Goal: Task Accomplishment & Management: Use online tool/utility

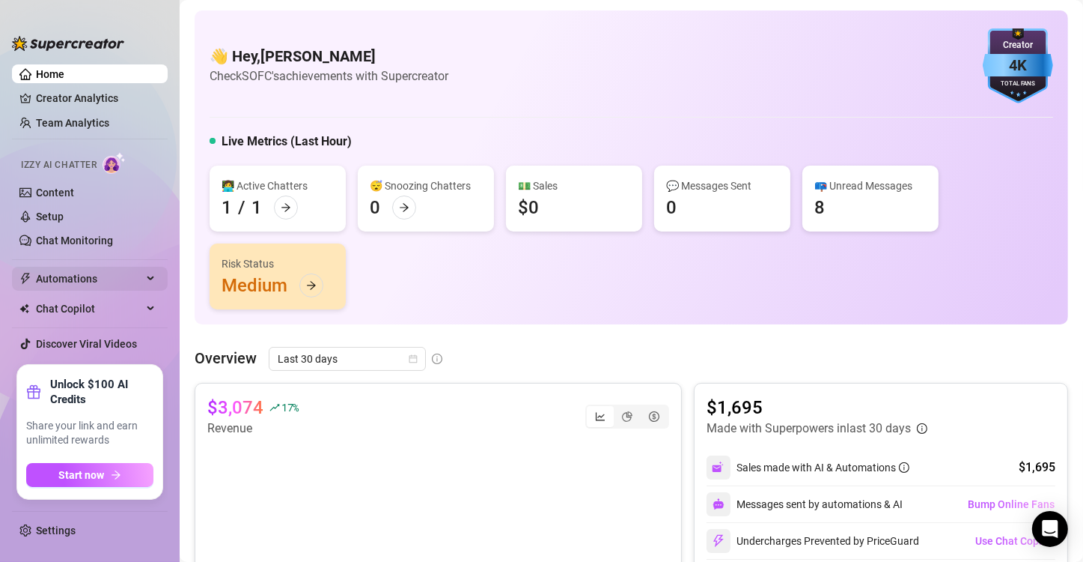
click at [148, 279] on icon at bounding box center [151, 279] width 7 height 0
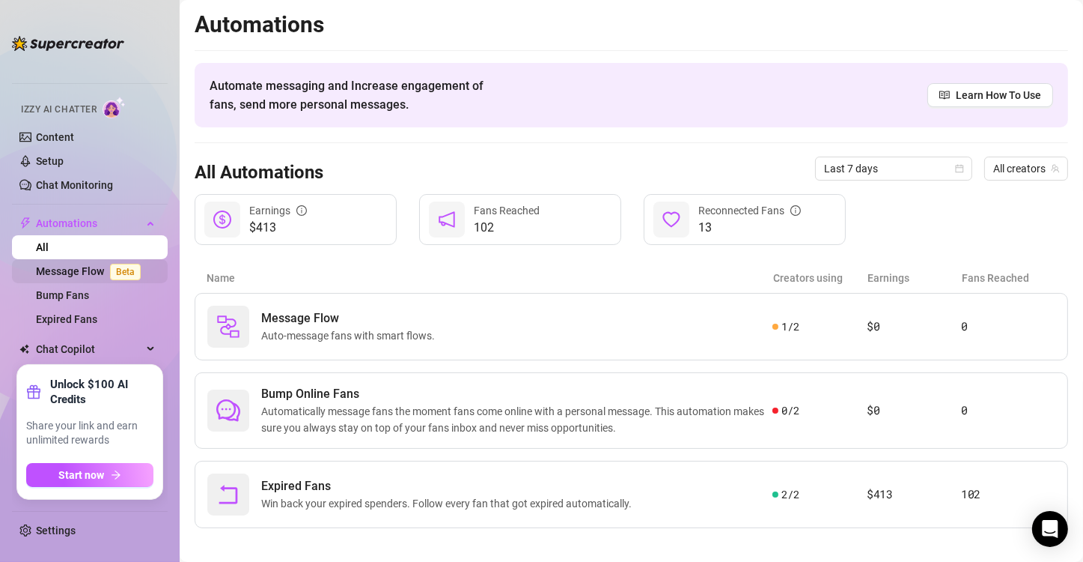
click at [91, 272] on link "Message Flow Beta" at bounding box center [91, 271] width 111 height 12
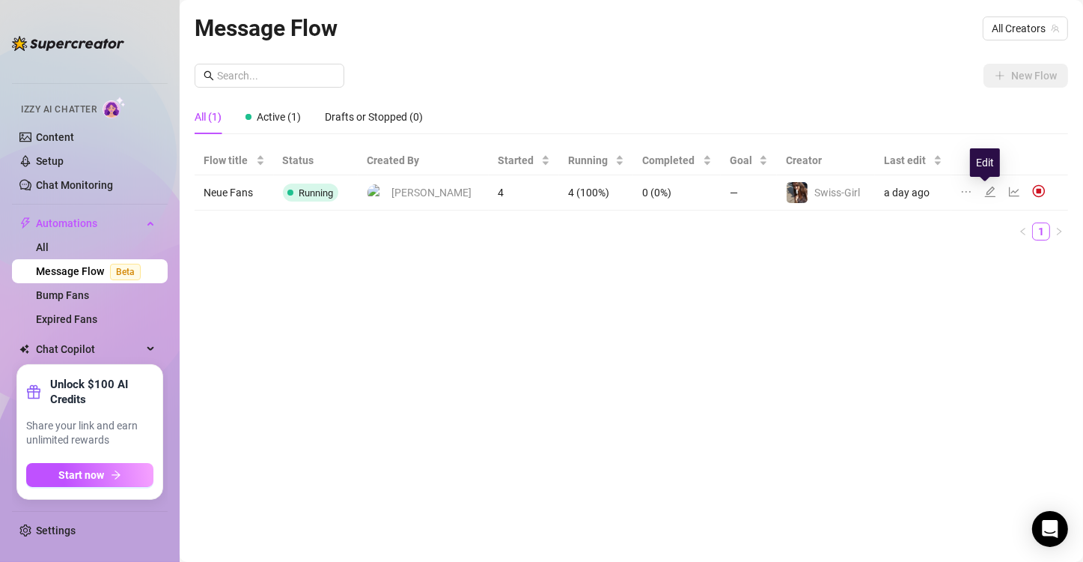
click at [654, 192] on icon "edit" at bounding box center [991, 192] width 12 height 12
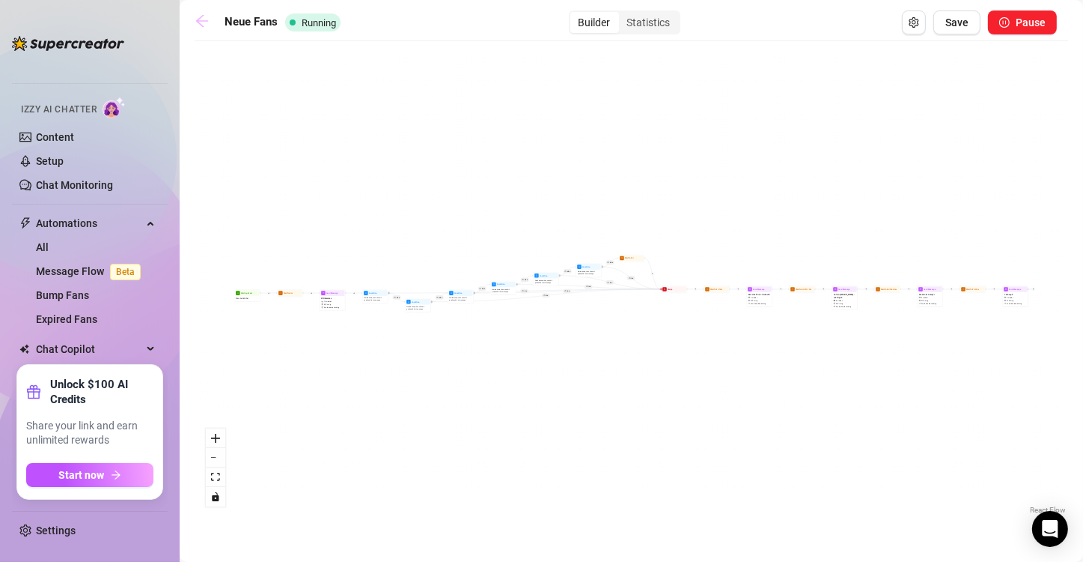
click at [202, 16] on icon "arrow-left" at bounding box center [202, 21] width 12 height 12
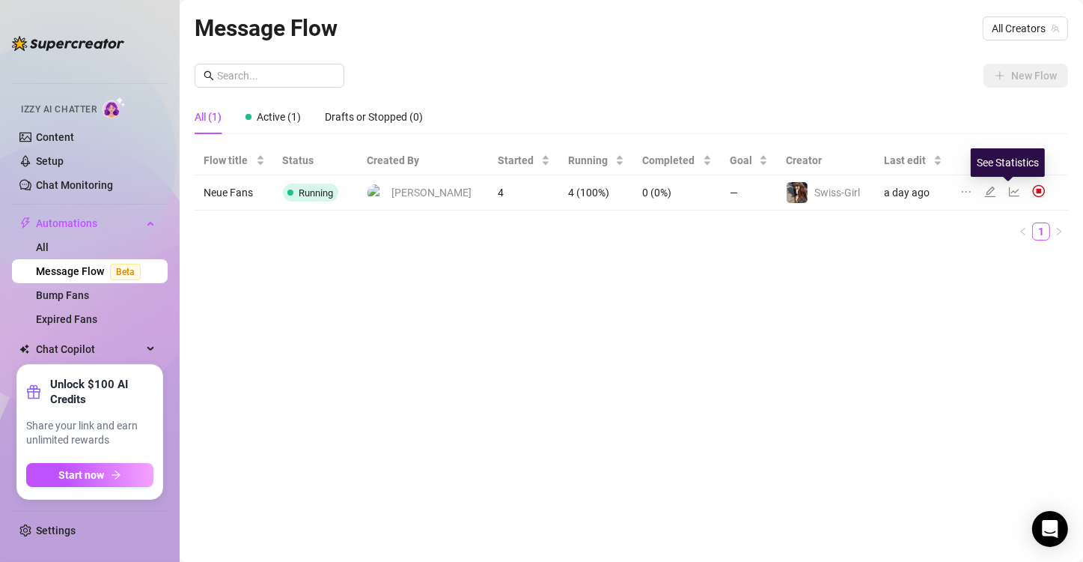
click at [654, 192] on icon "line-chart" at bounding box center [1014, 192] width 10 height 10
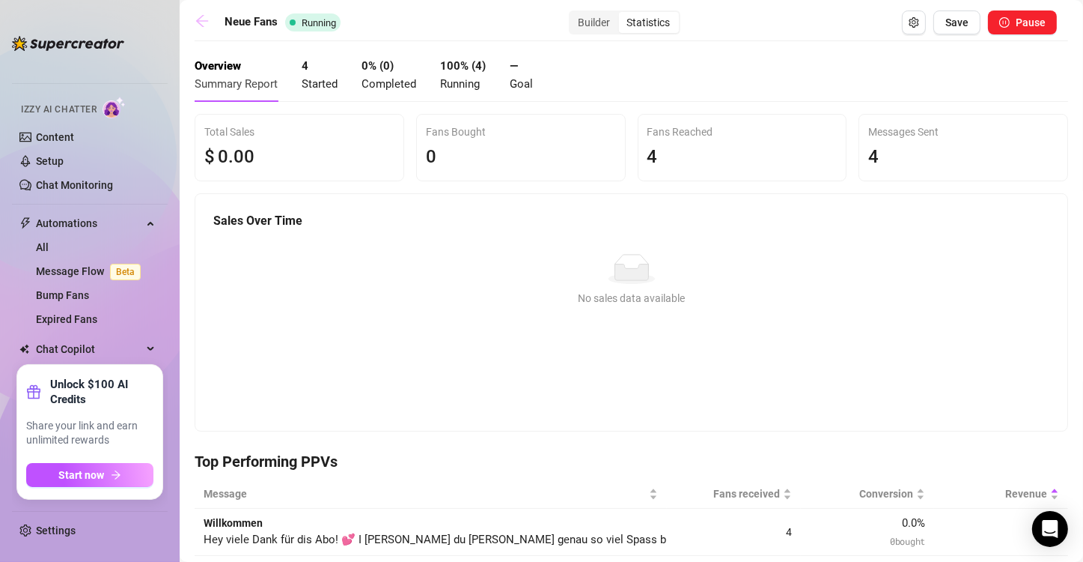
click at [199, 18] on icon "arrow-left" at bounding box center [202, 20] width 15 height 15
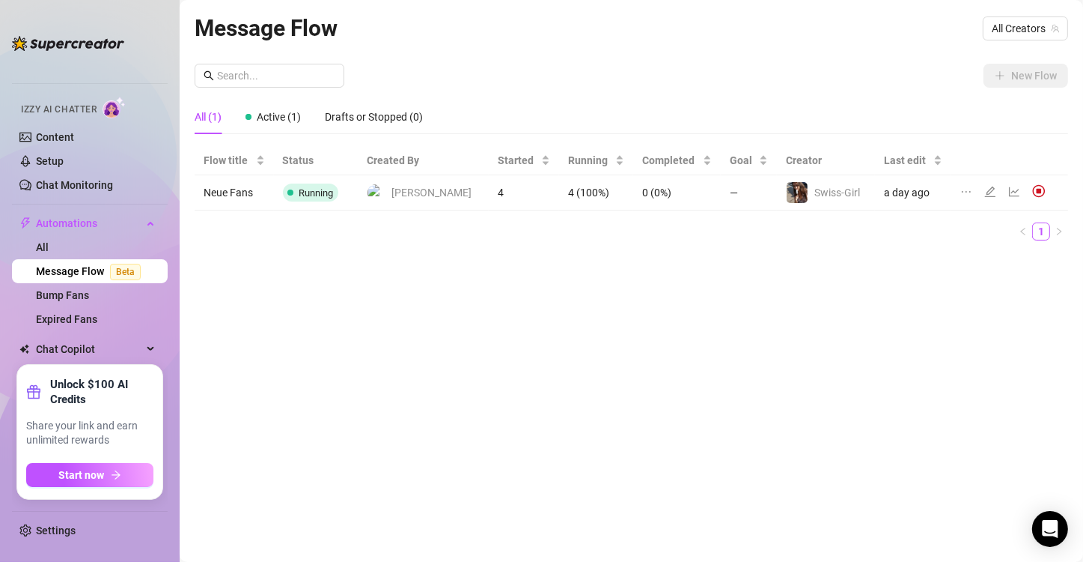
click at [356, 341] on div "Message Flow All Creators New Flow All (1) Active (1) Drafts or Stopped (0) Flo…" at bounding box center [632, 263] width 874 height 506
click at [51, 526] on link "Settings" at bounding box center [56, 530] width 40 height 12
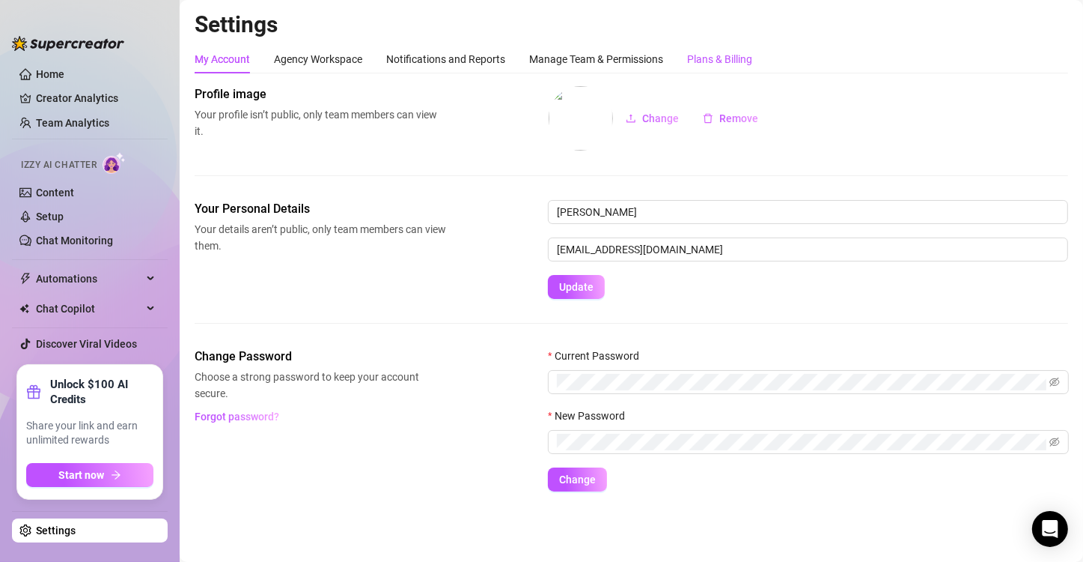
click at [654, 61] on div "Plans & Billing" at bounding box center [719, 59] width 65 height 16
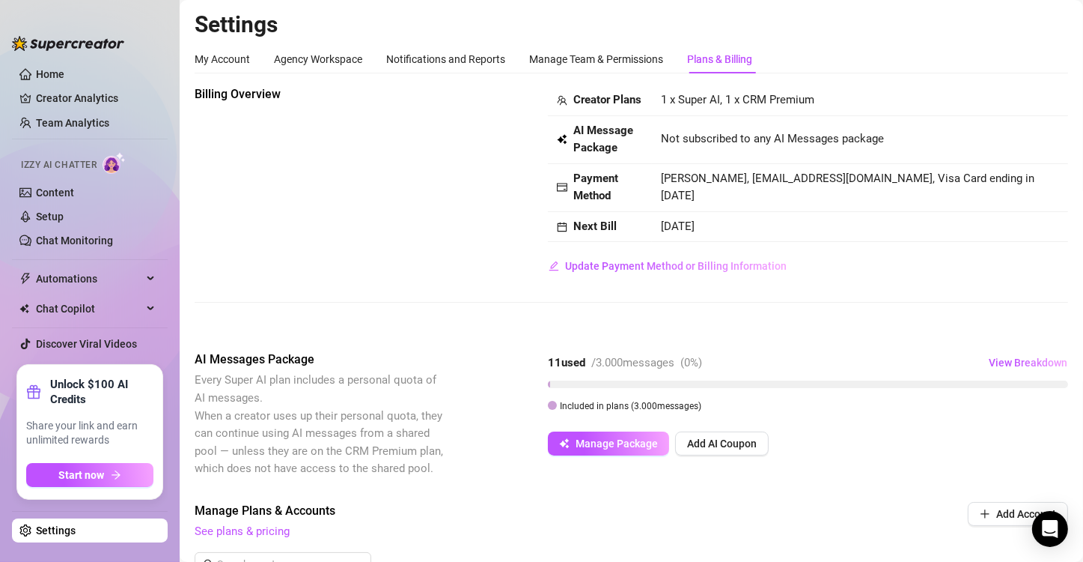
click at [579, 326] on div "Billing Overview Creator Plans 1 x Super AI, 1 x CRM Premium AI Message Package…" at bounding box center [632, 205] width 874 height 241
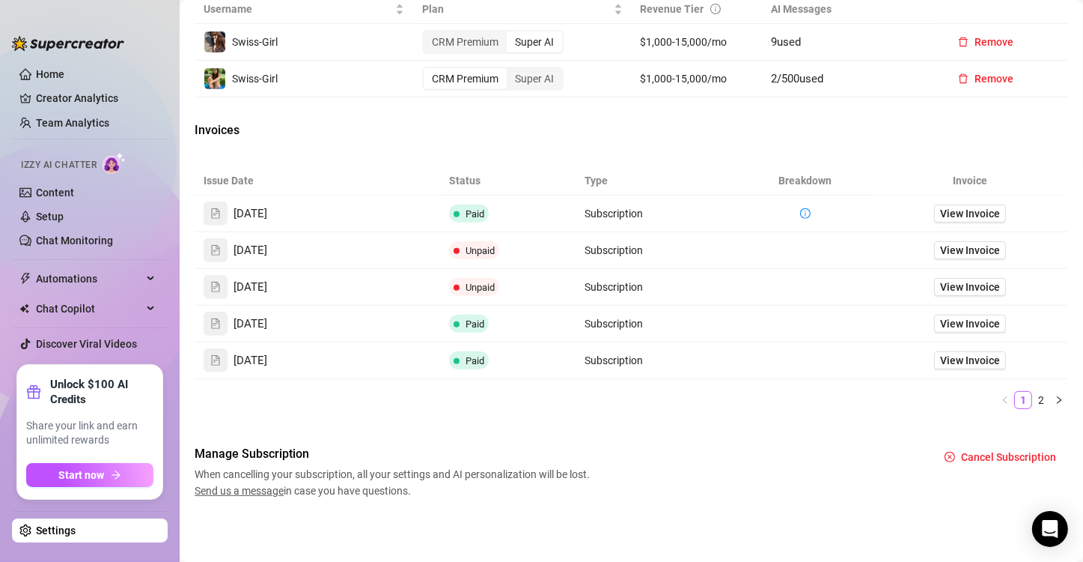
scroll to position [606, 0]
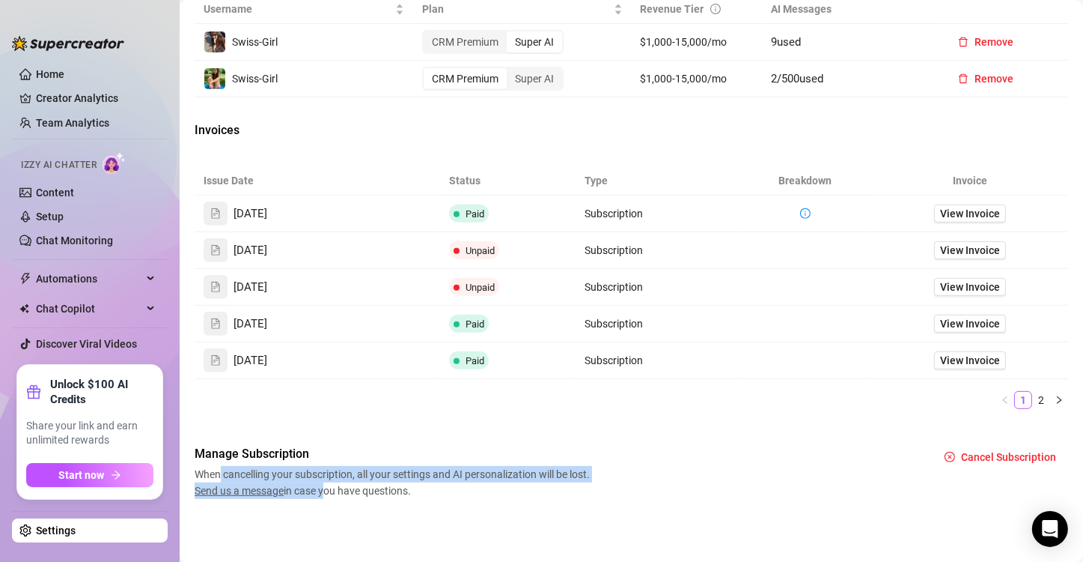
drag, startPoint x: 221, startPoint y: 475, endPoint x: 323, endPoint y: 481, distance: 102.8
click at [323, 481] on span "When cancelling your subscription, all your settings and AI personalization wil…" at bounding box center [395, 482] width 400 height 33
drag, startPoint x: 344, startPoint y: 477, endPoint x: 479, endPoint y: 480, distance: 135.6
click at [479, 480] on span "When cancelling your subscription, all your settings and AI personalization wil…" at bounding box center [395, 482] width 400 height 33
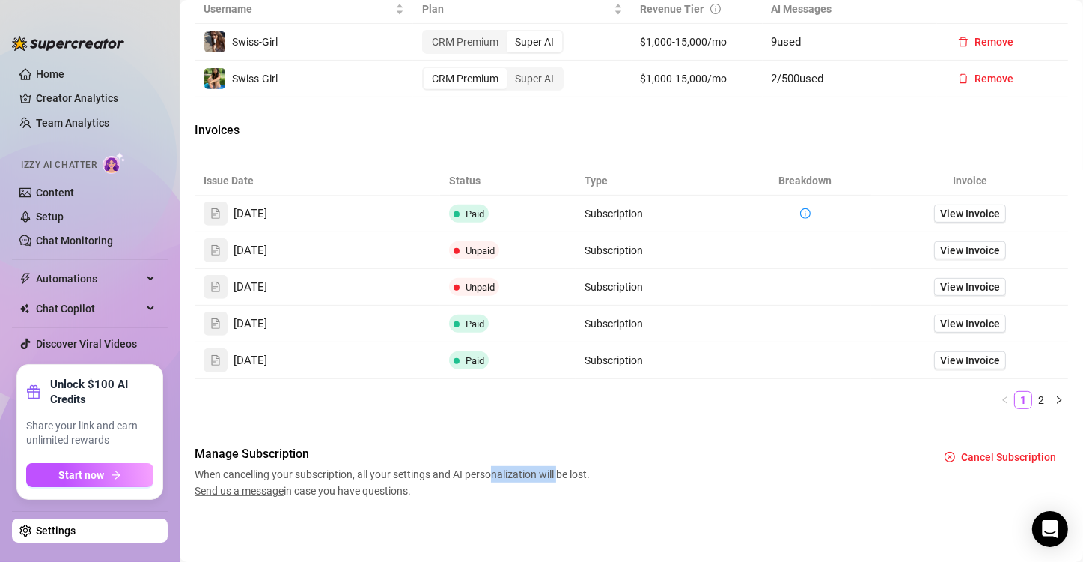
drag, startPoint x: 495, startPoint y: 478, endPoint x: 571, endPoint y: 476, distance: 76.4
click at [571, 476] on span "When cancelling your subscription, all your settings and AI personalization wil…" at bounding box center [395, 482] width 400 height 33
click at [364, 448] on span "Manage Subscription" at bounding box center [395, 454] width 400 height 18
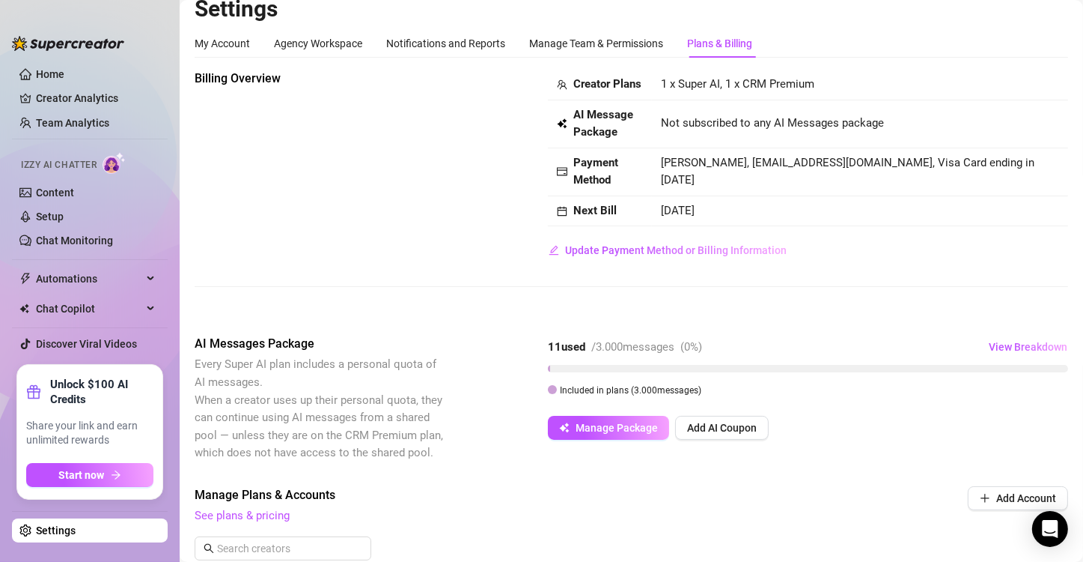
scroll to position [0, 0]
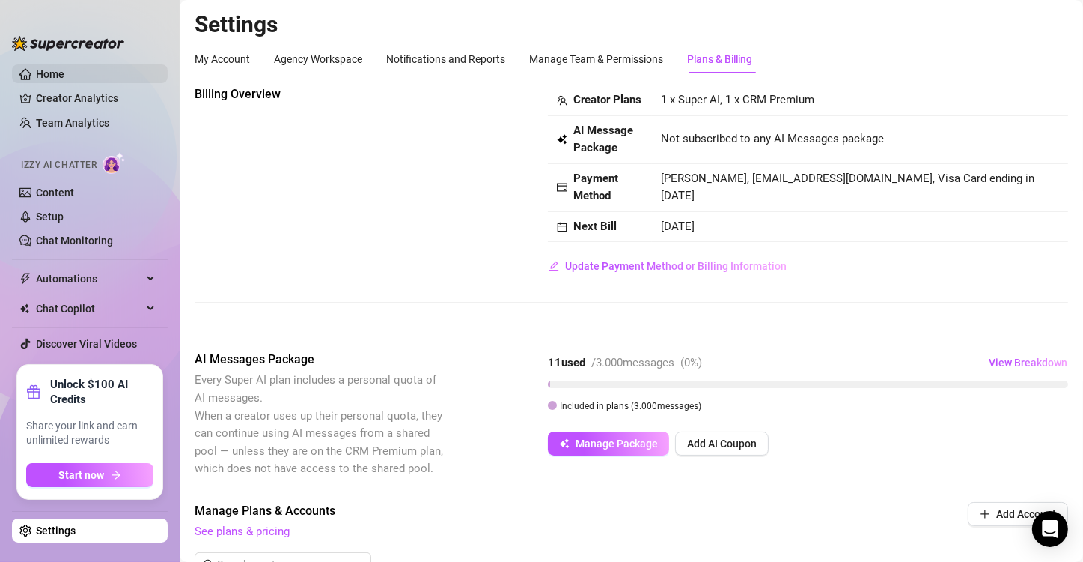
click at [64, 78] on link "Home" at bounding box center [50, 74] width 28 height 12
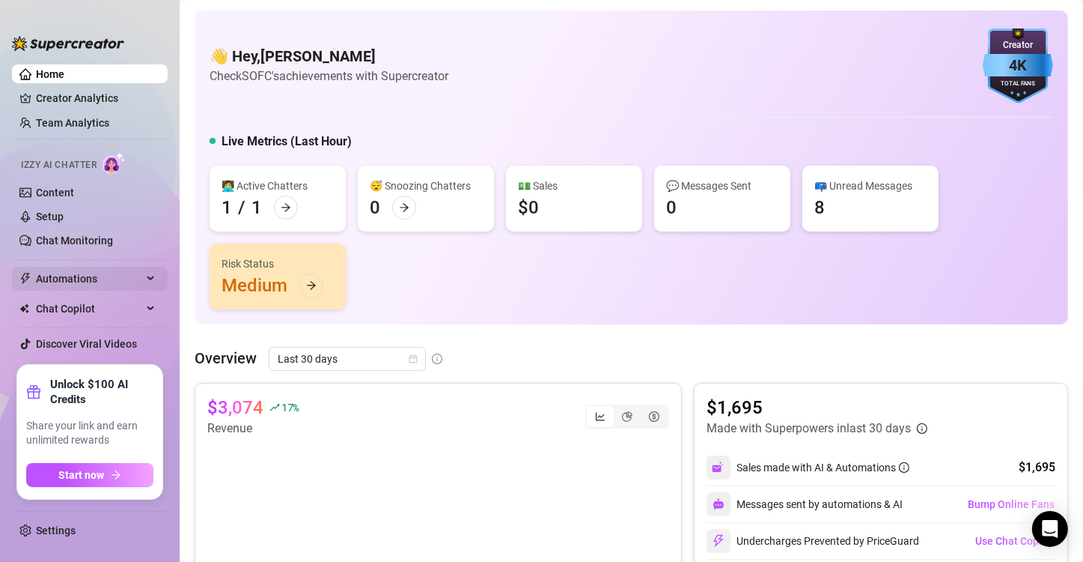
click at [146, 270] on div "Automations" at bounding box center [90, 279] width 156 height 24
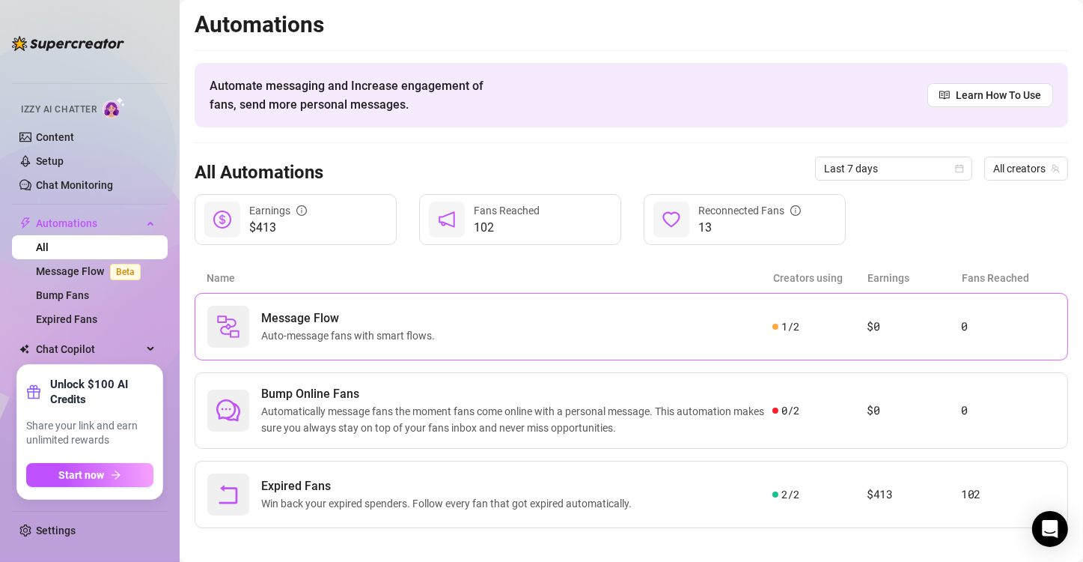
click at [306, 309] on span "Message Flow" at bounding box center [351, 318] width 180 height 18
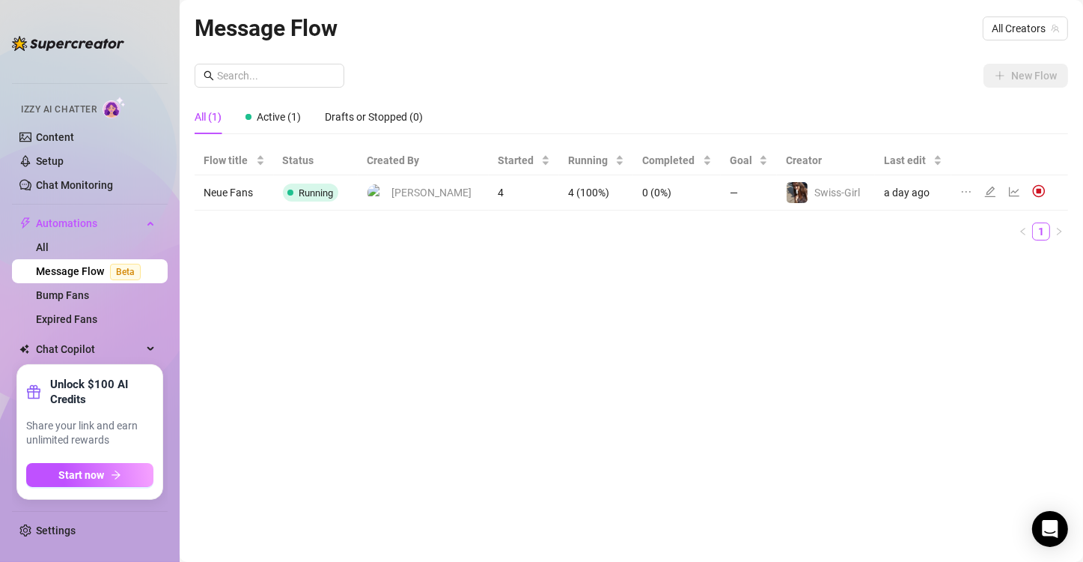
click at [434, 276] on div "Message Flow All Creators New Flow All (1) Active (1) Drafts or Stopped (0) Flo…" at bounding box center [632, 263] width 874 height 506
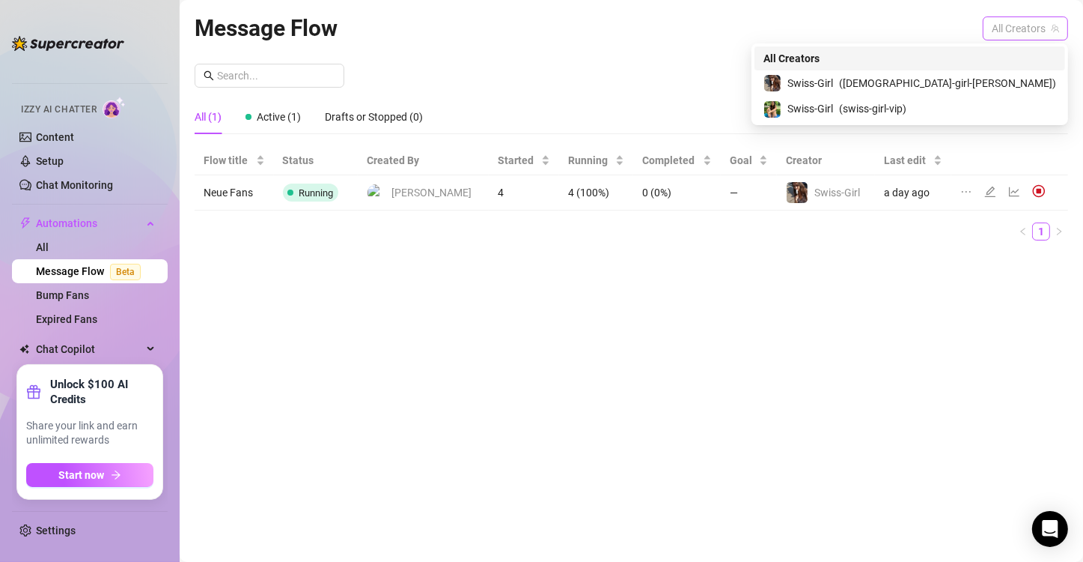
click at [654, 22] on span "All Creators" at bounding box center [1025, 28] width 67 height 22
click at [654, 82] on span "Swiss-Girl" at bounding box center [811, 83] width 46 height 16
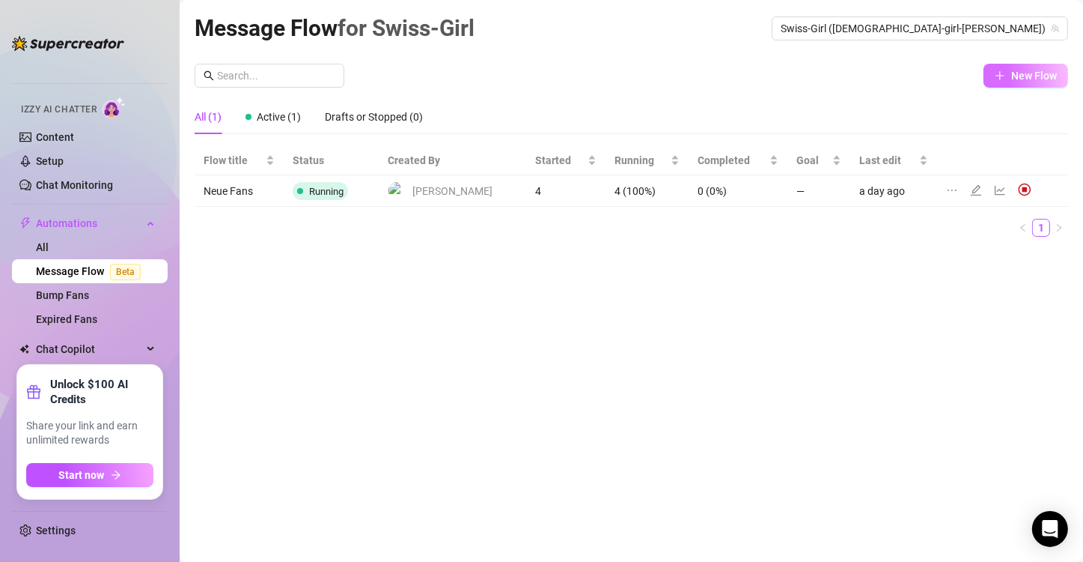
click at [654, 73] on span "New Flow" at bounding box center [1035, 76] width 46 height 12
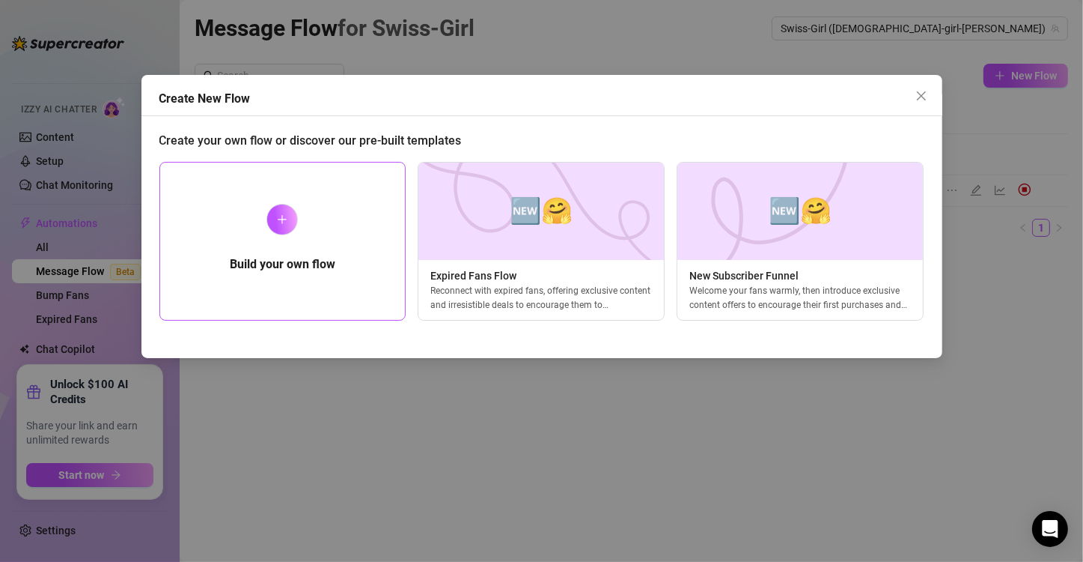
click at [260, 252] on div "Build your own flow" at bounding box center [282, 241] width 247 height 159
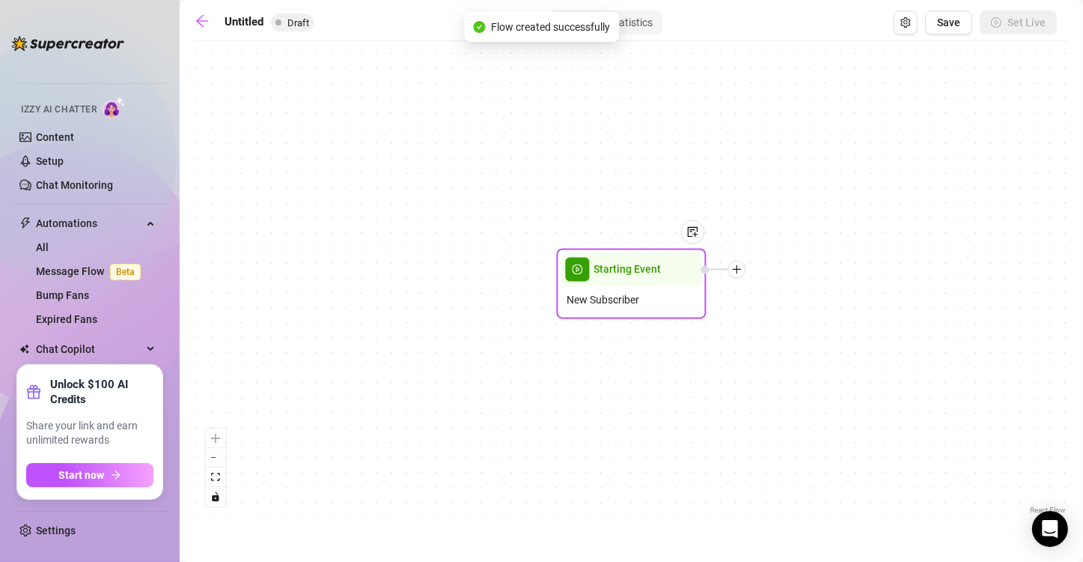
click at [624, 273] on span "Starting Event" at bounding box center [628, 269] width 67 height 16
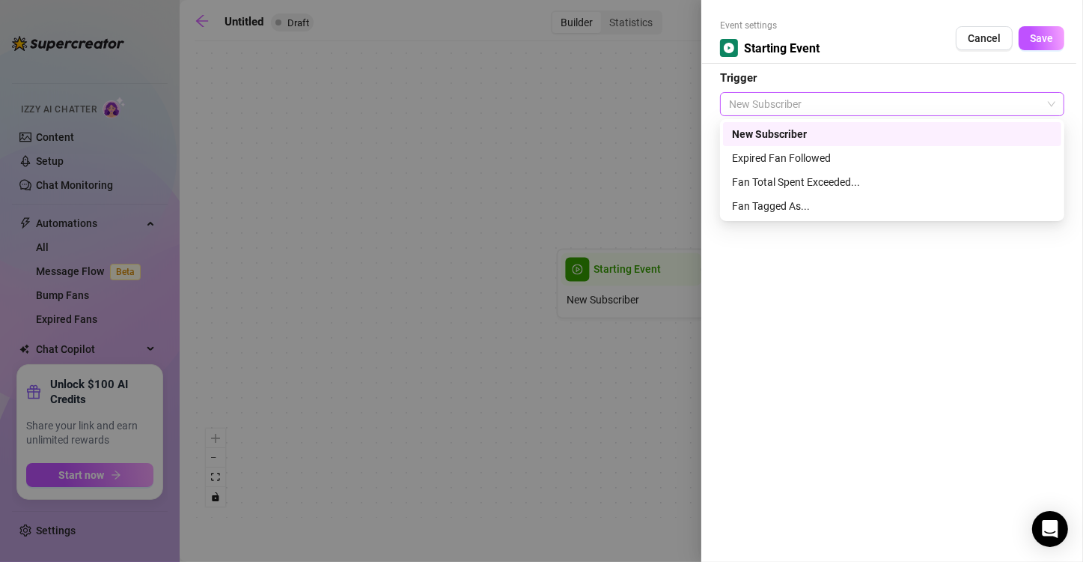
click at [654, 105] on span "New Subscriber" at bounding box center [892, 104] width 326 height 22
click at [654, 183] on div "Fan Total Spent Exceeded..." at bounding box center [892, 182] width 320 height 16
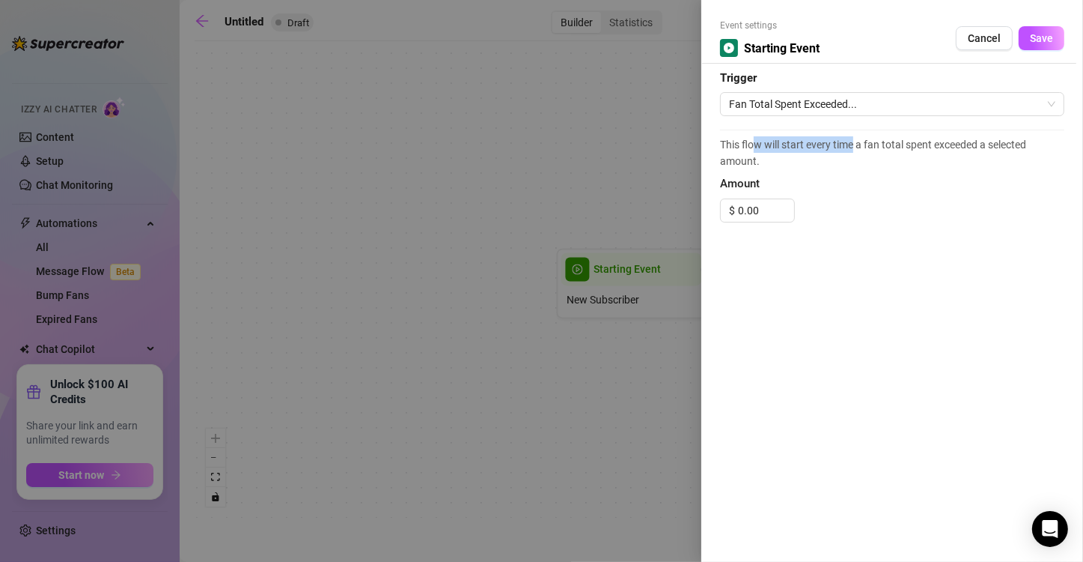
drag, startPoint x: 752, startPoint y: 145, endPoint x: 856, endPoint y: 146, distance: 103.3
click at [654, 146] on span "This flow will start every time a fan total spent exceeded a selected amount." at bounding box center [892, 152] width 344 height 33
click at [654, 165] on span "This flow will start every time a fan total spent exceeded a selected amount." at bounding box center [892, 152] width 344 height 33
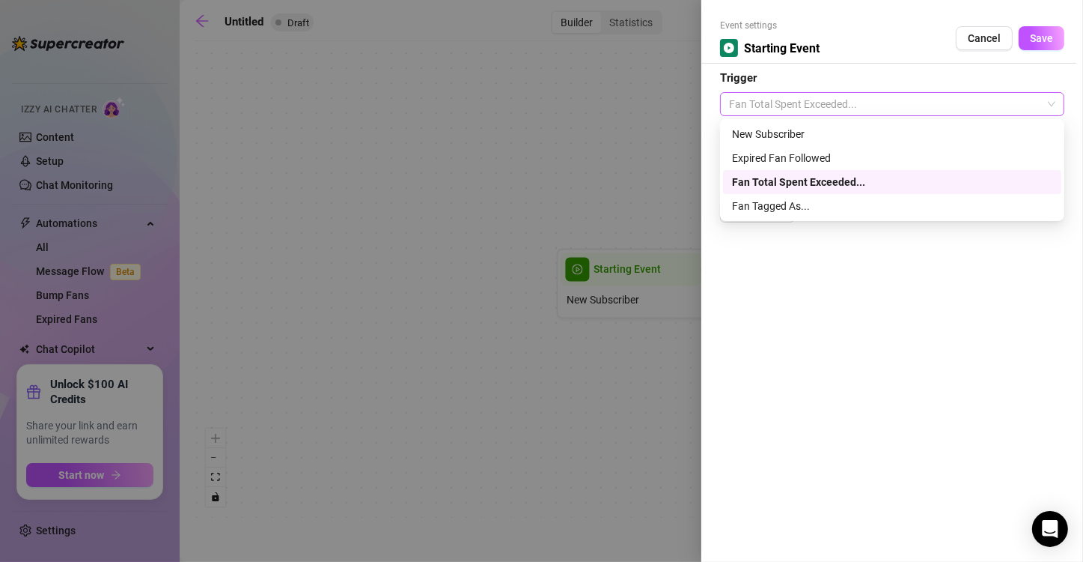
click at [654, 100] on span "Fan Total Spent Exceeded..." at bounding box center [892, 104] width 326 height 22
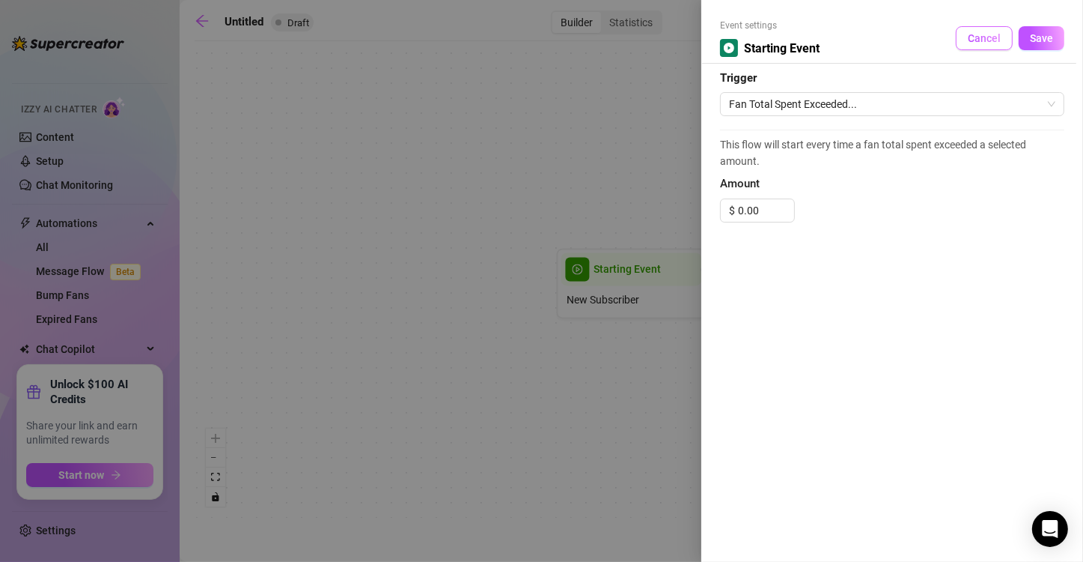
click at [654, 45] on button "Cancel" at bounding box center [984, 38] width 57 height 24
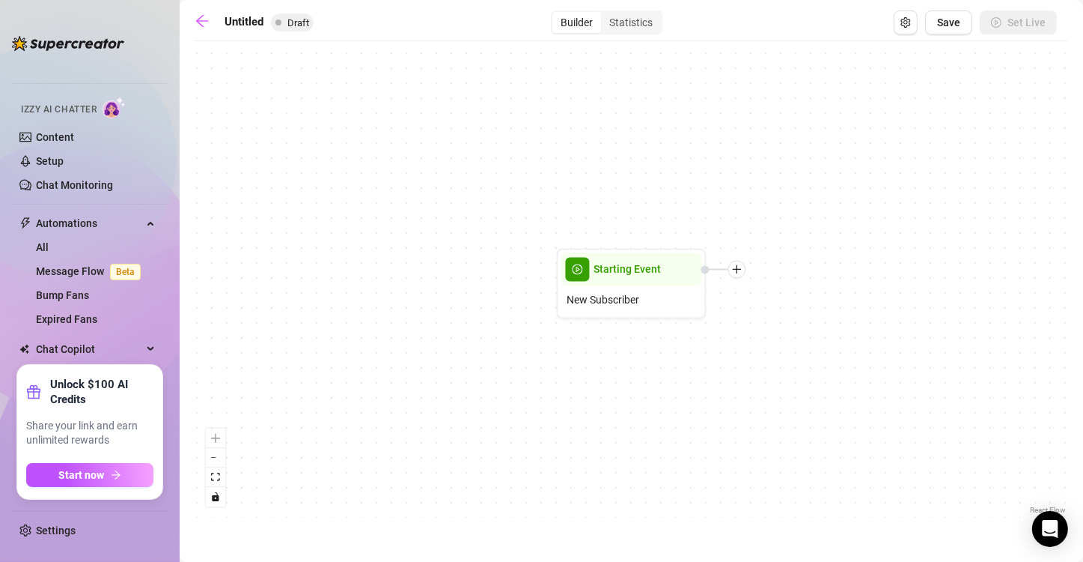
click at [431, 201] on div "Starting Event New Subscriber" at bounding box center [632, 283] width 874 height 469
click at [643, 276] on span "Starting Event" at bounding box center [628, 269] width 67 height 16
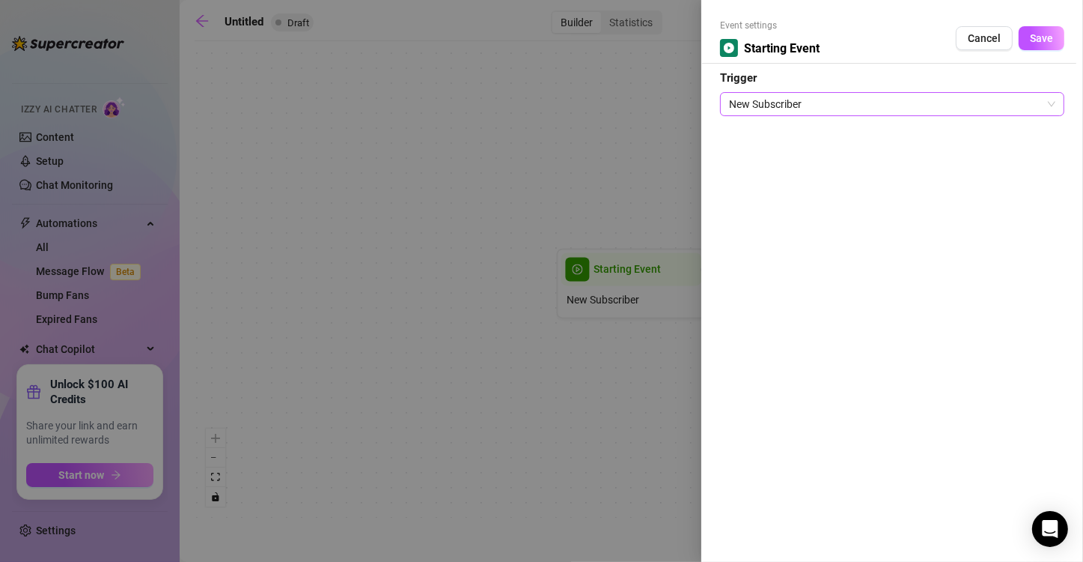
click at [654, 101] on span "New Subscriber" at bounding box center [892, 104] width 326 height 22
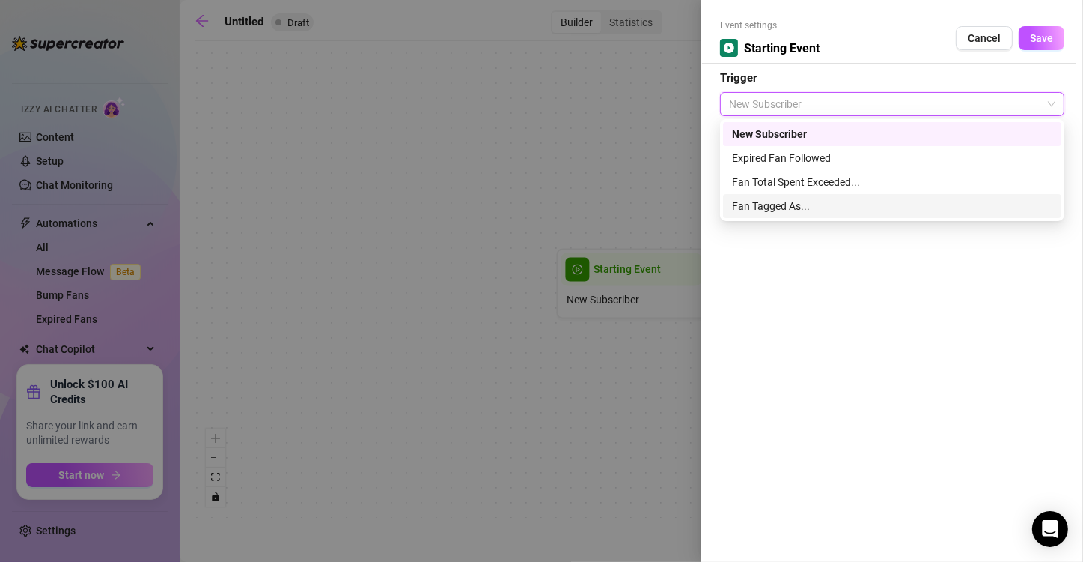
click at [654, 204] on div "Fan Tagged As..." at bounding box center [892, 206] width 320 height 16
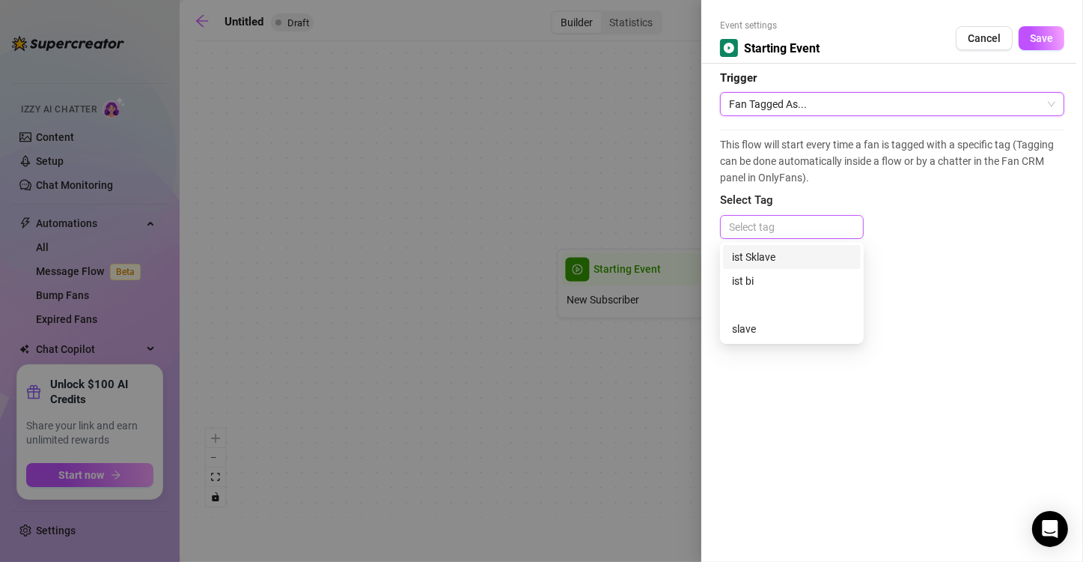
click at [654, 231] on div at bounding box center [792, 226] width 138 height 21
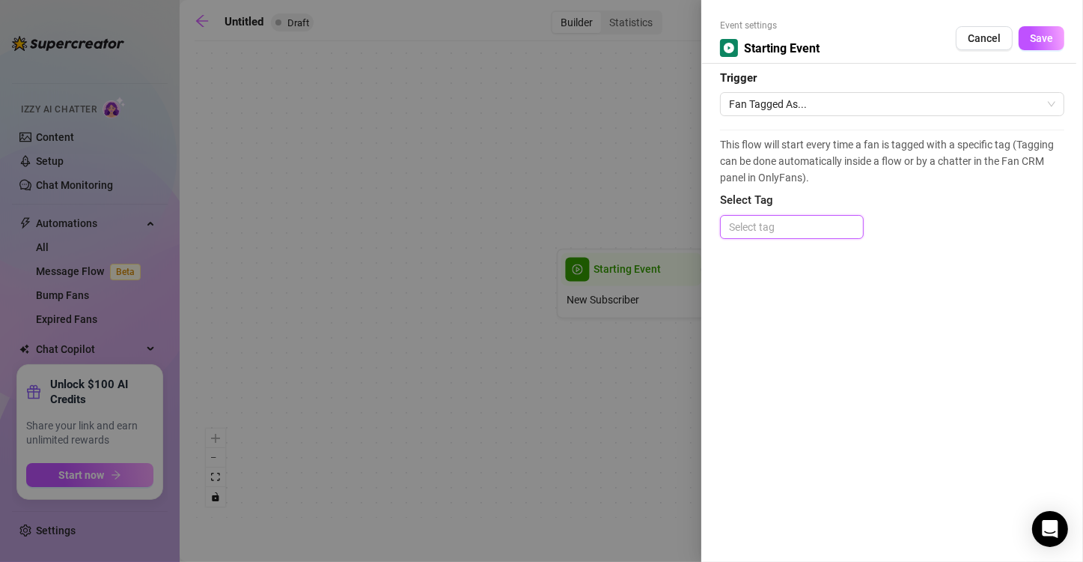
click at [654, 231] on div at bounding box center [792, 226] width 138 height 21
drag, startPoint x: 751, startPoint y: 137, endPoint x: 818, endPoint y: 142, distance: 66.8
click at [654, 142] on span "This flow will start every time a fan is tagged with a specific tag (Tagging ca…" at bounding box center [892, 160] width 344 height 49
drag, startPoint x: 819, startPoint y: 143, endPoint x: 897, endPoint y: 144, distance: 77.9
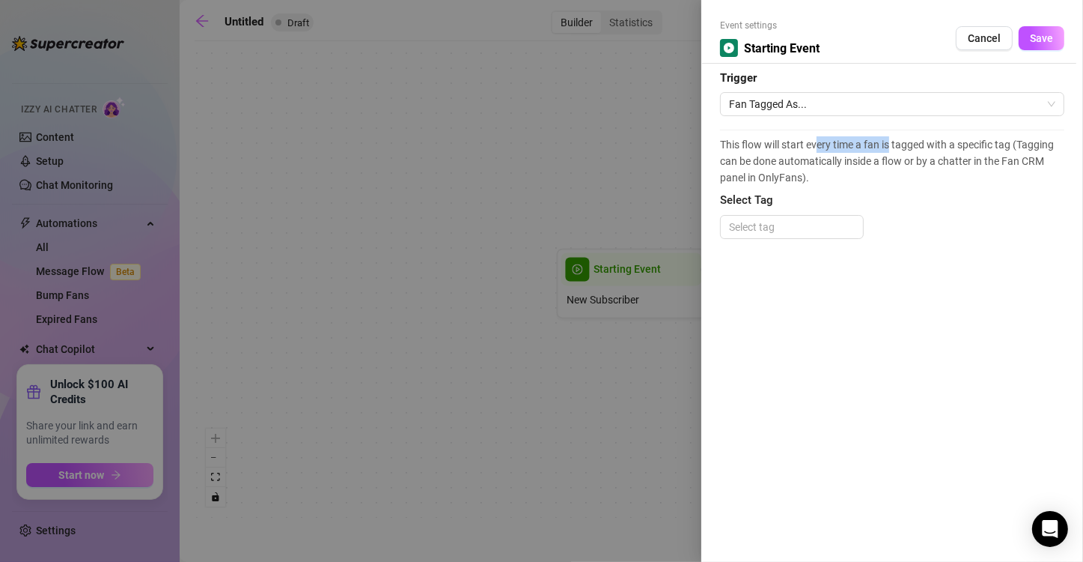
click at [654, 144] on span "This flow will start every time a fan is tagged with a specific tag (Tagging ca…" at bounding box center [892, 160] width 344 height 49
click at [654, 106] on span "Fan Tagged As..." at bounding box center [892, 104] width 326 height 22
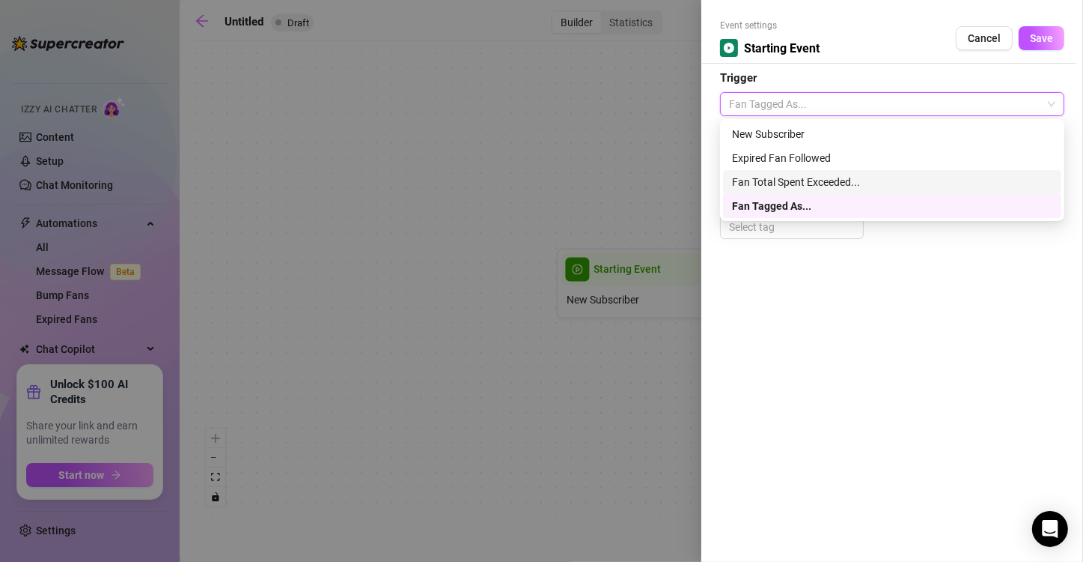
click at [654, 182] on div "Fan Total Spent Exceeded..." at bounding box center [892, 182] width 320 height 16
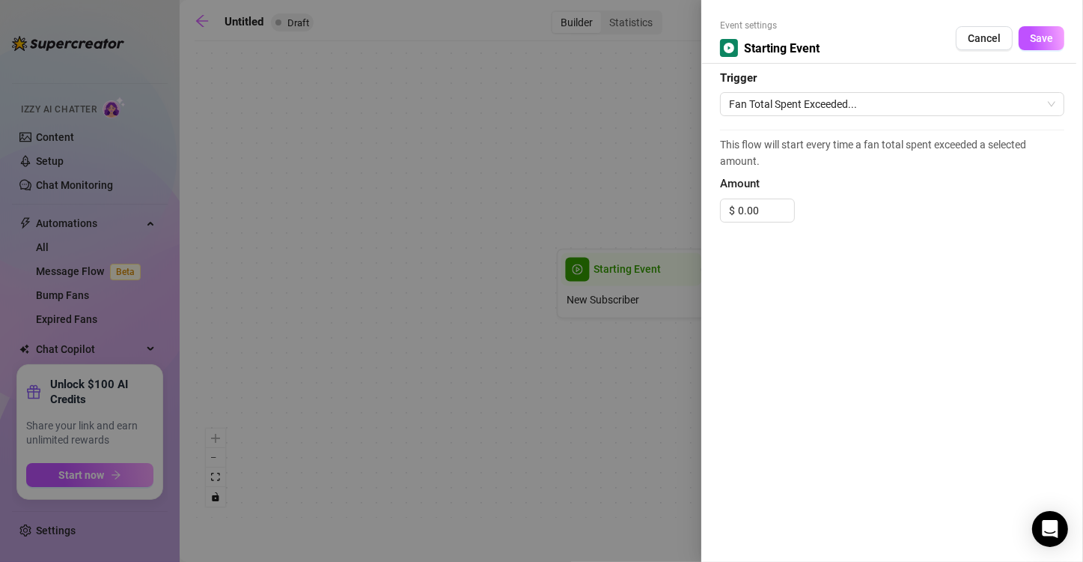
click at [529, 156] on div at bounding box center [541, 281] width 1083 height 562
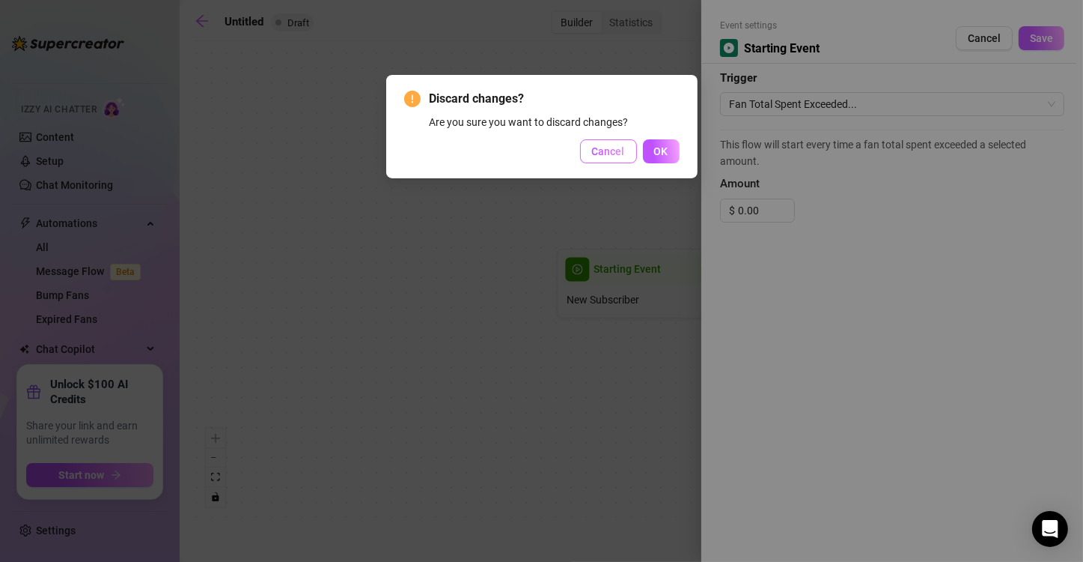
click at [619, 153] on span "Cancel" at bounding box center [608, 151] width 33 height 12
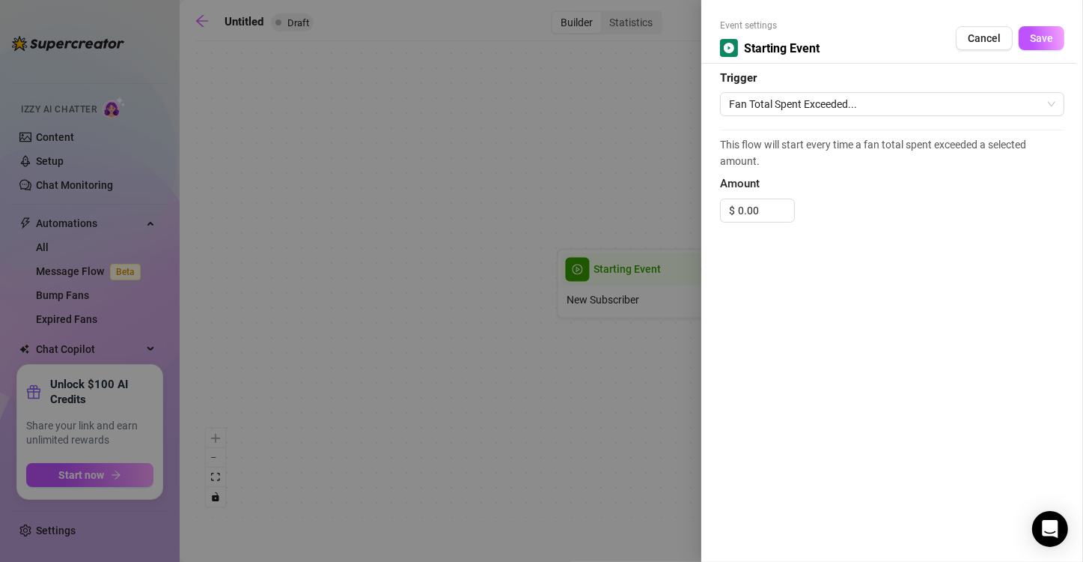
click at [192, 27] on div at bounding box center [541, 281] width 1083 height 562
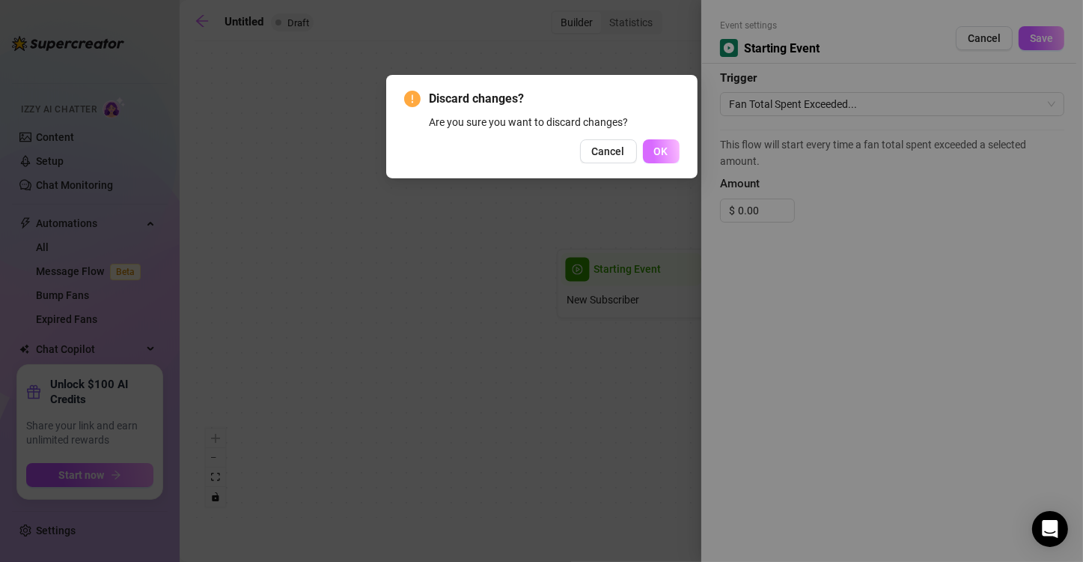
click at [654, 149] on span "OK" at bounding box center [661, 151] width 14 height 12
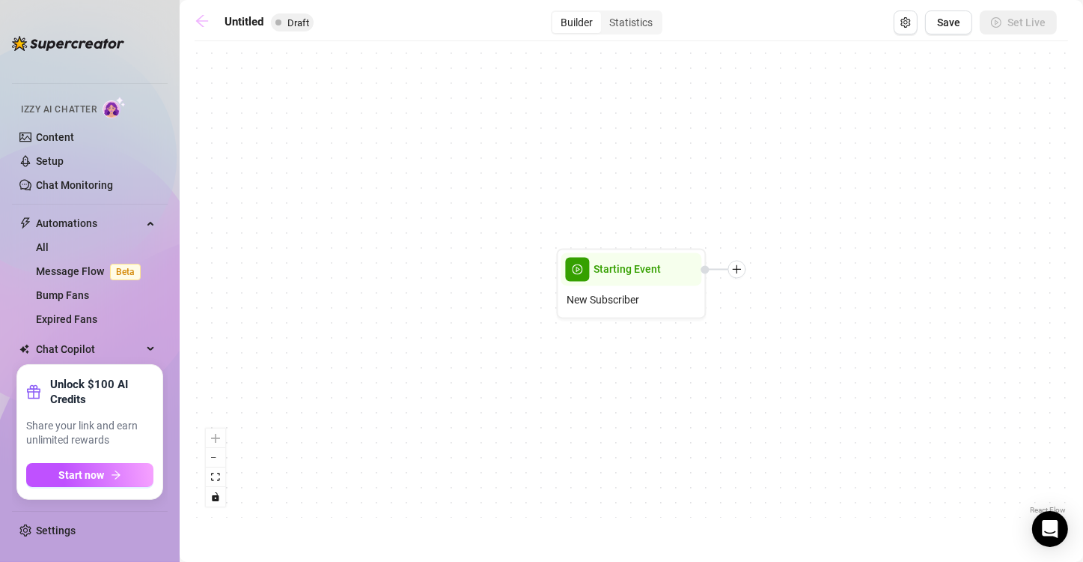
click at [197, 22] on icon "arrow-left" at bounding box center [202, 20] width 15 height 15
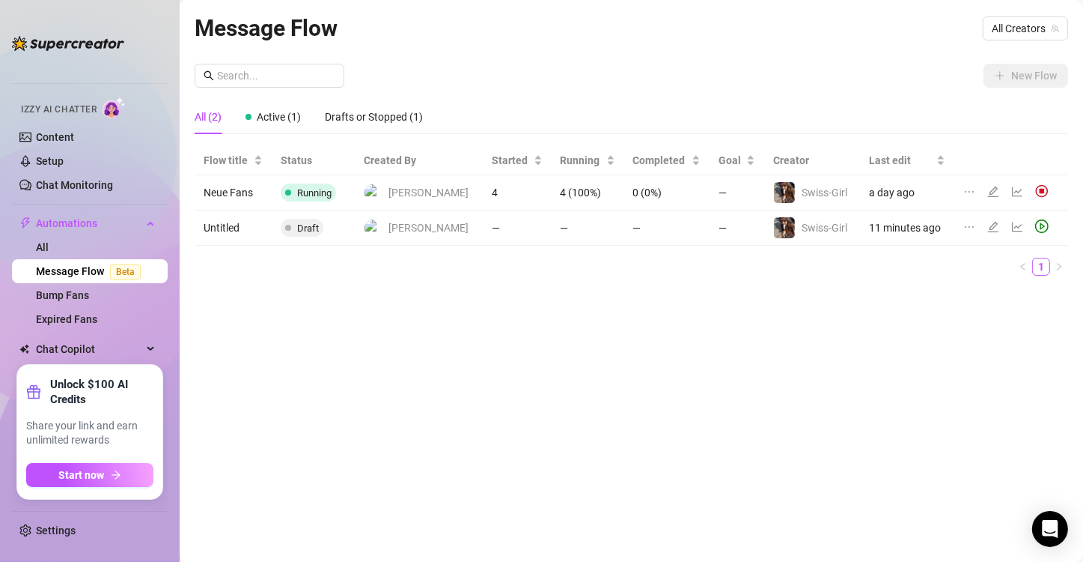
click at [654, 225] on div at bounding box center [973, 227] width 18 height 16
click at [654, 225] on icon "ellipsis" at bounding box center [970, 227] width 12 height 12
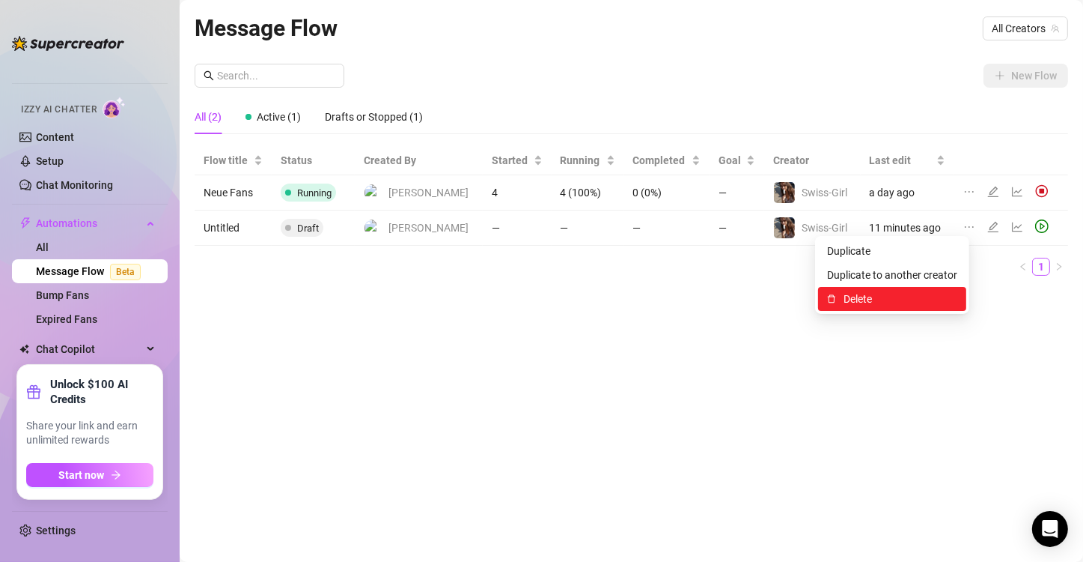
click at [654, 304] on span "Delete" at bounding box center [901, 299] width 114 height 16
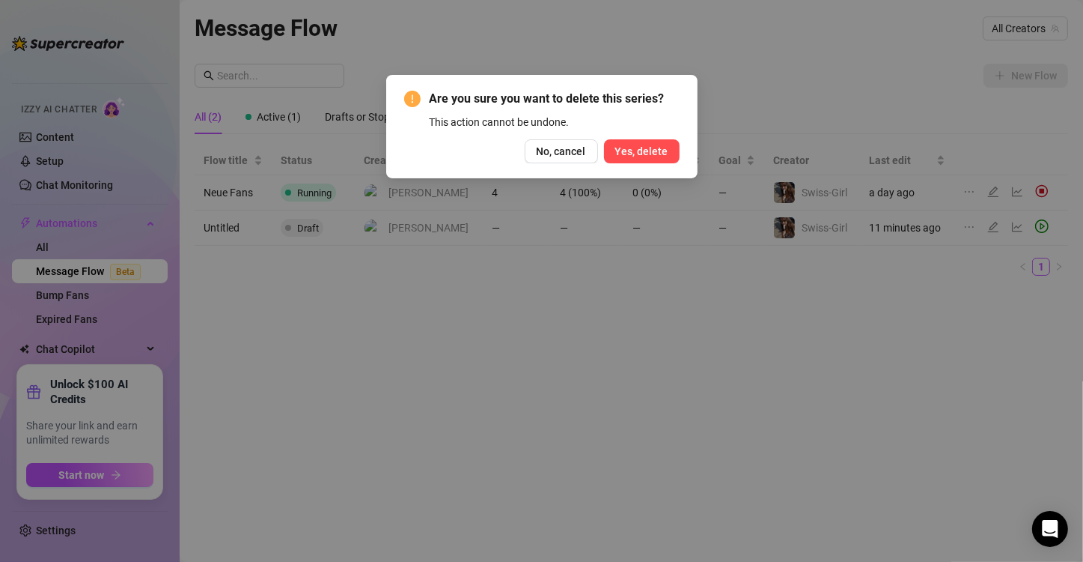
click at [646, 156] on span "Yes, delete" at bounding box center [641, 151] width 53 height 12
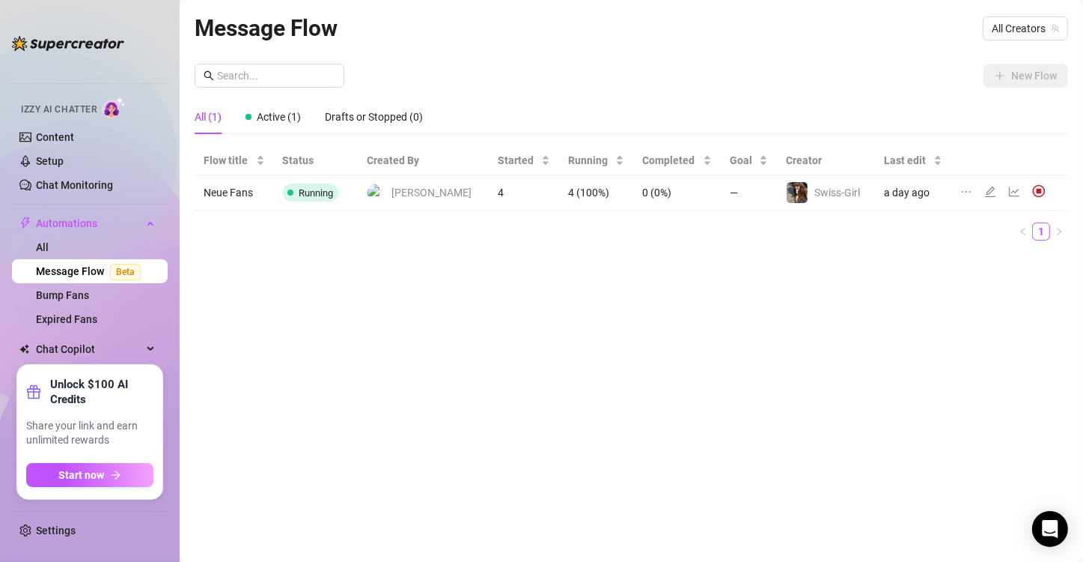
click at [654, 196] on div at bounding box center [1006, 192] width 91 height 16
click at [654, 195] on icon "edit" at bounding box center [990, 191] width 10 height 10
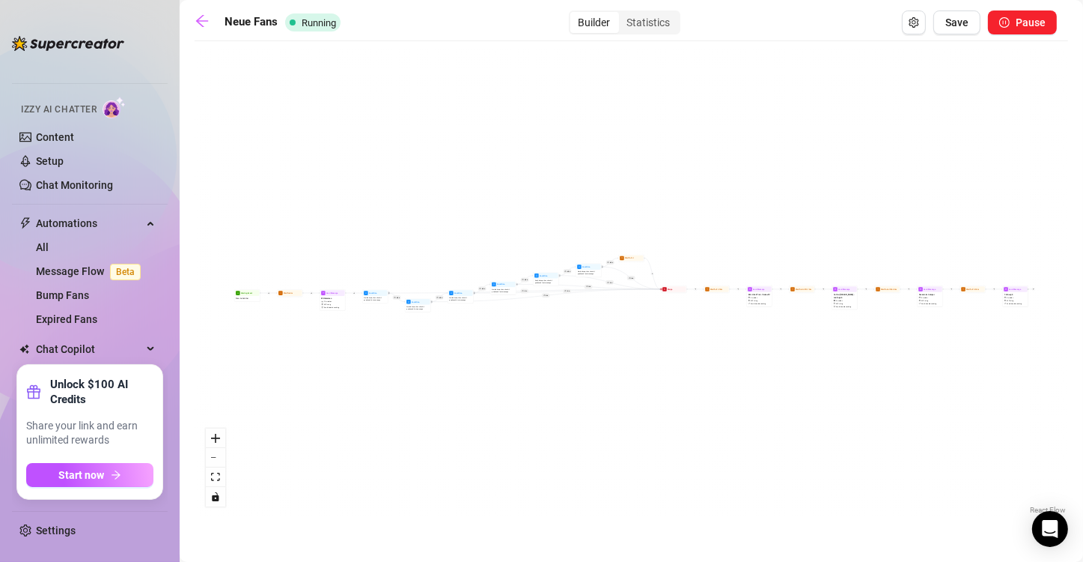
click at [285, 175] on div "If True If False If True If False If True If False If True If False If True If …" at bounding box center [632, 283] width 874 height 469
click at [200, 21] on icon "arrow-left" at bounding box center [202, 21] width 12 height 12
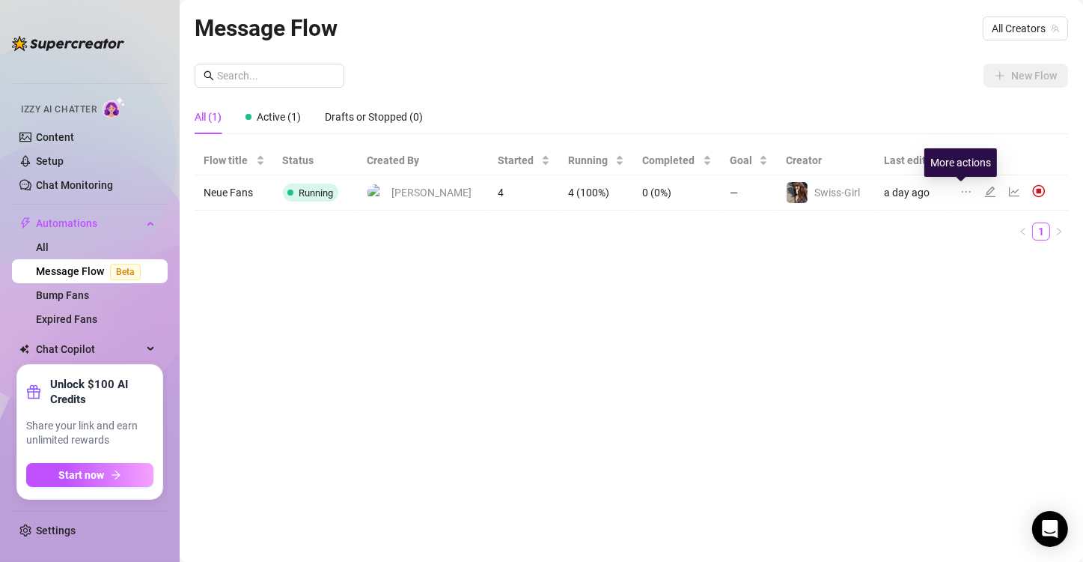
click at [654, 192] on icon "ellipsis" at bounding box center [966, 191] width 9 height 1
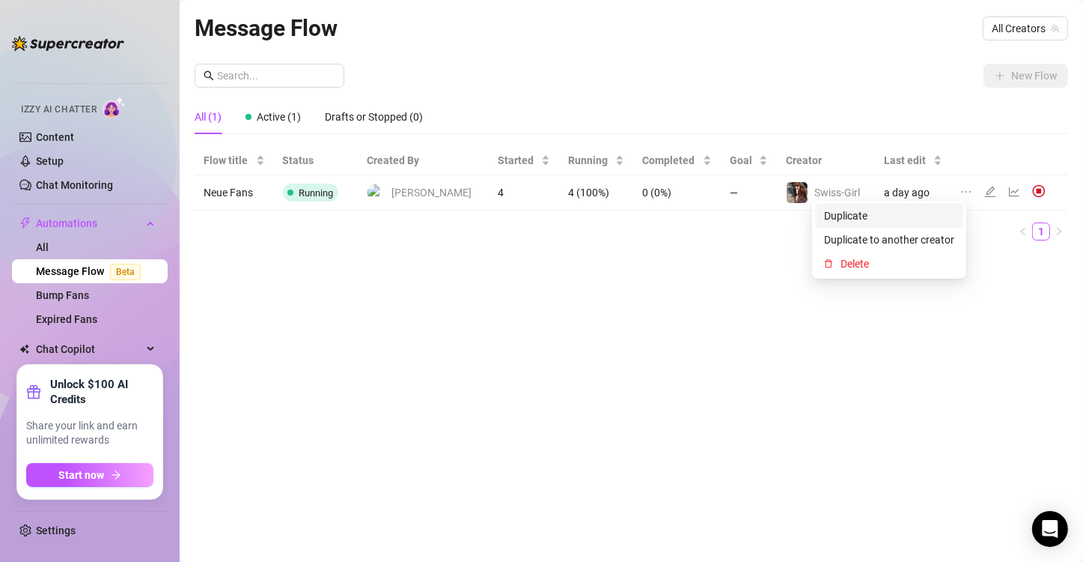
click at [654, 219] on span "Duplicate" at bounding box center [889, 215] width 130 height 16
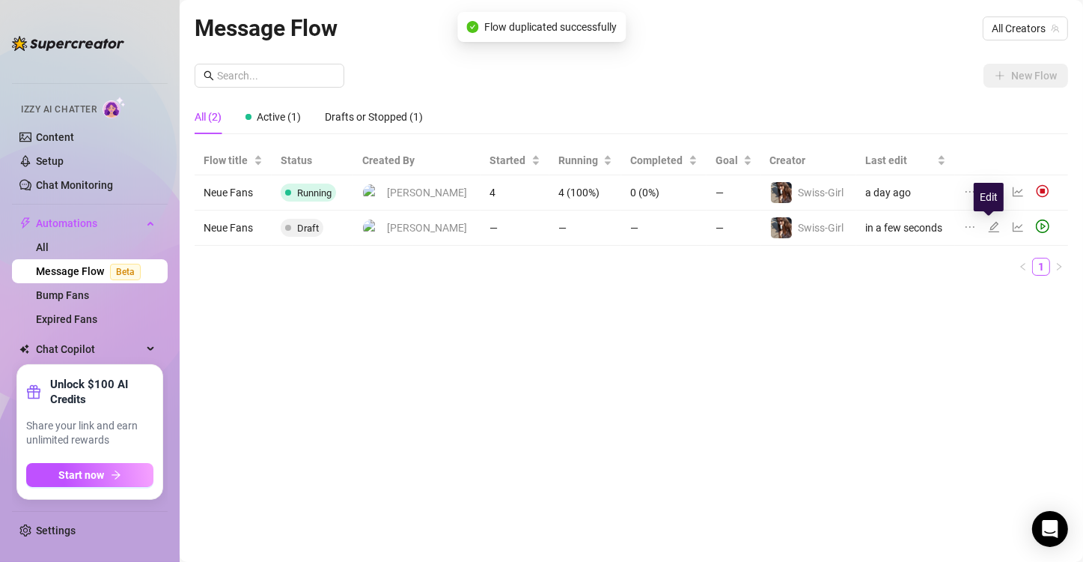
click at [654, 226] on icon "edit" at bounding box center [994, 227] width 12 height 12
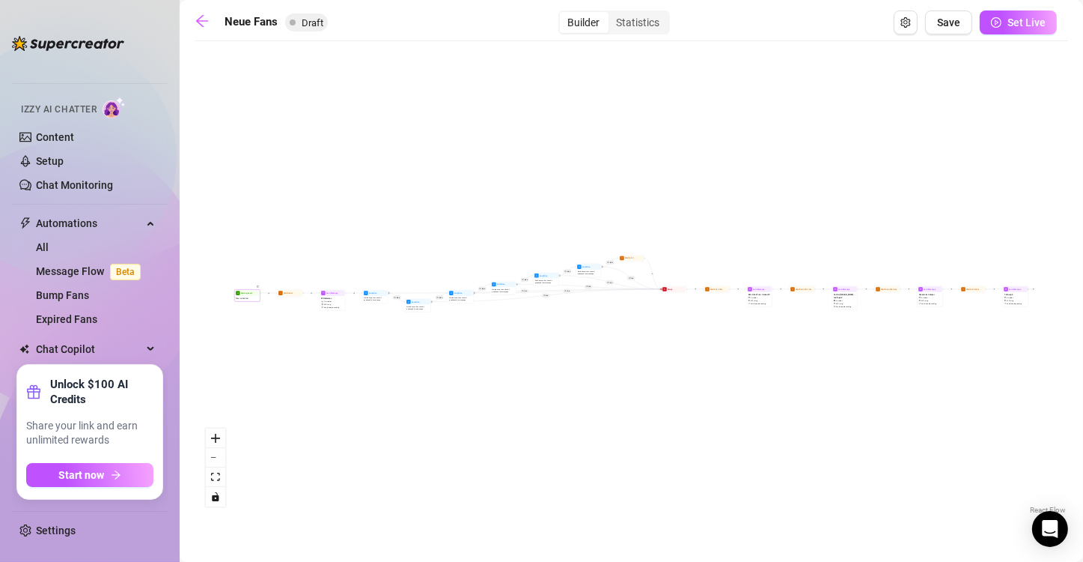
click at [245, 298] on span "New Subscriber" at bounding box center [242, 298] width 13 height 3
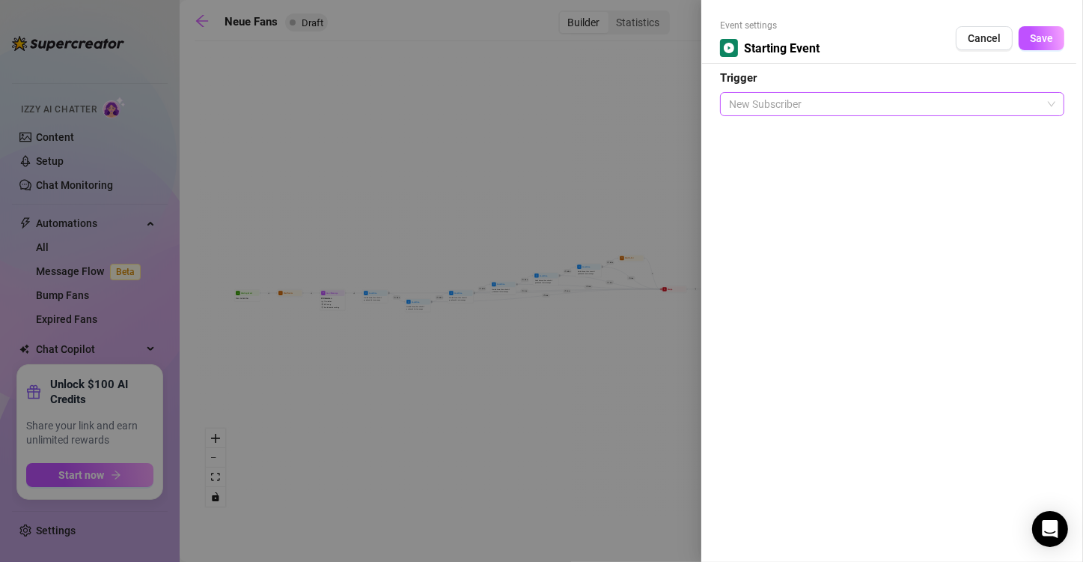
click at [654, 96] on span "New Subscriber" at bounding box center [892, 104] width 326 height 22
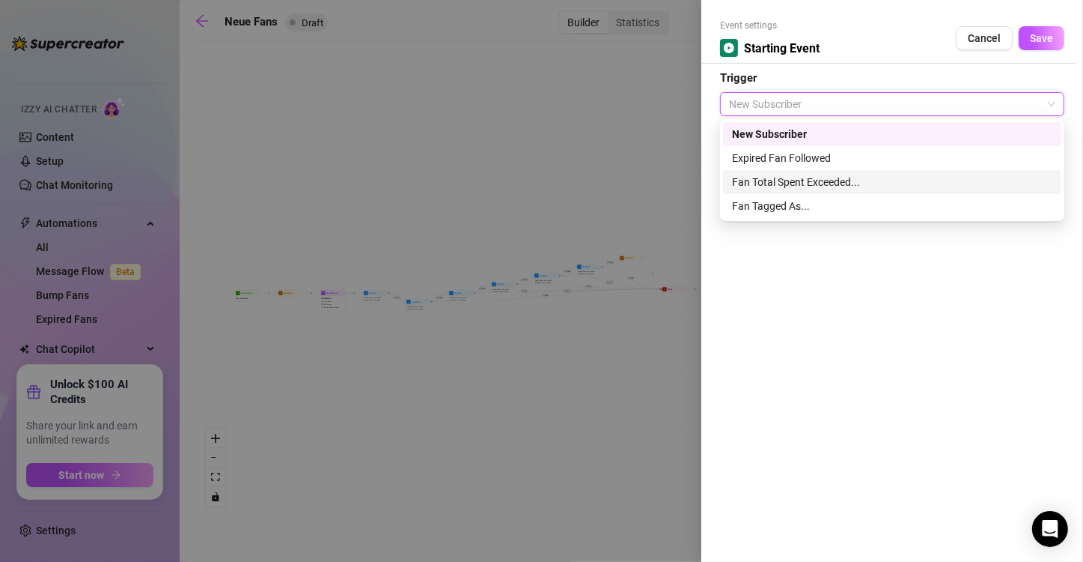
click at [654, 186] on div "Fan Total Spent Exceeded..." at bounding box center [892, 182] width 320 height 16
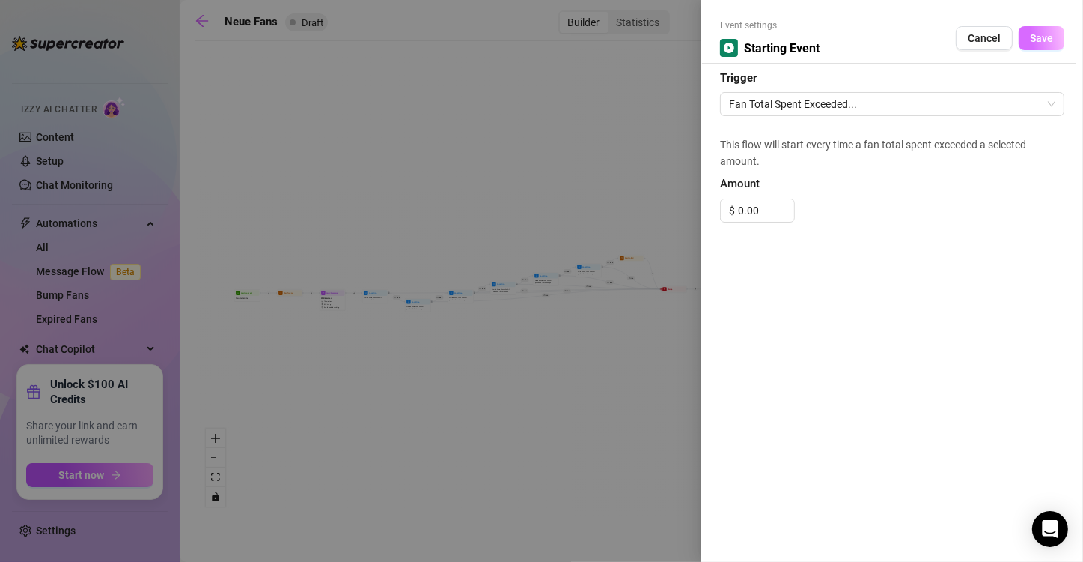
click at [654, 40] on span "Save" at bounding box center [1041, 38] width 23 height 12
click at [654, 209] on input "0.00" at bounding box center [766, 210] width 56 height 22
type input "0"
type input "3.00"
click at [654, 366] on div "Event settings Starting Event Cancel Save Trigger Fan Total Spent Exceeded... T…" at bounding box center [893, 281] width 382 height 562
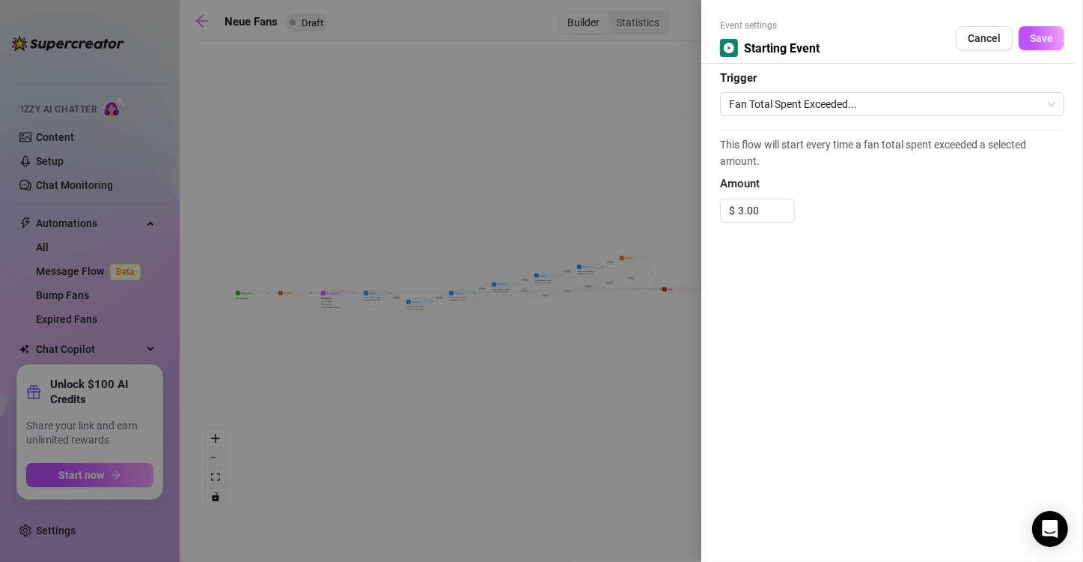
click at [654, 219] on div "$ 3.00" at bounding box center [892, 210] width 344 height 24
click at [654, 37] on span "Save" at bounding box center [1041, 38] width 23 height 12
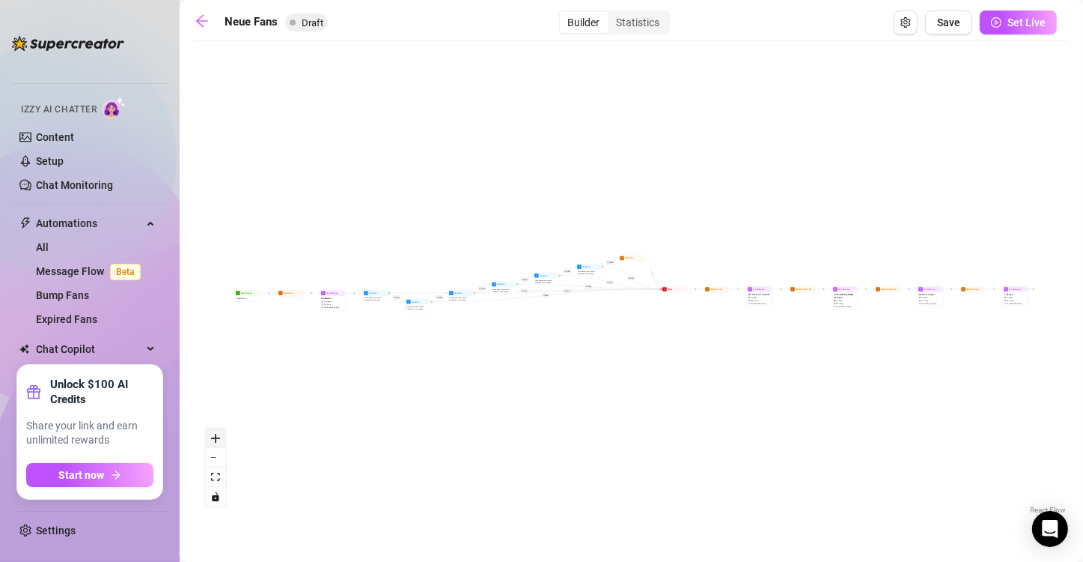
click at [221, 437] on button "zoom in" at bounding box center [215, 437] width 19 height 19
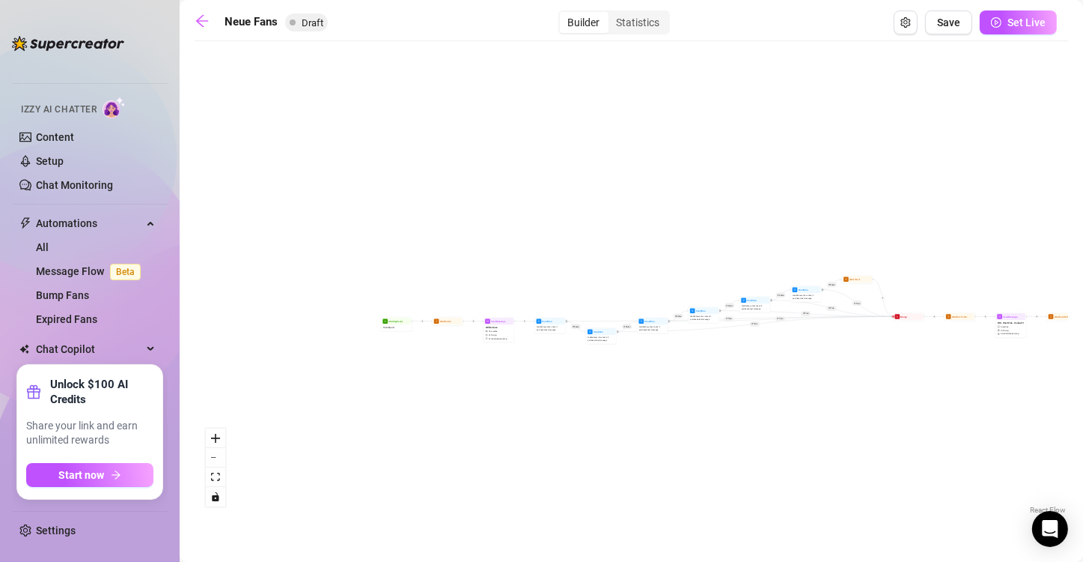
drag, startPoint x: 357, startPoint y: 395, endPoint x: 589, endPoint y: 419, distance: 233.3
click at [589, 419] on div "If True If False If True If False If True If False If True If False If True If …" at bounding box center [632, 283] width 874 height 469
click at [217, 443] on button "zoom in" at bounding box center [215, 437] width 19 height 19
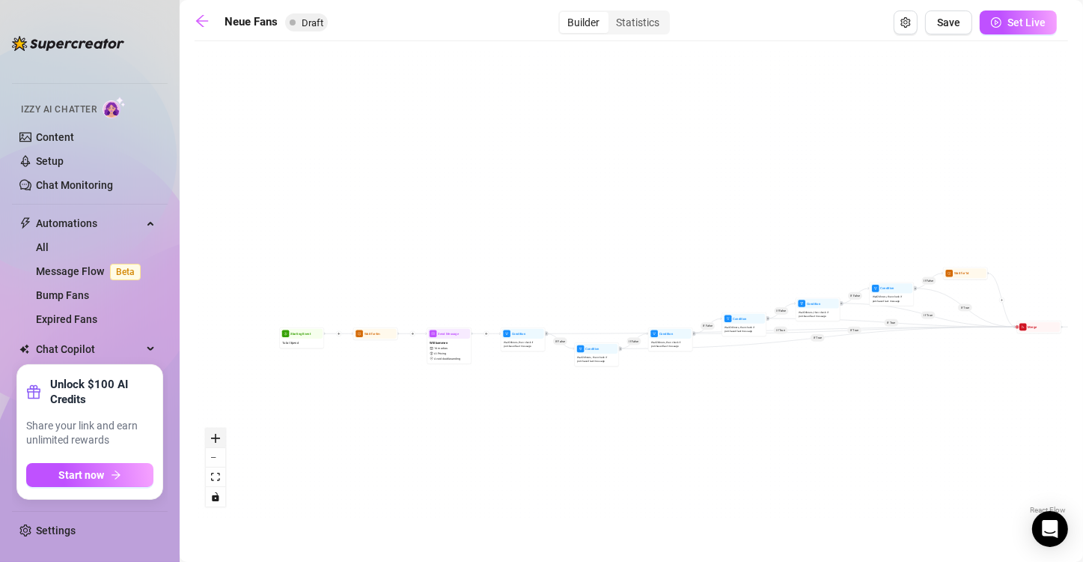
click at [217, 443] on button "zoom in" at bounding box center [215, 437] width 19 height 19
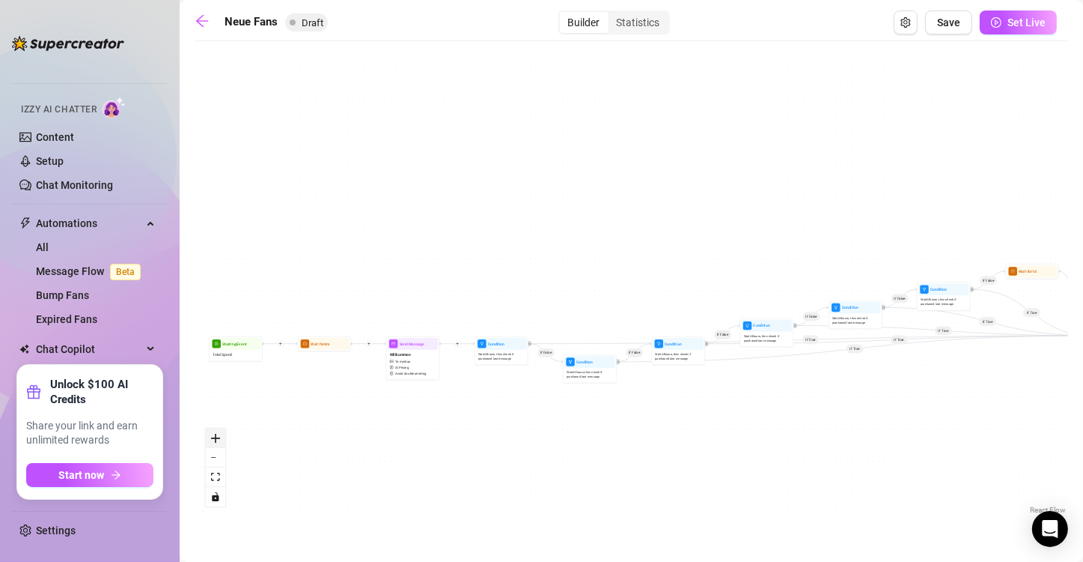
click at [217, 443] on button "zoom in" at bounding box center [215, 437] width 19 height 19
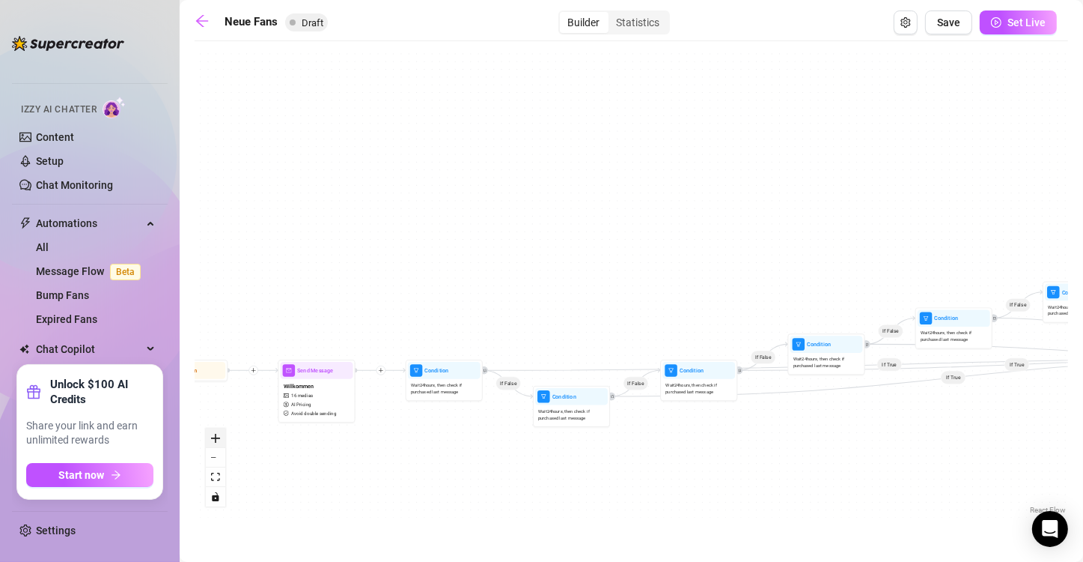
click at [217, 443] on button "zoom in" at bounding box center [215, 437] width 19 height 19
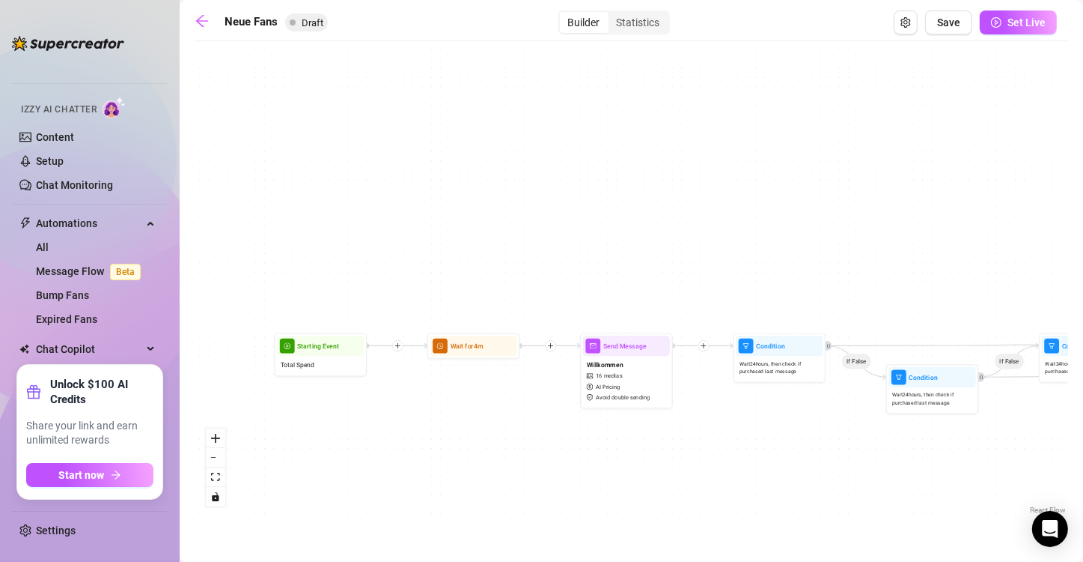
drag, startPoint x: 359, startPoint y: 210, endPoint x: 873, endPoint y: 147, distance: 517.5
click at [654, 147] on div "If True If False If True If False If True If False If True If False If True If …" at bounding box center [632, 283] width 874 height 469
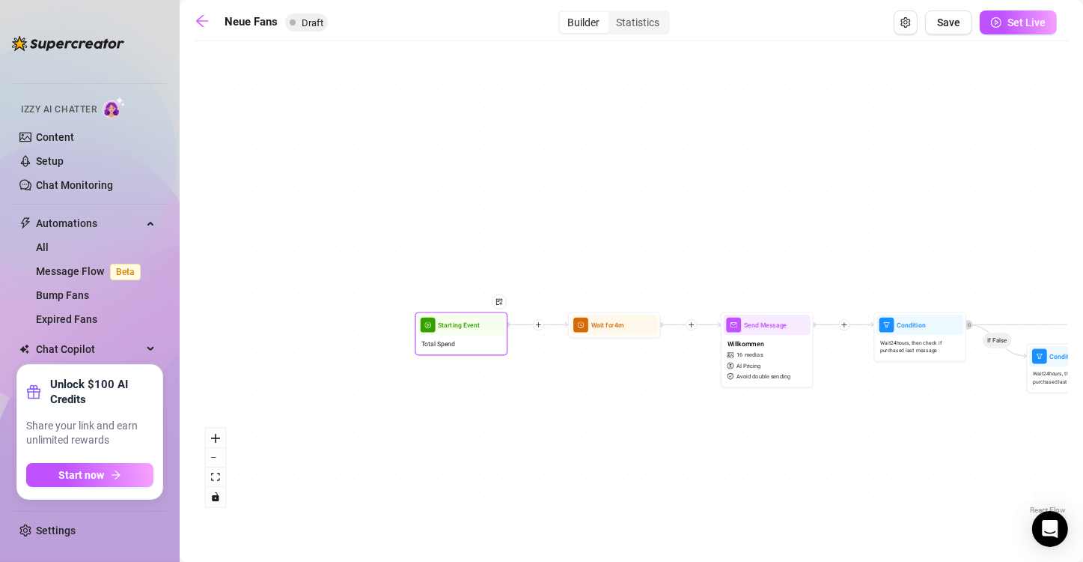
click at [451, 332] on div "Starting Event" at bounding box center [461, 324] width 87 height 20
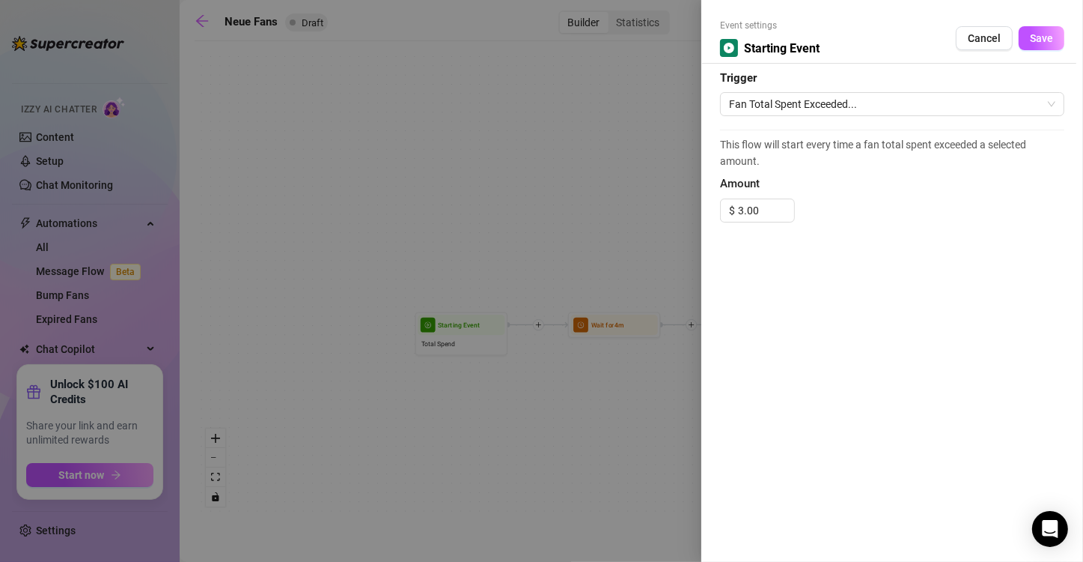
click at [537, 125] on div at bounding box center [541, 281] width 1083 height 562
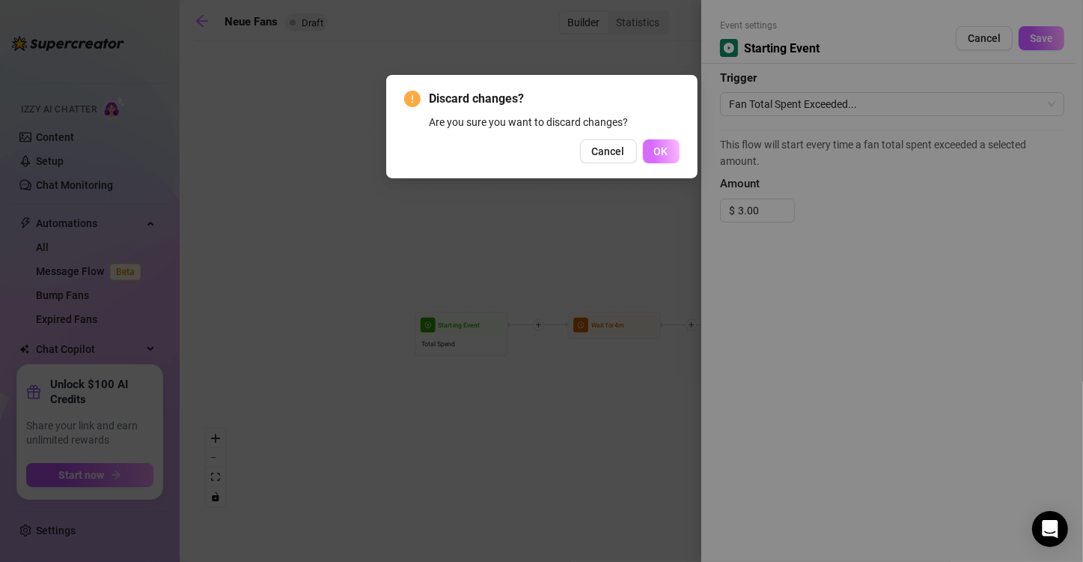
click at [654, 153] on span "OK" at bounding box center [661, 151] width 14 height 12
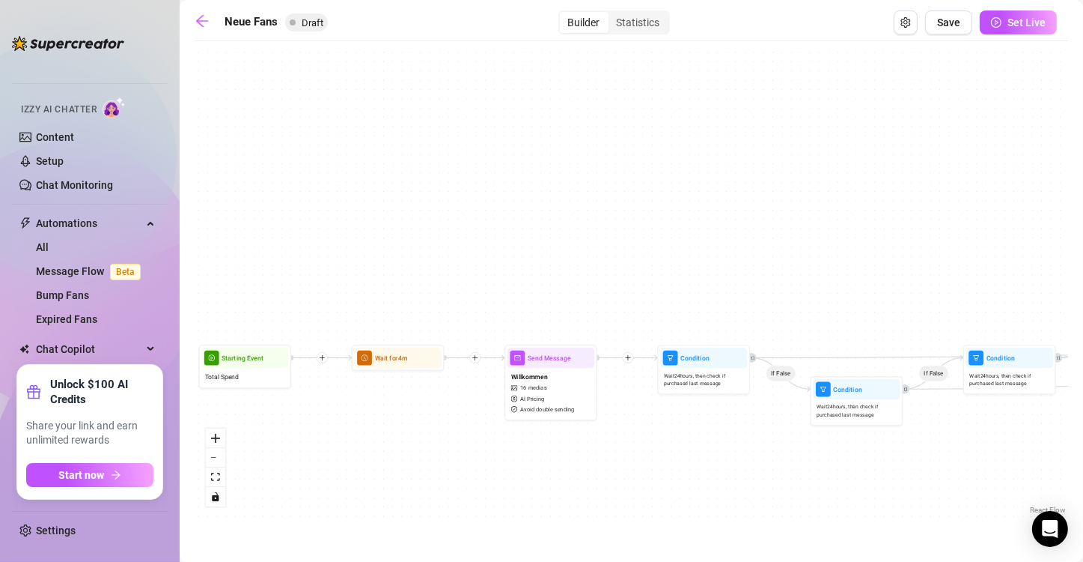
drag, startPoint x: 710, startPoint y: 198, endPoint x: 491, endPoint y: 231, distance: 221.1
click at [491, 231] on div "If True If False If True If False If True If False If True If False If True If …" at bounding box center [632, 283] width 874 height 469
click at [445, 446] on div "If True If False If True If False If True If False If True If False If True If …" at bounding box center [632, 283] width 874 height 469
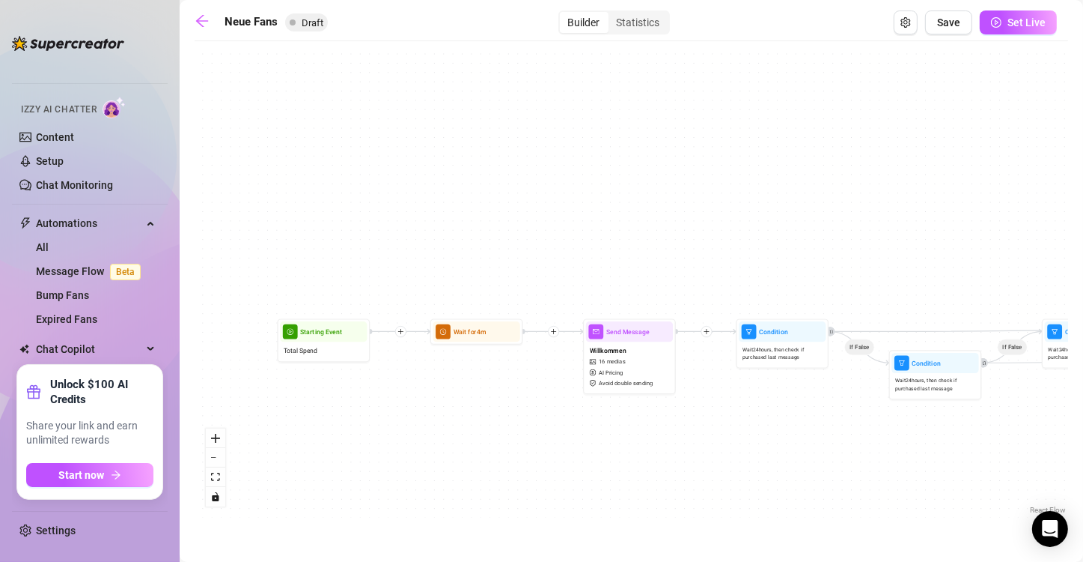
drag, startPoint x: 445, startPoint y: 446, endPoint x: 526, endPoint y: 419, distance: 85.9
click at [526, 419] on div "If True If False If True If False If True If False If True If False If True If …" at bounding box center [632, 283] width 874 height 469
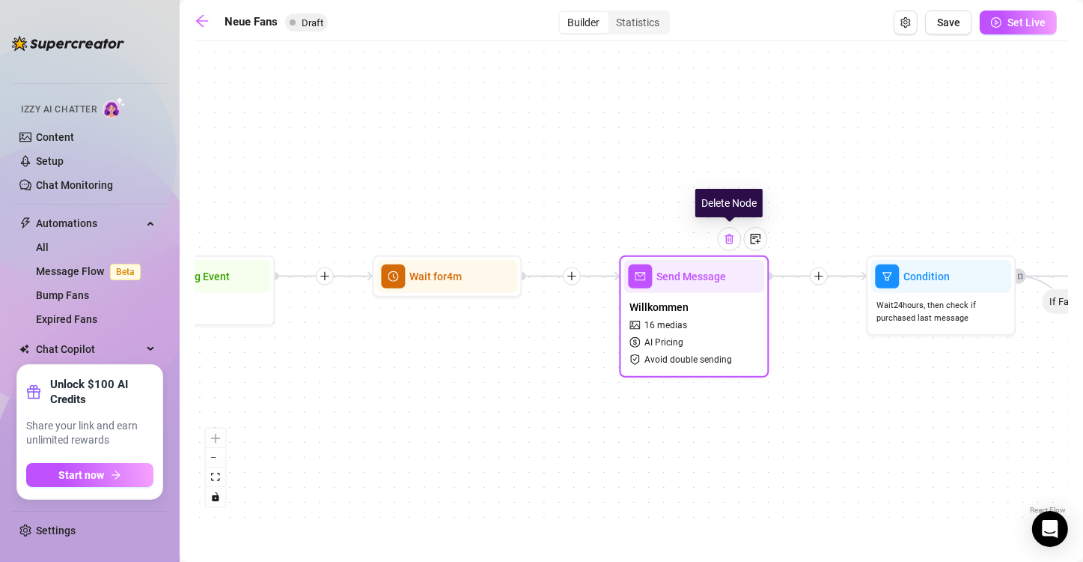
click at [654, 239] on img at bounding box center [729, 239] width 12 height 12
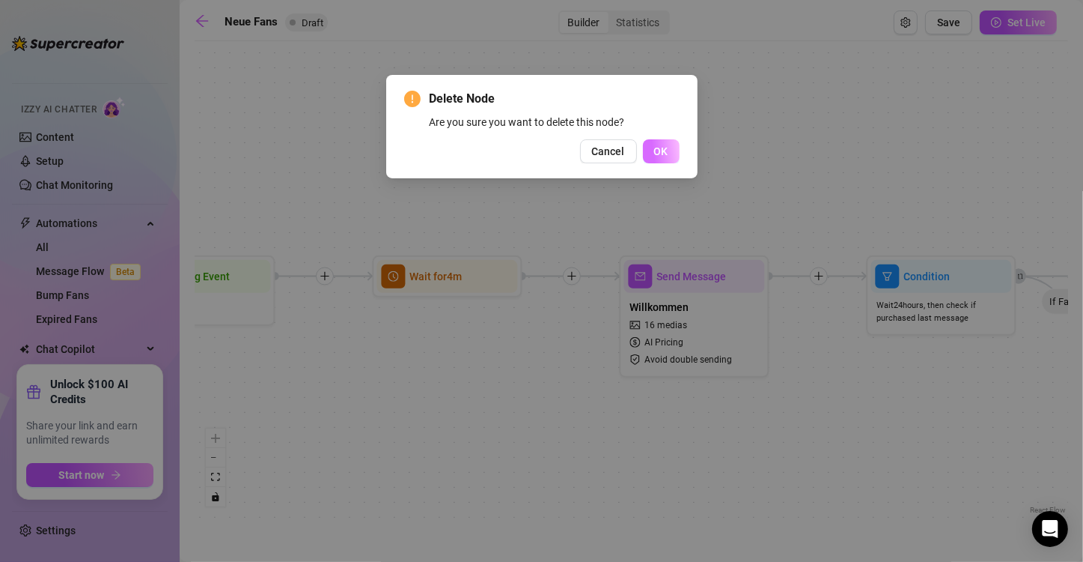
click at [654, 139] on button "OK" at bounding box center [661, 151] width 37 height 24
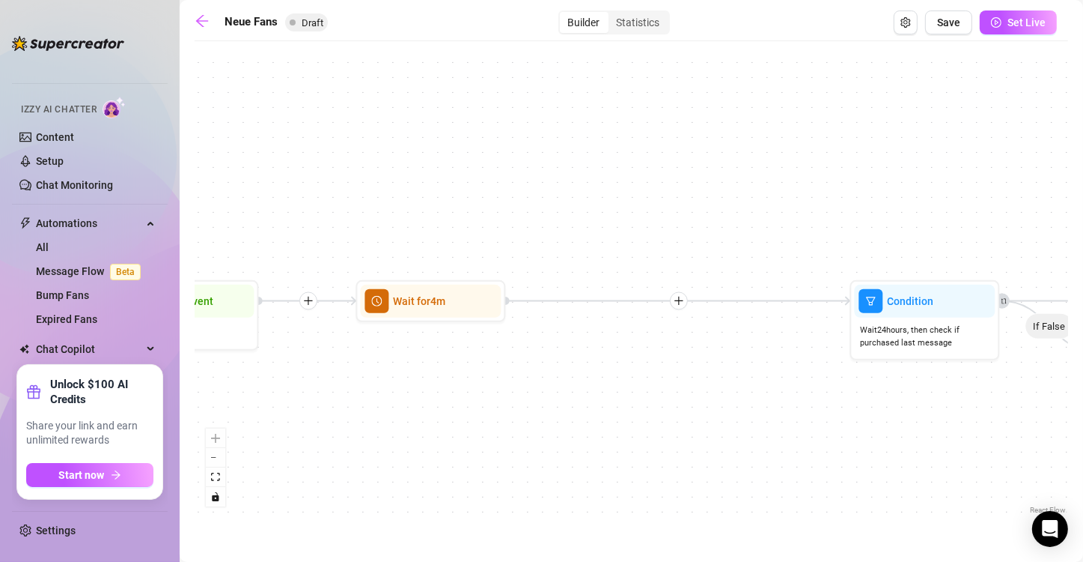
drag, startPoint x: 685, startPoint y: 356, endPoint x: 669, endPoint y: 380, distance: 29.1
click at [654, 380] on div "If True If False If True If False If True If False If True If False If True If …" at bounding box center [632, 283] width 874 height 469
click at [218, 455] on button "zoom out" at bounding box center [215, 457] width 19 height 19
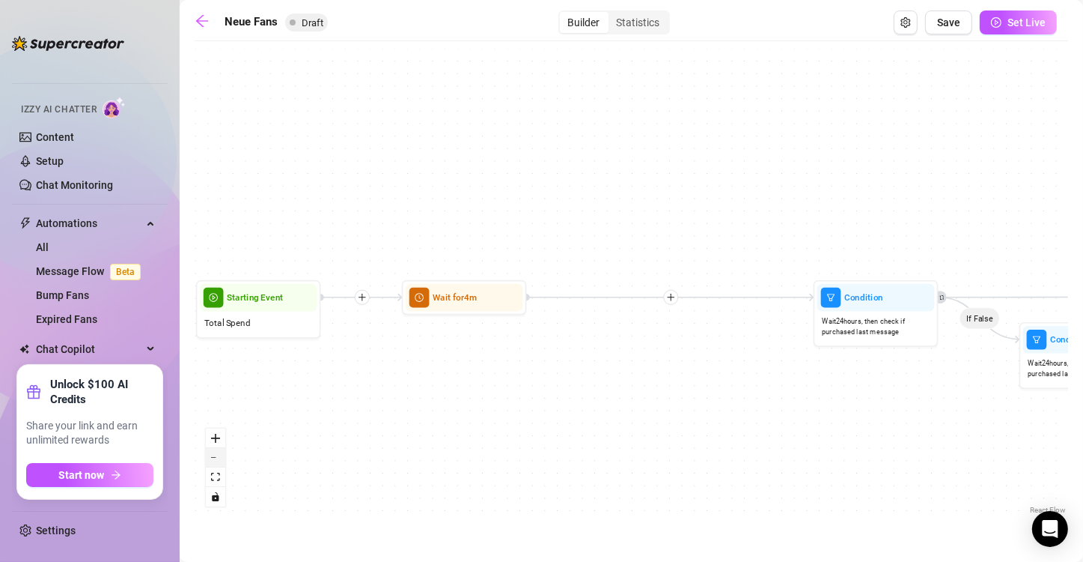
click at [218, 455] on button "zoom out" at bounding box center [215, 457] width 19 height 19
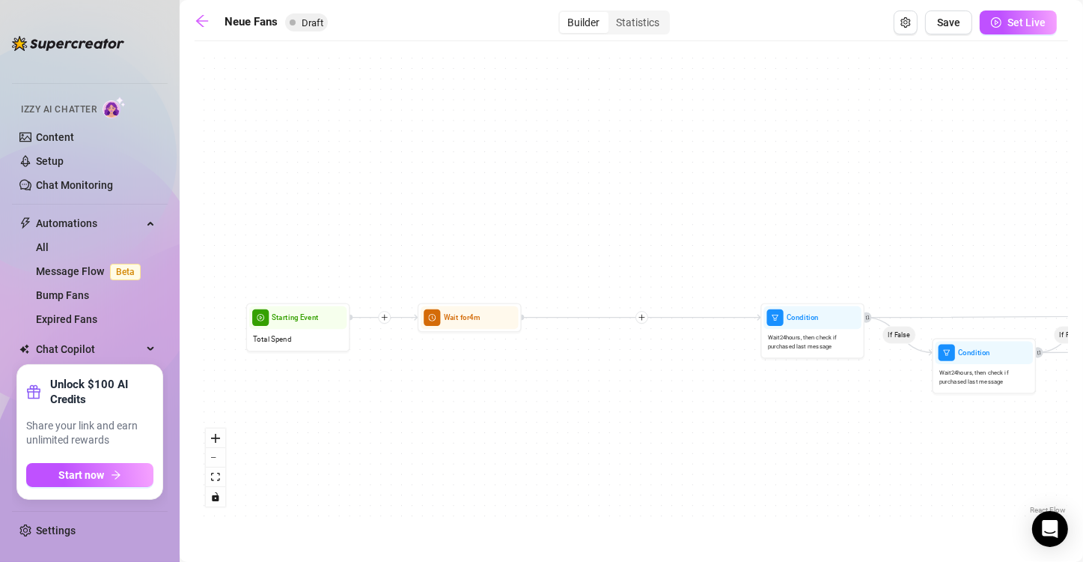
drag, startPoint x: 516, startPoint y: 400, endPoint x: 493, endPoint y: 421, distance: 31.3
click at [493, 421] on div "If True If False If True If False If True If False If True If False If True If …" at bounding box center [632, 283] width 874 height 469
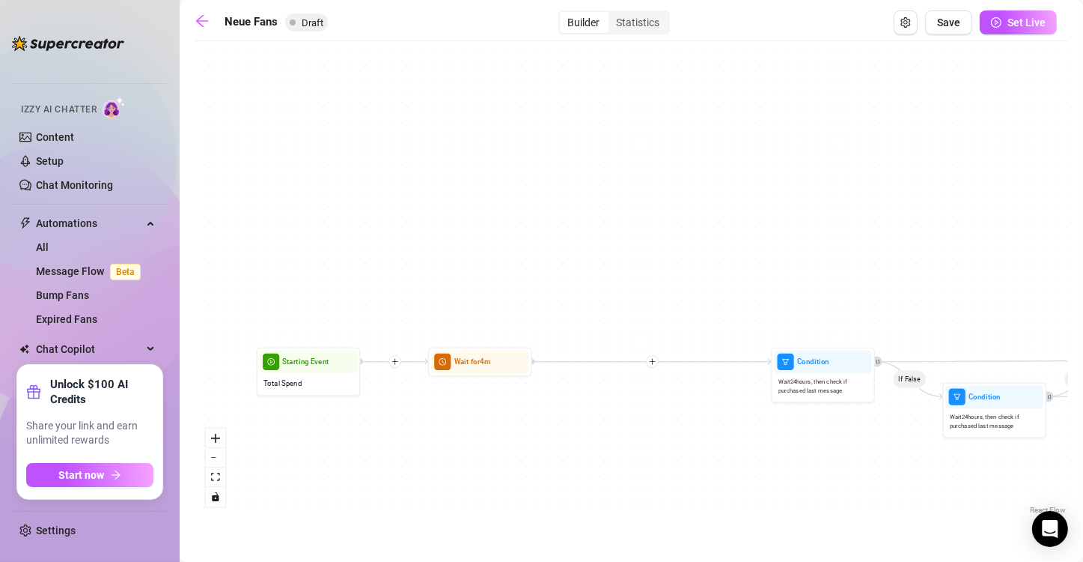
drag, startPoint x: 556, startPoint y: 395, endPoint x: 613, endPoint y: 437, distance: 70.7
click at [613, 437] on div "If True If False If True If False If True If False If True If False If True If …" at bounding box center [632, 283] width 874 height 469
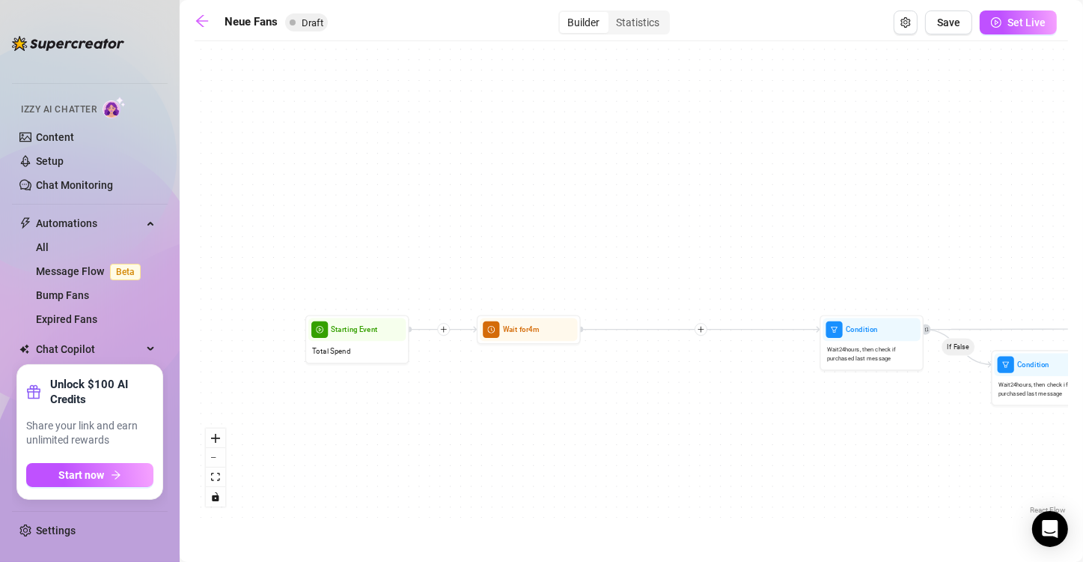
drag, startPoint x: 613, startPoint y: 437, endPoint x: 616, endPoint y: 408, distance: 29.4
click at [616, 408] on div "If True If False If True If False If True If False If True If False If True If …" at bounding box center [632, 283] width 874 height 469
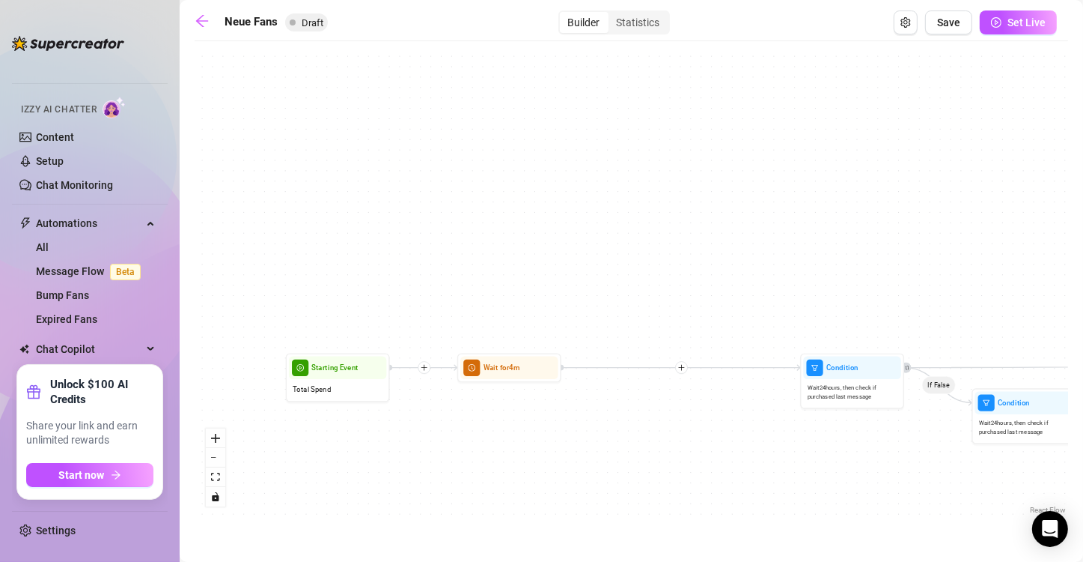
drag, startPoint x: 854, startPoint y: 431, endPoint x: 774, endPoint y: 432, distance: 79.4
click at [654, 432] on div "If True If False If True If False If True If False If True If False If True If …" at bounding box center [632, 283] width 874 height 469
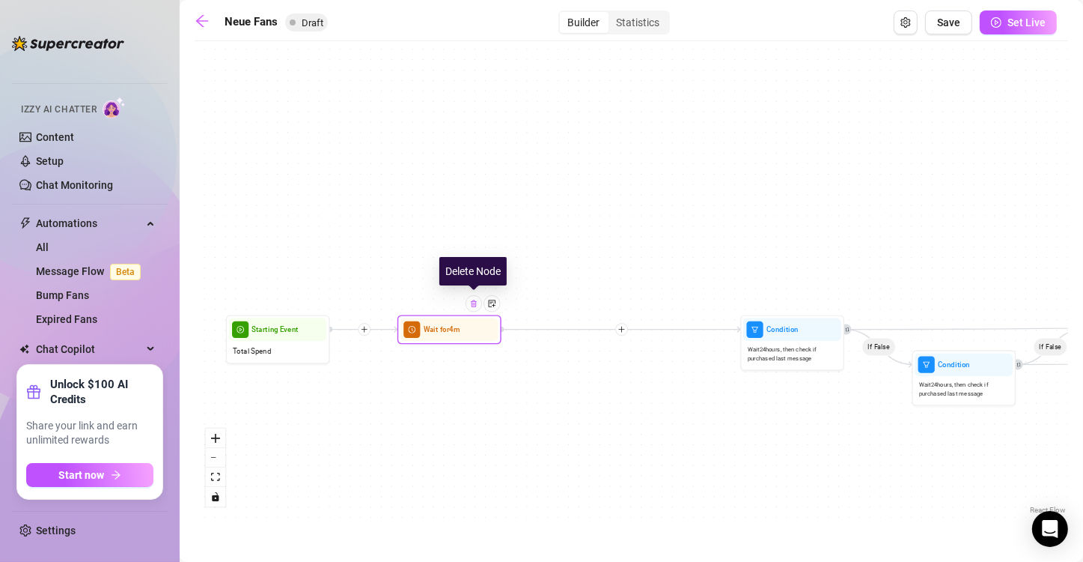
click at [473, 302] on img at bounding box center [473, 303] width 8 height 8
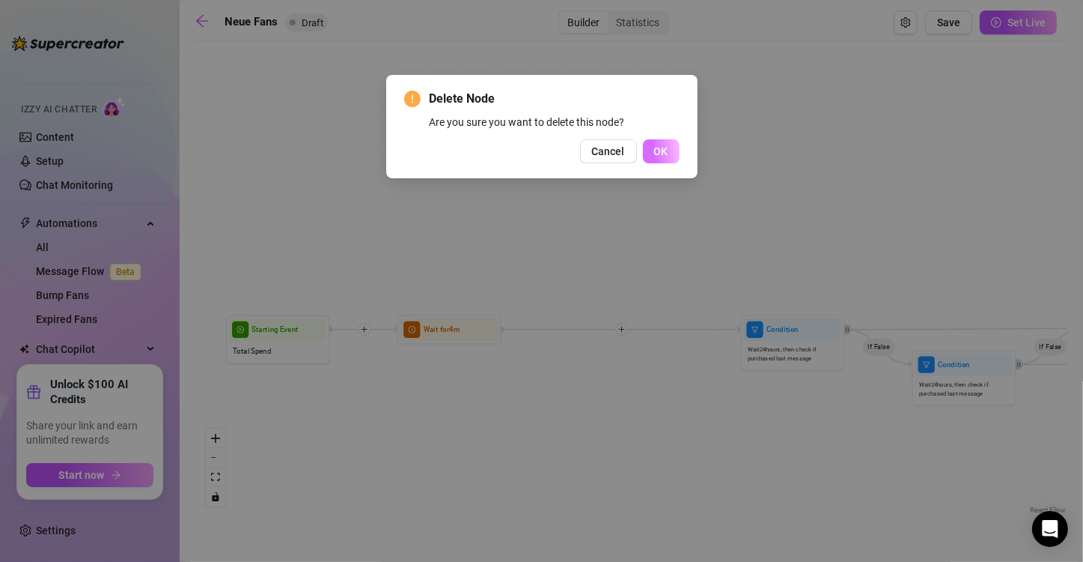
click at [654, 148] on button "OK" at bounding box center [661, 151] width 37 height 24
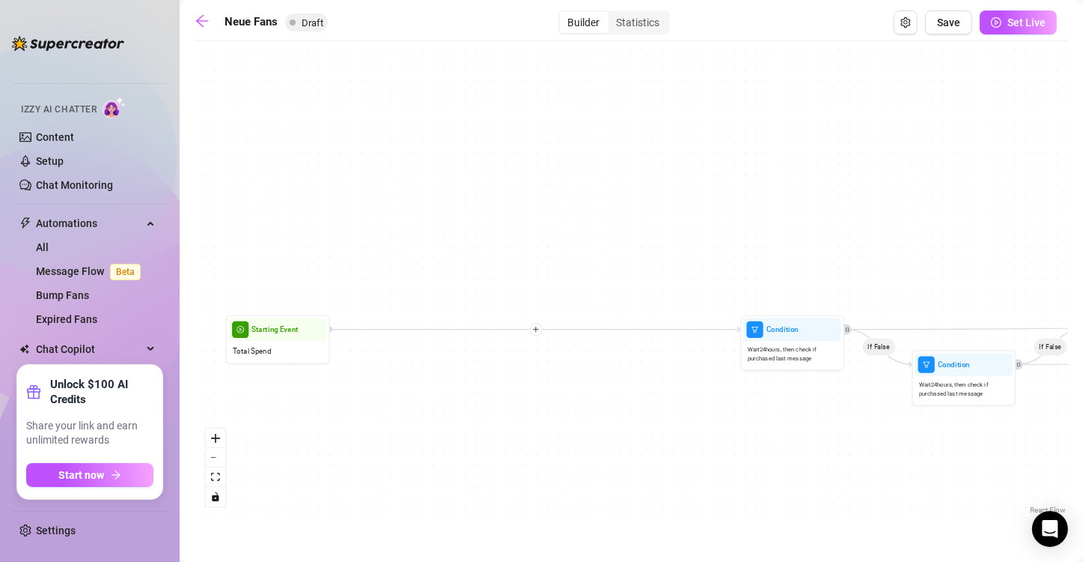
drag, startPoint x: 634, startPoint y: 375, endPoint x: 486, endPoint y: 373, distance: 148.3
click at [486, 373] on div "If True If False If True If False If True If False If True If False If True If …" at bounding box center [632, 283] width 874 height 469
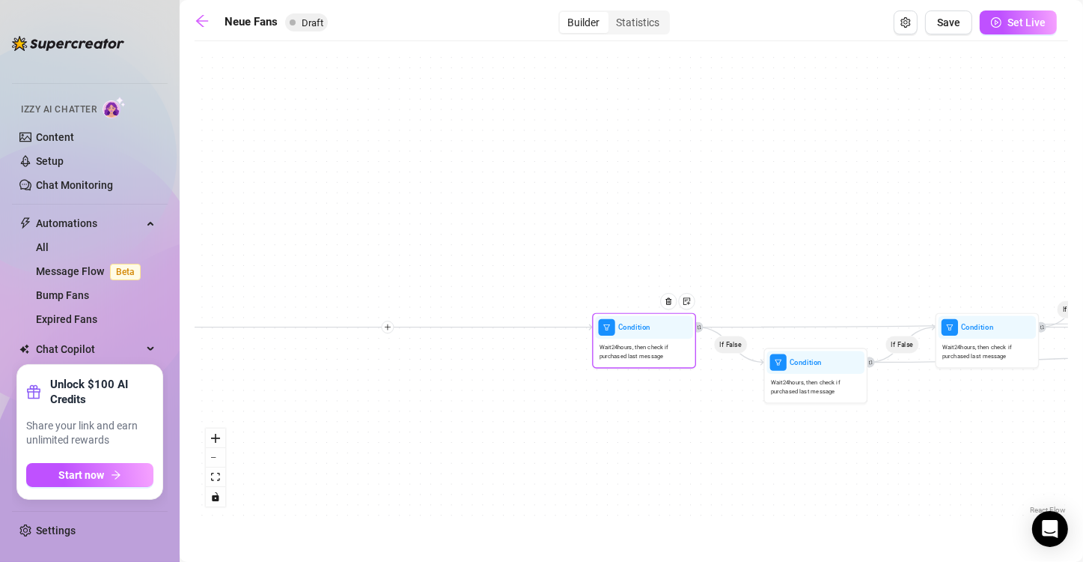
click at [643, 330] on span "Condition" at bounding box center [634, 326] width 32 height 11
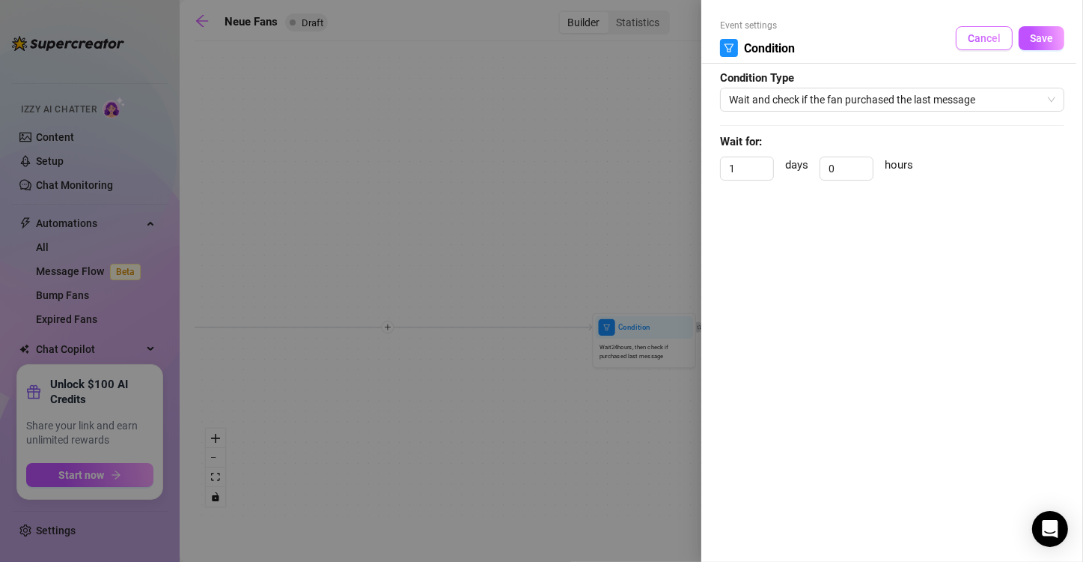
click at [654, 41] on span "Cancel" at bounding box center [984, 38] width 33 height 12
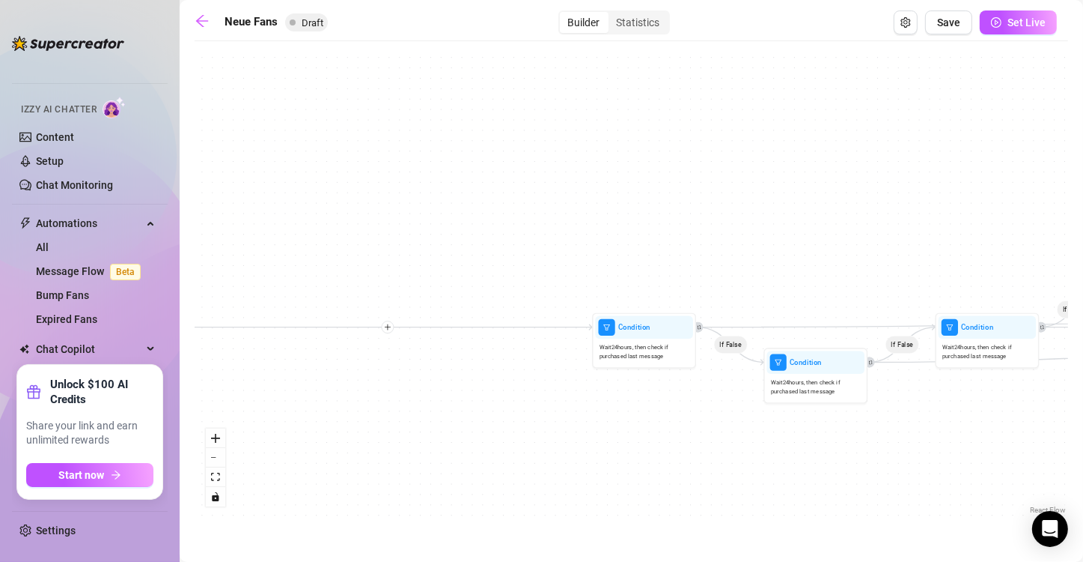
drag, startPoint x: 893, startPoint y: 129, endPoint x: 648, endPoint y: 145, distance: 245.4
click at [648, 145] on div "If True If False If True If False If True If False If True If False If True If …" at bounding box center [632, 283] width 874 height 469
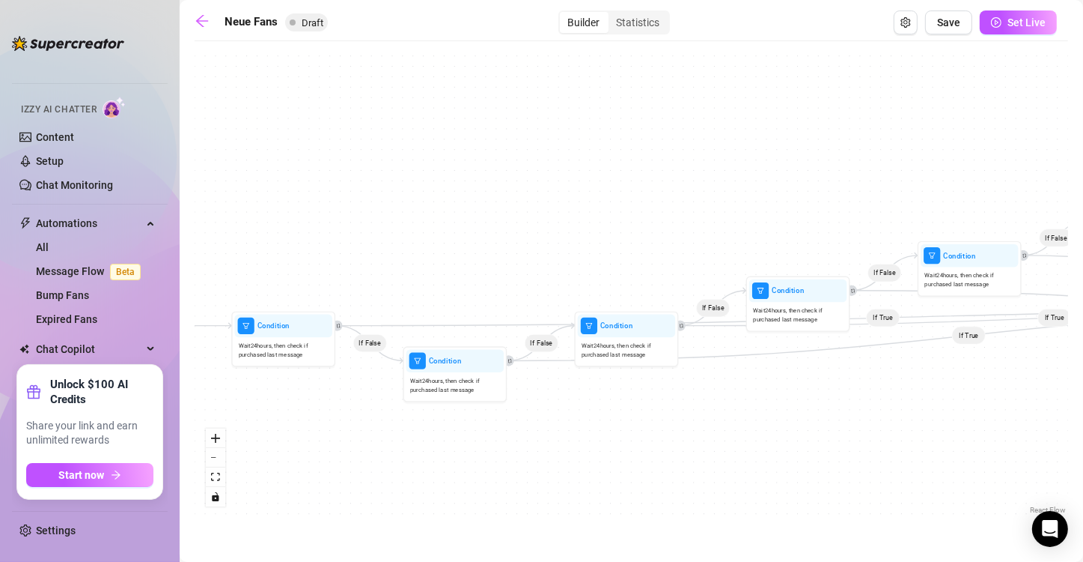
drag, startPoint x: 760, startPoint y: 143, endPoint x: 584, endPoint y: 123, distance: 177.1
click at [584, 123] on div "If True If False If True If False If True If False If True If False If True If …" at bounding box center [632, 283] width 874 height 469
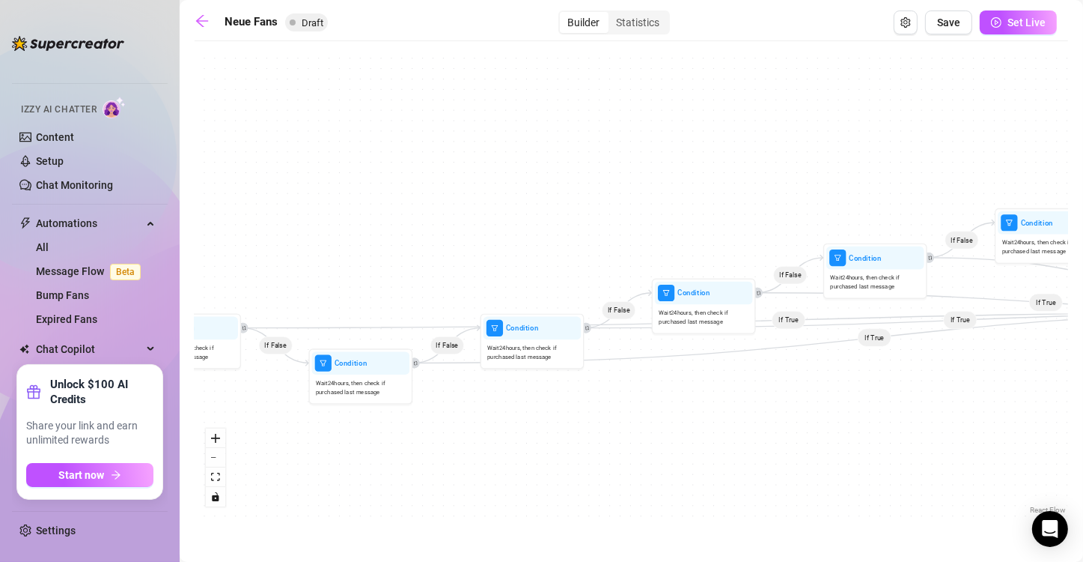
drag, startPoint x: 676, startPoint y: 111, endPoint x: 378, endPoint y: 145, distance: 299.9
click at [378, 145] on div "If True If False If True If False If True If False If True If False If True If …" at bounding box center [632, 283] width 874 height 469
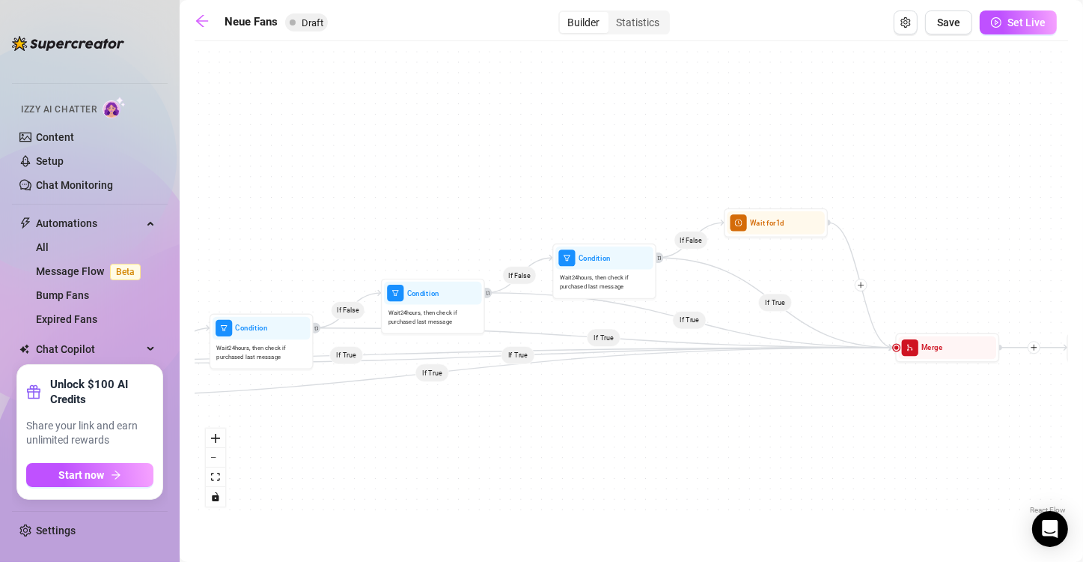
drag, startPoint x: 582, startPoint y: 112, endPoint x: 403, endPoint y: 118, distance: 179.0
click at [403, 118] on div "If True If False If True If False If True If False If True If False If True If …" at bounding box center [632, 283] width 874 height 469
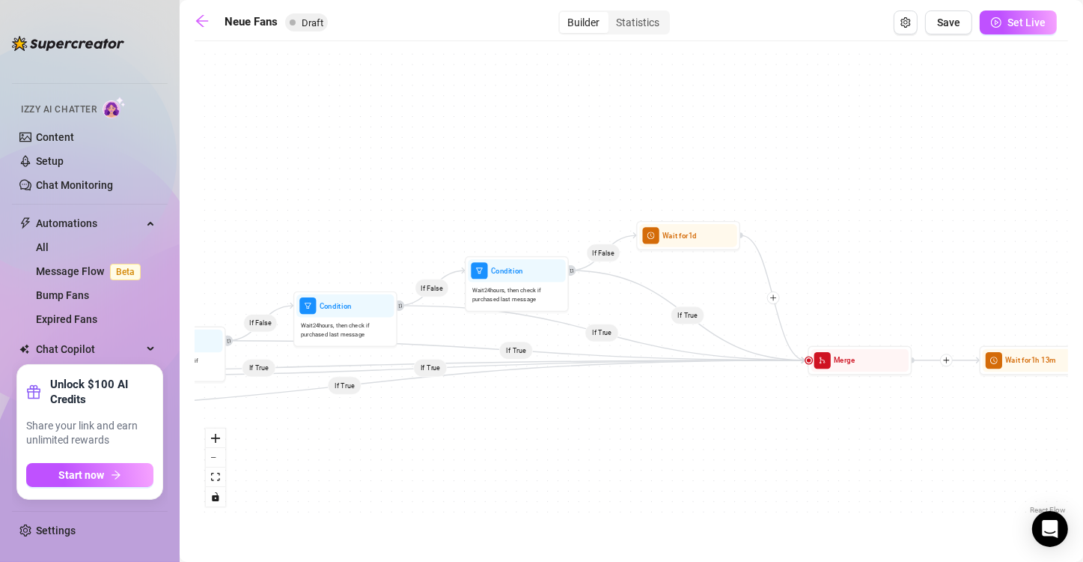
drag, startPoint x: 750, startPoint y: 159, endPoint x: 573, endPoint y: 172, distance: 177.9
click at [573, 172] on div "If True If False If True If False If True If False If True If False If True If …" at bounding box center [632, 283] width 874 height 469
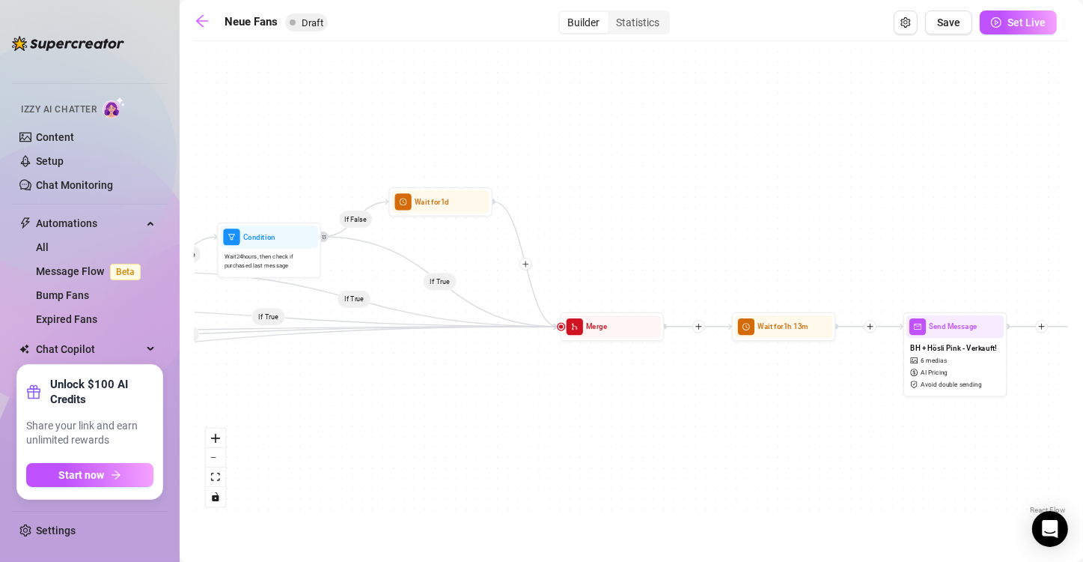
drag, startPoint x: 838, startPoint y: 232, endPoint x: 670, endPoint y: 200, distance: 170.8
click at [654, 200] on div "If True If False If True If False If True If False If True If False If True If …" at bounding box center [632, 283] width 874 height 469
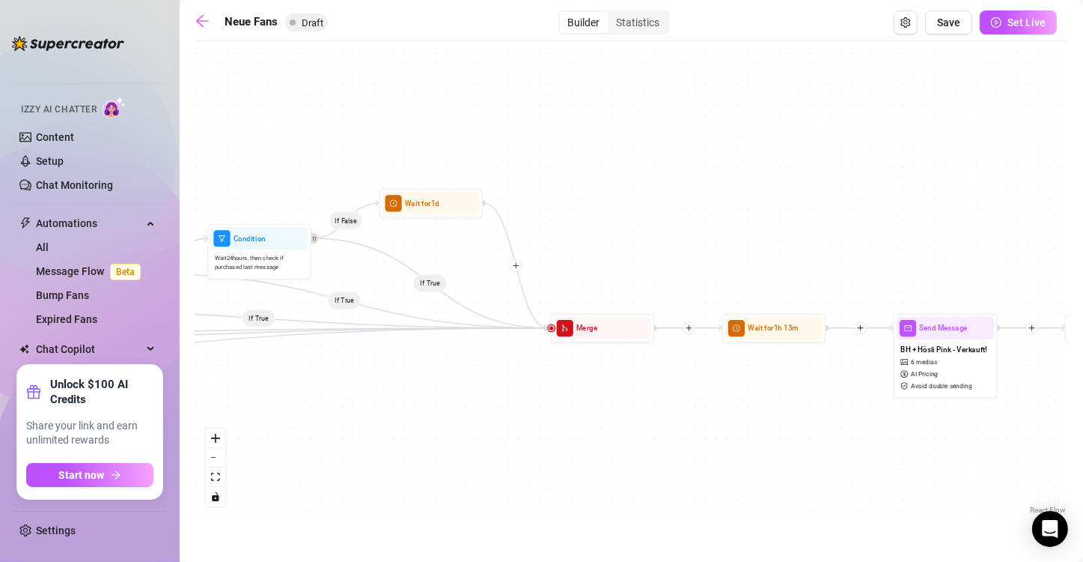
drag, startPoint x: 922, startPoint y: 237, endPoint x: 608, endPoint y: 220, distance: 314.2
click at [608, 220] on div "If True If False If True If False If True If False If True If False If True If …" at bounding box center [632, 283] width 874 height 469
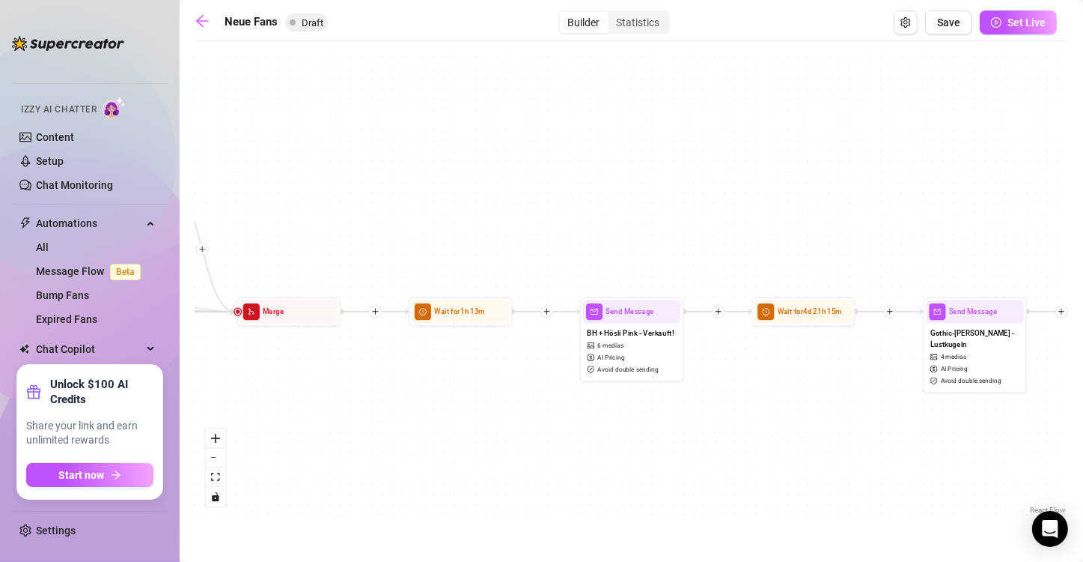
drag, startPoint x: 760, startPoint y: 225, endPoint x: 652, endPoint y: 191, distance: 113.0
click at [652, 191] on div "If True If False If True If False If True If False If True If False If True If …" at bounding box center [632, 283] width 874 height 469
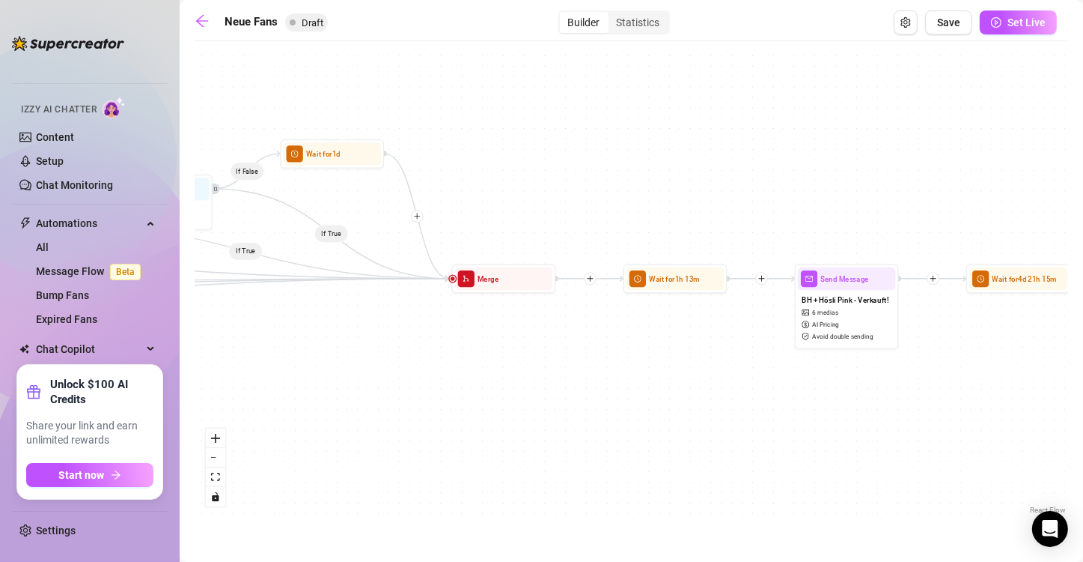
drag, startPoint x: 320, startPoint y: 100, endPoint x: 696, endPoint y: 115, distance: 376.2
click at [654, 115] on div "If True If False If True If False If True If False If True If False If True If …" at bounding box center [632, 283] width 874 height 469
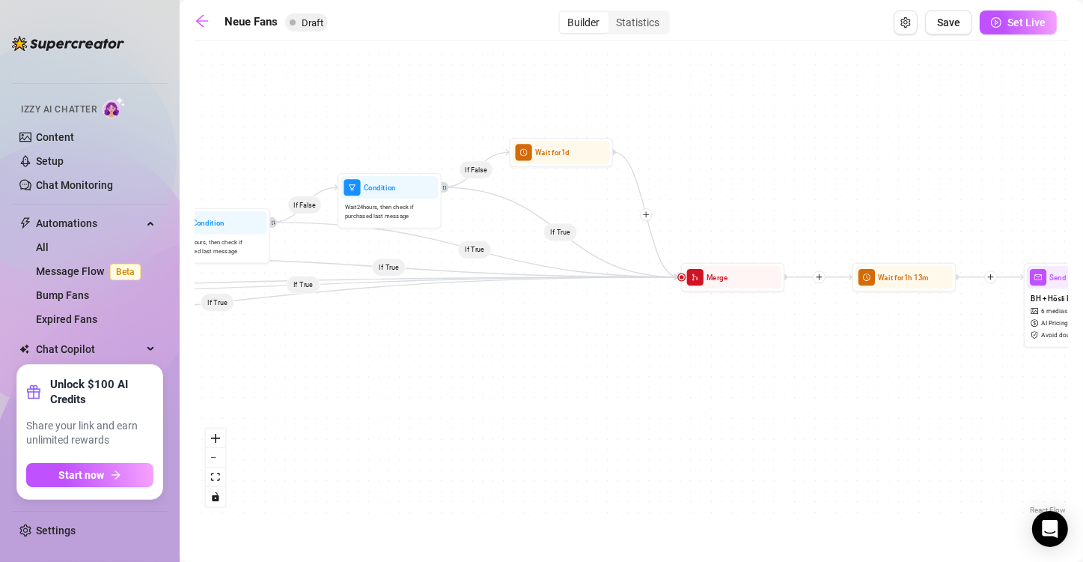
drag, startPoint x: 204, startPoint y: 120, endPoint x: 590, endPoint y: 100, distance: 386.1
click at [590, 100] on div "If True If False If True If False If True If False If True If False If True If …" at bounding box center [632, 283] width 874 height 469
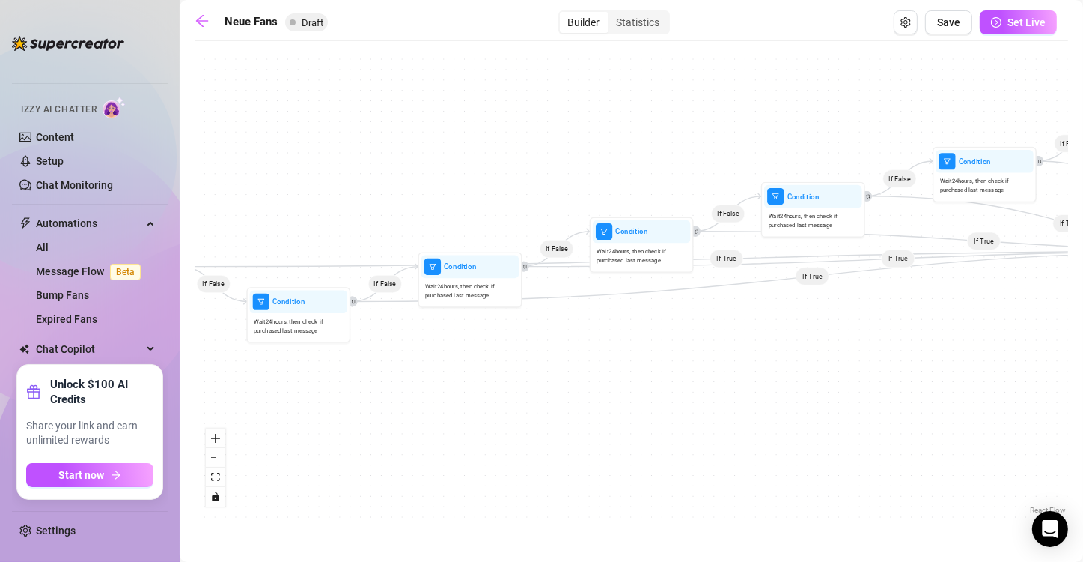
drag, startPoint x: 335, startPoint y: 163, endPoint x: 796, endPoint y: 148, distance: 461.5
click at [654, 148] on div "If True If False If True If False If True If False If True If False If True If …" at bounding box center [632, 283] width 874 height 469
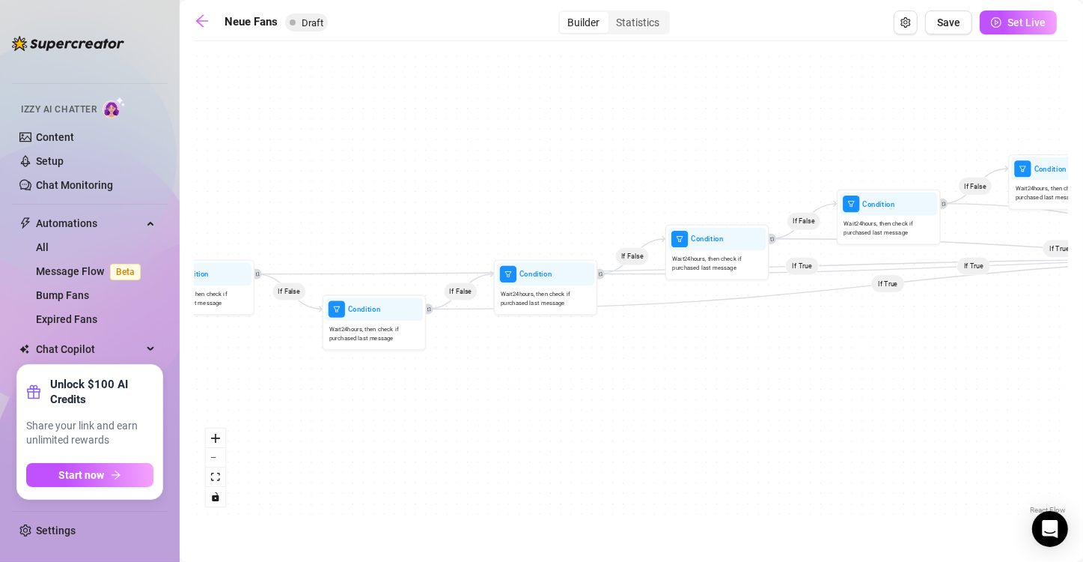
drag, startPoint x: 560, startPoint y: 145, endPoint x: 1070, endPoint y: 99, distance: 512.0
click at [654, 99] on main "Neue Fans Draft Builder Statistics Save Set Live If True If False If True If Fa…" at bounding box center [632, 281] width 904 height 562
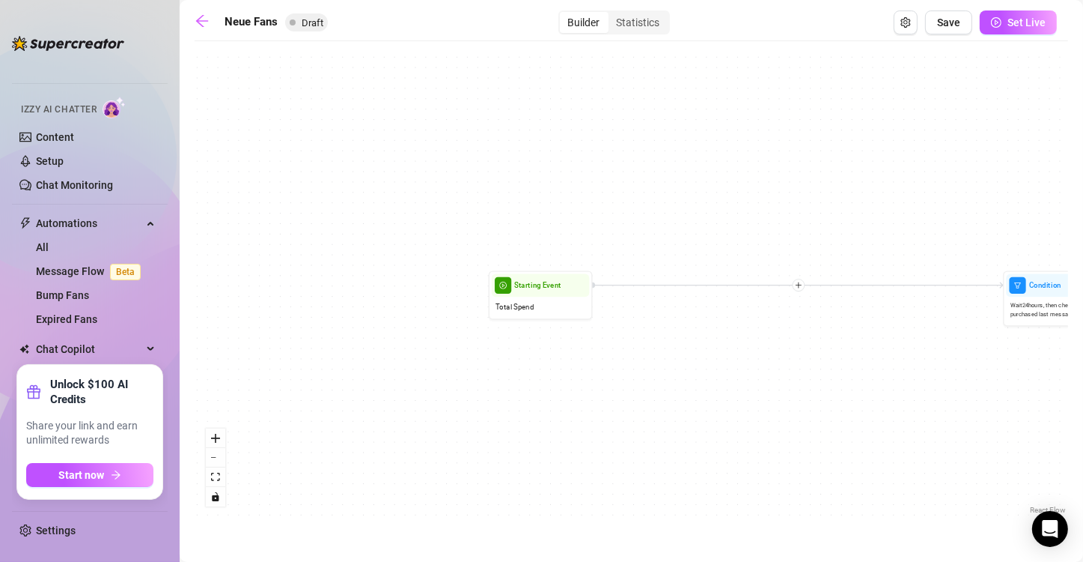
drag, startPoint x: 690, startPoint y: 125, endPoint x: 1072, endPoint y: 186, distance: 387.4
click at [654, 186] on main "Neue Fans Draft Builder Statistics Save Set Live If True If False If True If Fa…" at bounding box center [632, 281] width 904 height 562
click at [654, 22] on span "Save" at bounding box center [948, 22] width 23 height 12
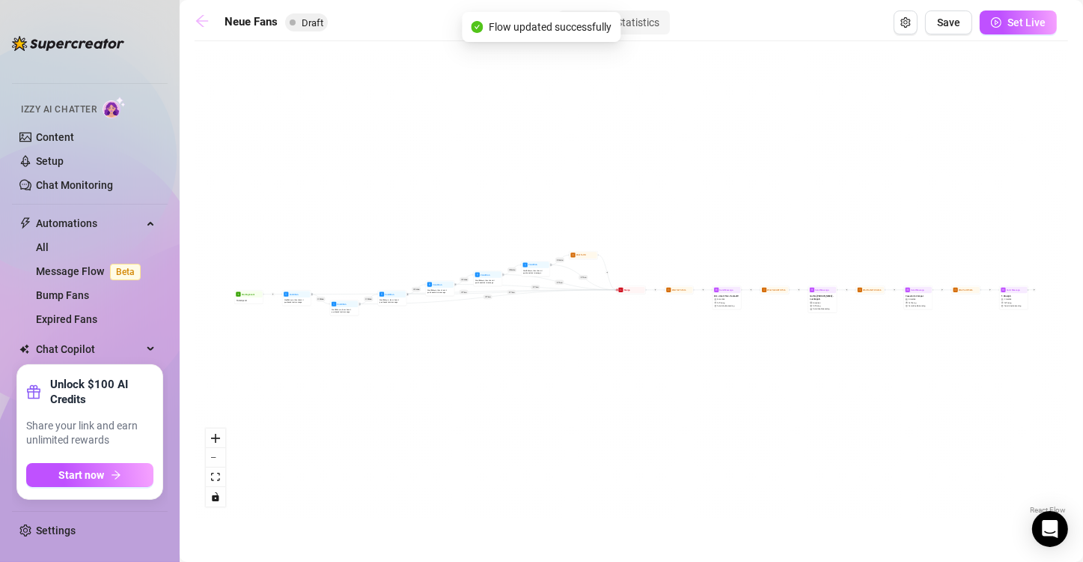
click at [204, 19] on icon "arrow-left" at bounding box center [202, 20] width 15 height 15
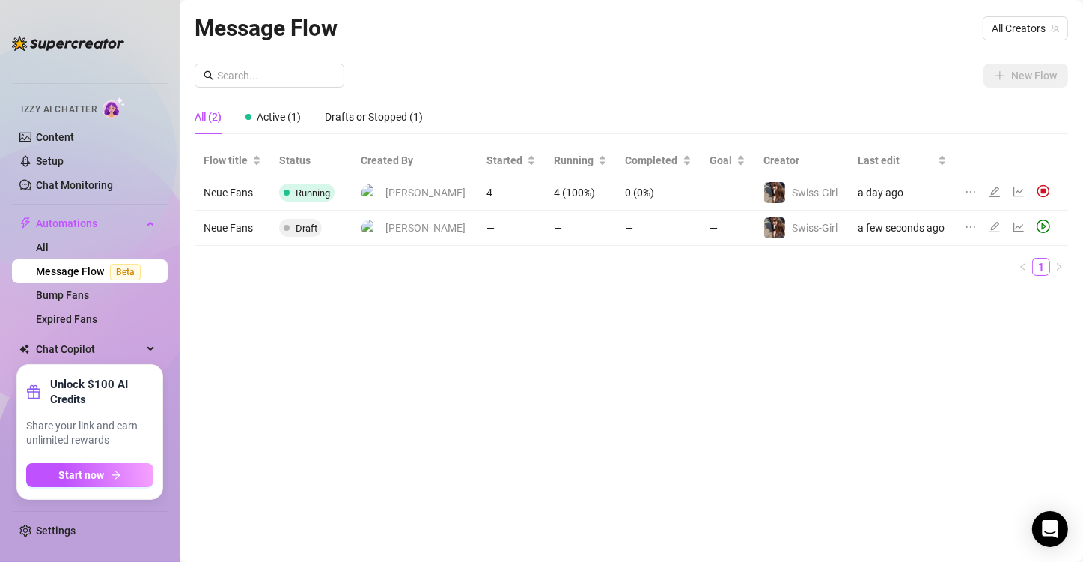
click at [466, 446] on div "Message Flow All Creators New Flow All (2) Active (1) Drafts or Stopped (1) Flo…" at bounding box center [632, 263] width 874 height 506
click at [654, 191] on icon "edit" at bounding box center [995, 191] width 10 height 10
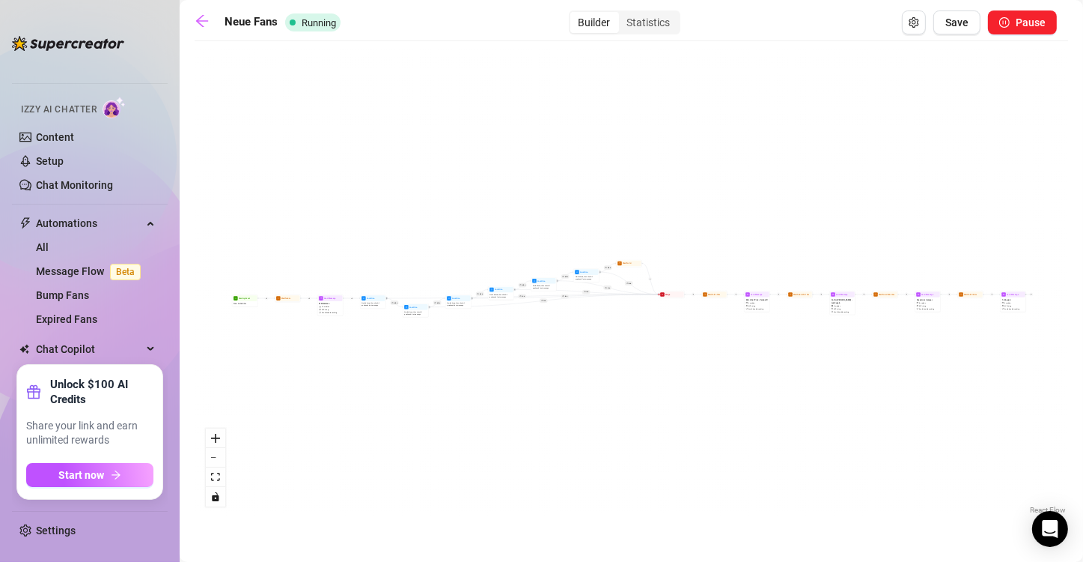
drag, startPoint x: 658, startPoint y: 371, endPoint x: 651, endPoint y: 383, distance: 13.7
click at [651, 383] on div "If True If False If True If False If True If False If True If False If True If …" at bounding box center [632, 283] width 874 height 469
click at [212, 438] on icon "zoom in" at bounding box center [215, 438] width 9 height 9
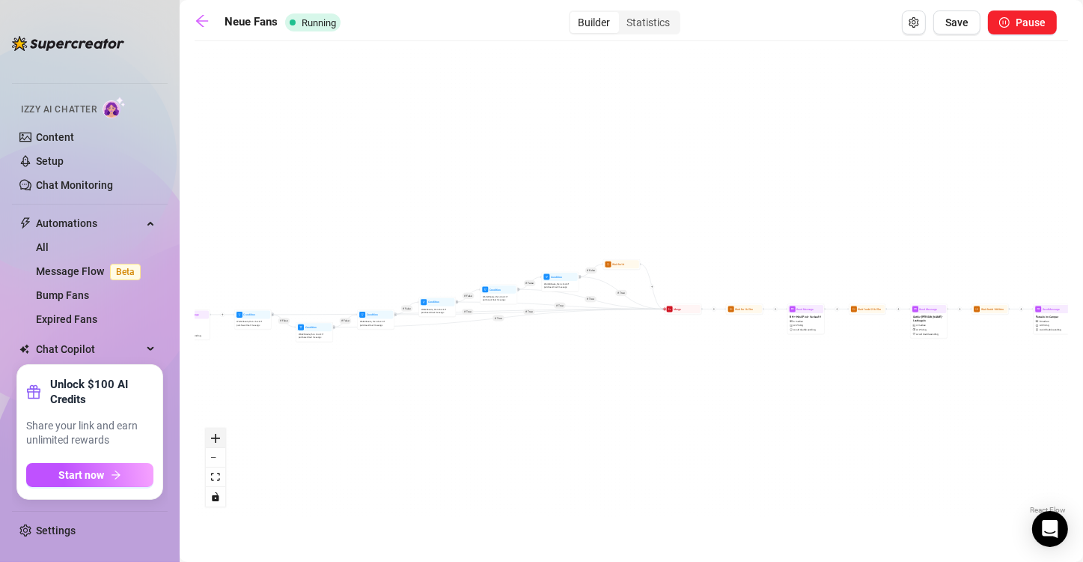
click at [212, 438] on icon "zoom in" at bounding box center [215, 438] width 9 height 9
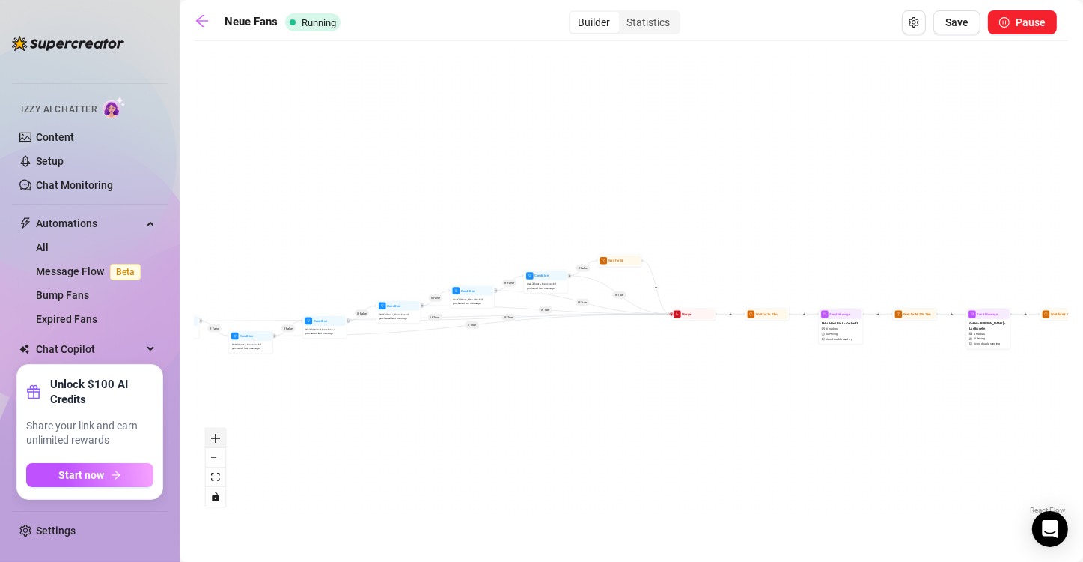
click at [212, 438] on icon "zoom in" at bounding box center [215, 438] width 9 height 9
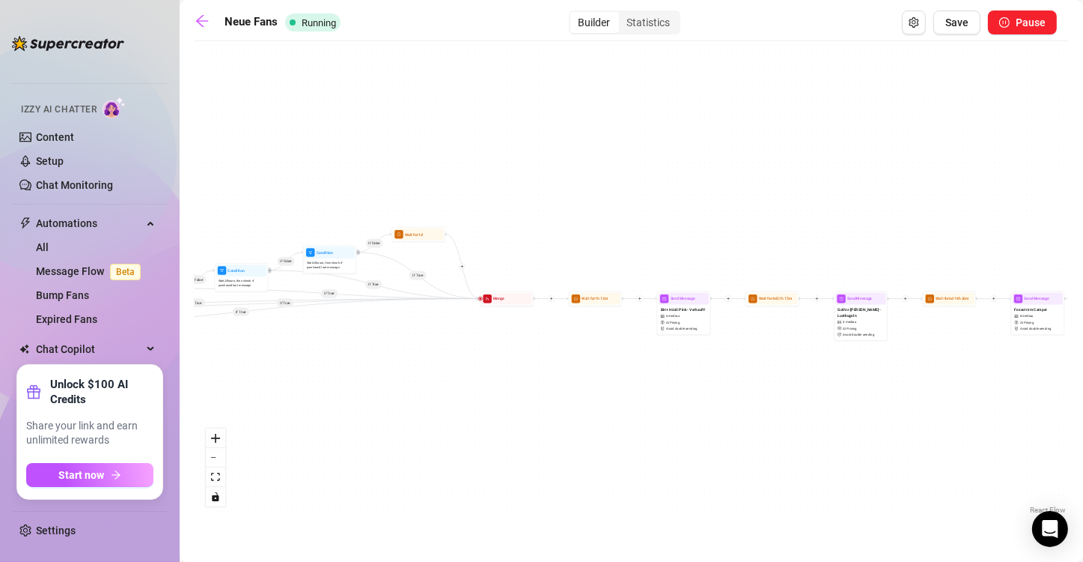
drag, startPoint x: 833, startPoint y: 144, endPoint x: 561, endPoint y: 137, distance: 272.6
click at [561, 137] on div "If True If False If True If False If True If False If True If False If True If …" at bounding box center [632, 283] width 874 height 469
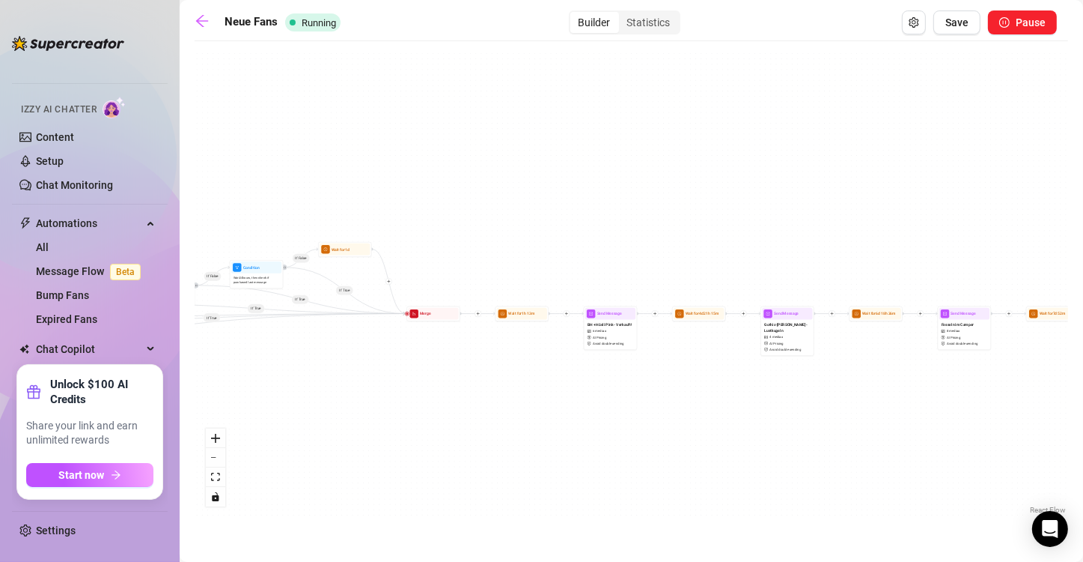
drag, startPoint x: 739, startPoint y: 165, endPoint x: 448, endPoint y: 165, distance: 290.5
click at [448, 165] on div "If True If False If True If False If True If False If True If False If True If …" at bounding box center [632, 283] width 874 height 469
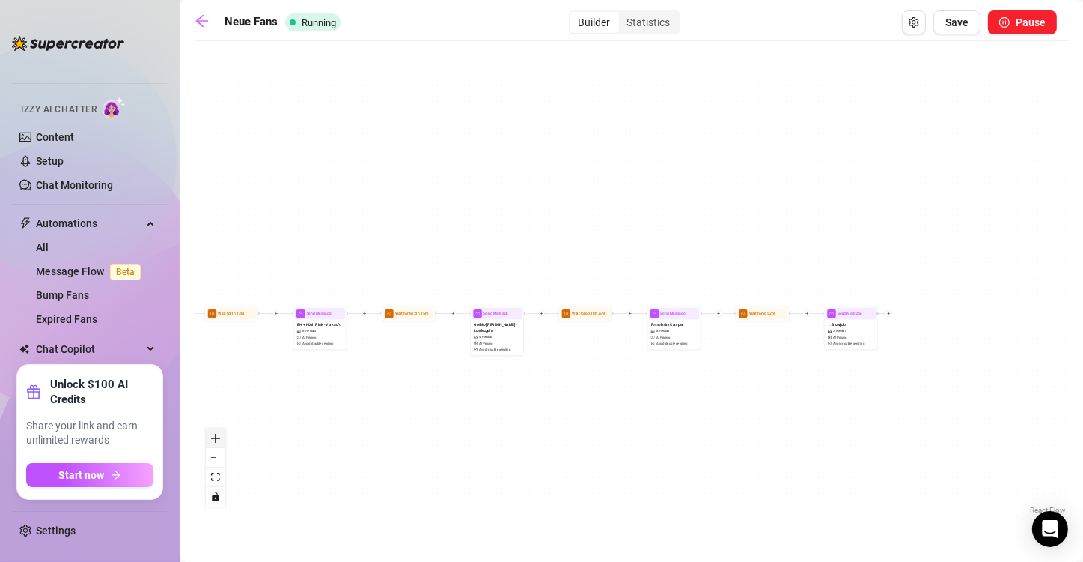
click at [211, 439] on icon "zoom in" at bounding box center [215, 438] width 9 height 9
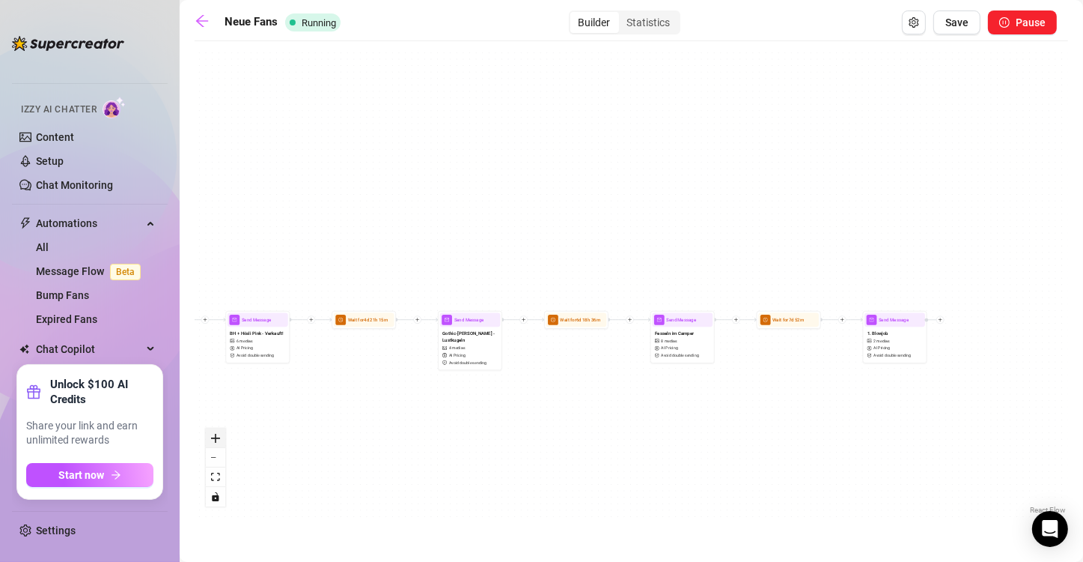
click at [211, 439] on icon "zoom in" at bounding box center [215, 438] width 9 height 9
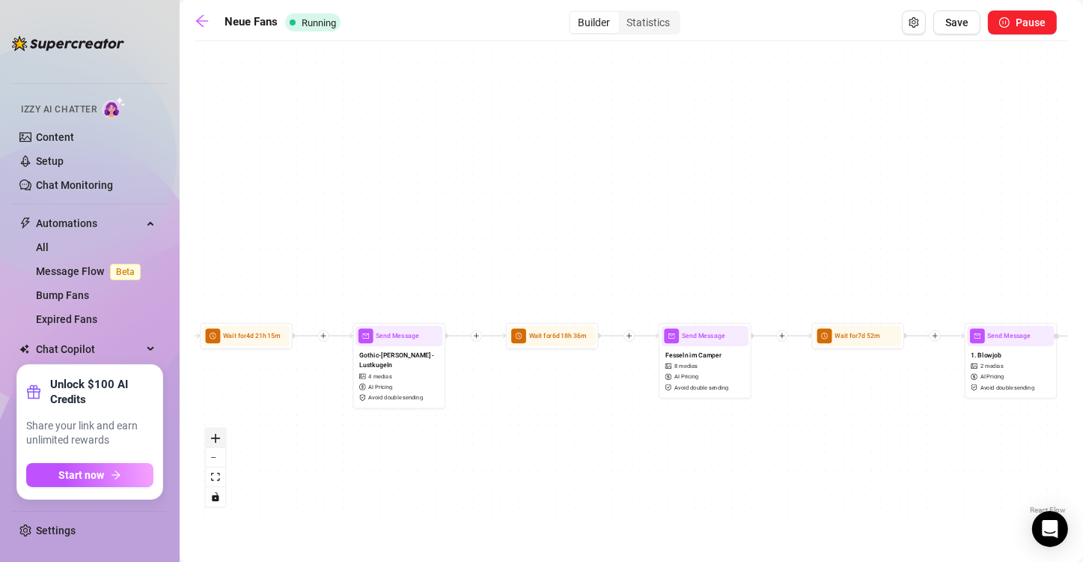
click at [211, 439] on icon "zoom in" at bounding box center [215, 438] width 9 height 9
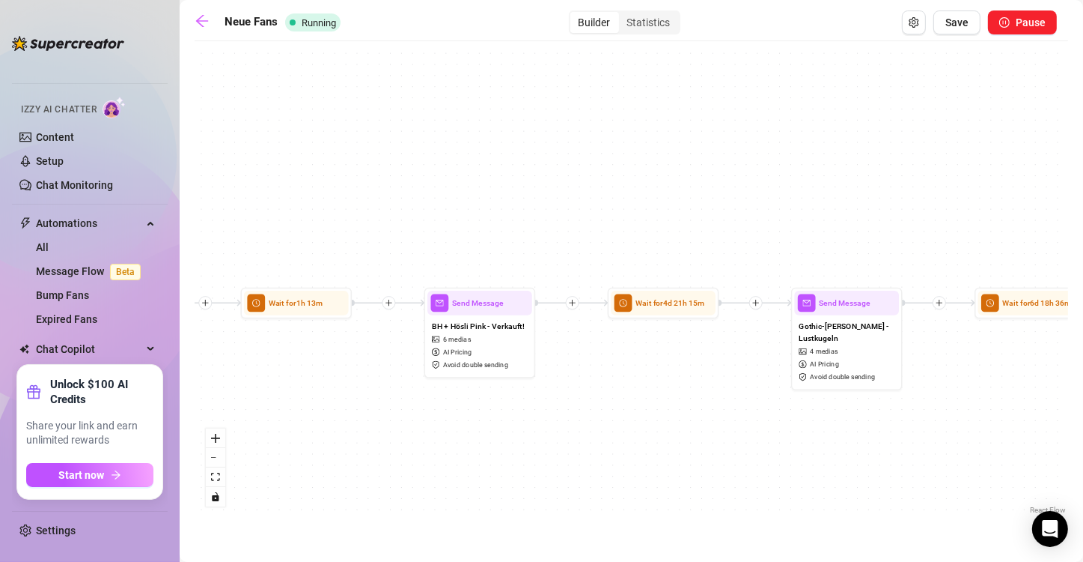
drag, startPoint x: 310, startPoint y: 265, endPoint x: 673, endPoint y: 226, distance: 365.2
click at [654, 226] on div "If True If False If True If False If True If False If True If False If True If …" at bounding box center [632, 283] width 874 height 469
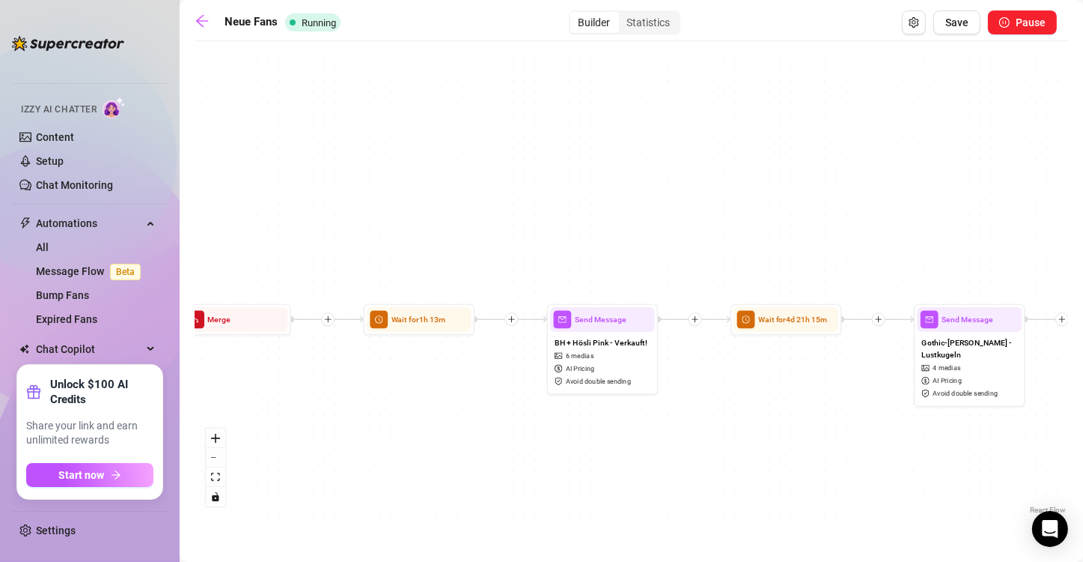
drag, startPoint x: 624, startPoint y: 222, endPoint x: 948, endPoint y: 252, distance: 324.8
click at [654, 252] on div "If True If False If True If False If True If False If True If False If True If …" at bounding box center [632, 283] width 874 height 469
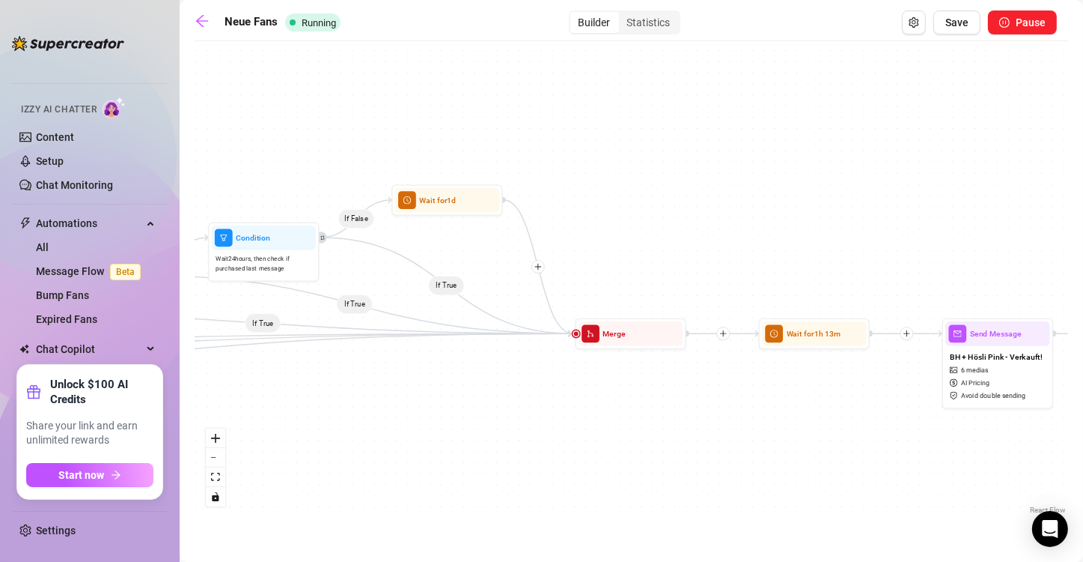
drag, startPoint x: 568, startPoint y: 249, endPoint x: 458, endPoint y: 258, distance: 109.7
click at [458, 258] on div "If True If False If True If False If True If False If True If False If True If …" at bounding box center [632, 283] width 874 height 469
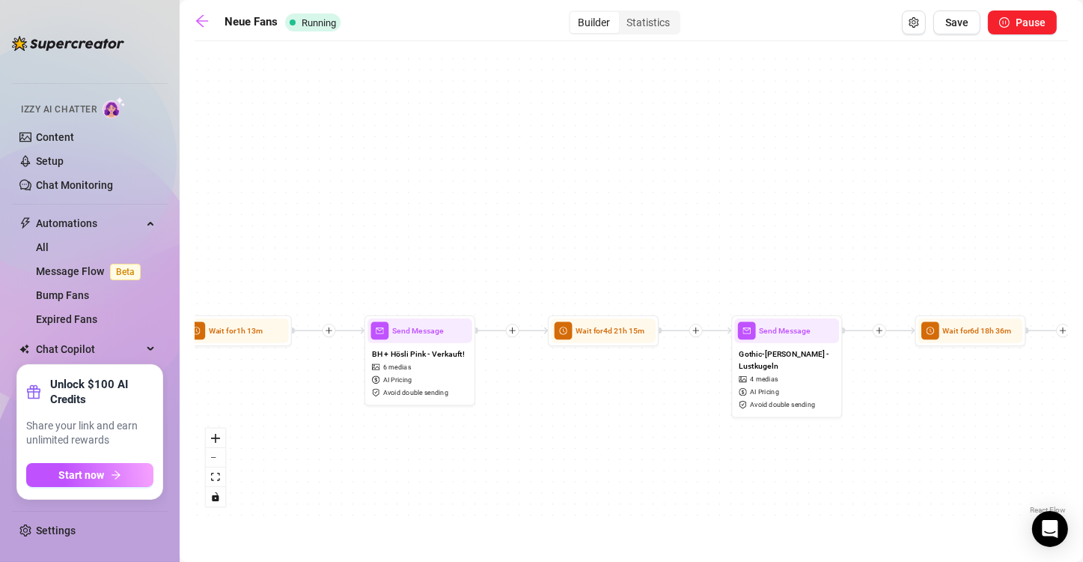
drag, startPoint x: 728, startPoint y: 216, endPoint x: 535, endPoint y: 198, distance: 194.0
click at [535, 198] on div "If True If False If True If False If True If False If True If False If True If …" at bounding box center [632, 283] width 874 height 469
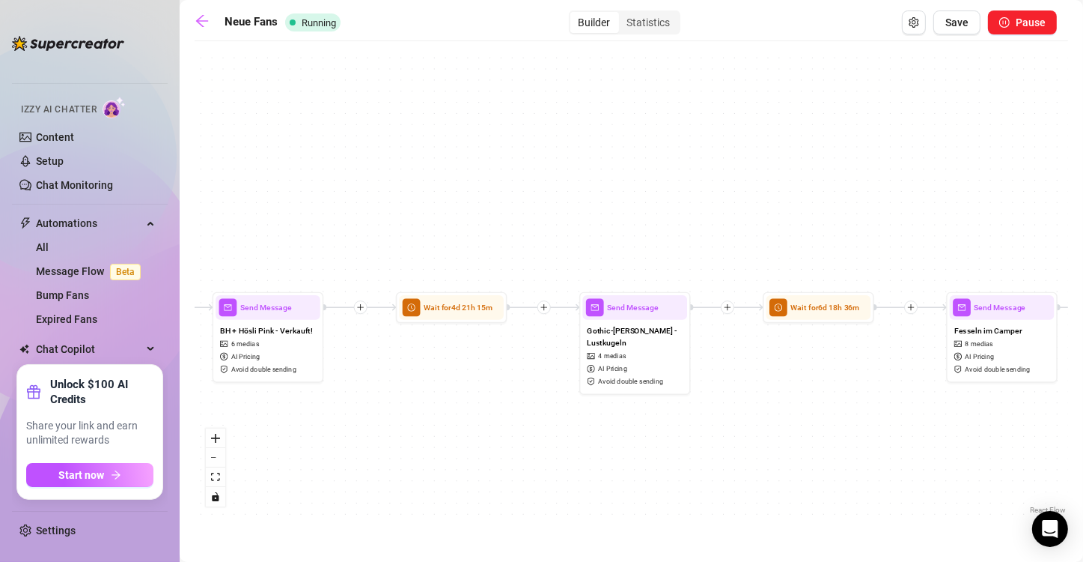
drag, startPoint x: 682, startPoint y: 207, endPoint x: 580, endPoint y: 185, distance: 104.1
click at [580, 185] on div "If True If False If True If False If True If False If True If False If True If …" at bounding box center [632, 283] width 874 height 469
click at [353, 493] on div "If True If False If True If False If True If False If True If False If True If …" at bounding box center [632, 283] width 874 height 469
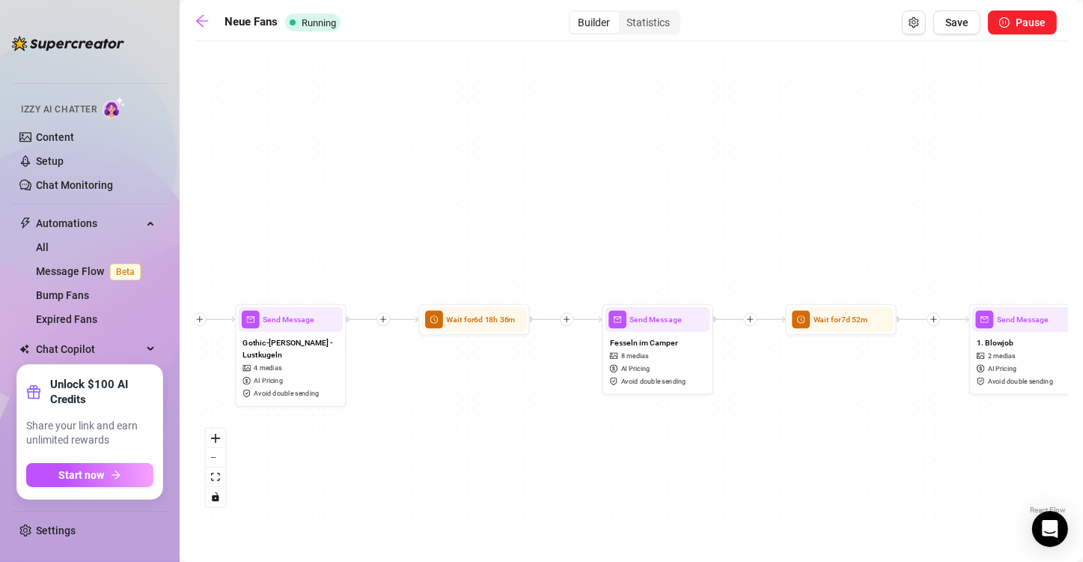
drag, startPoint x: 865, startPoint y: 441, endPoint x: 520, endPoint y: 454, distance: 344.7
click at [520, 454] on div "If True If False If True If False If True If False If True If False If True If …" at bounding box center [632, 283] width 874 height 469
drag, startPoint x: 868, startPoint y: 484, endPoint x: 651, endPoint y: 437, distance: 222.2
click at [651, 437] on div "If True If False If True If False If True If False If True If False If True If …" at bounding box center [632, 283] width 874 height 469
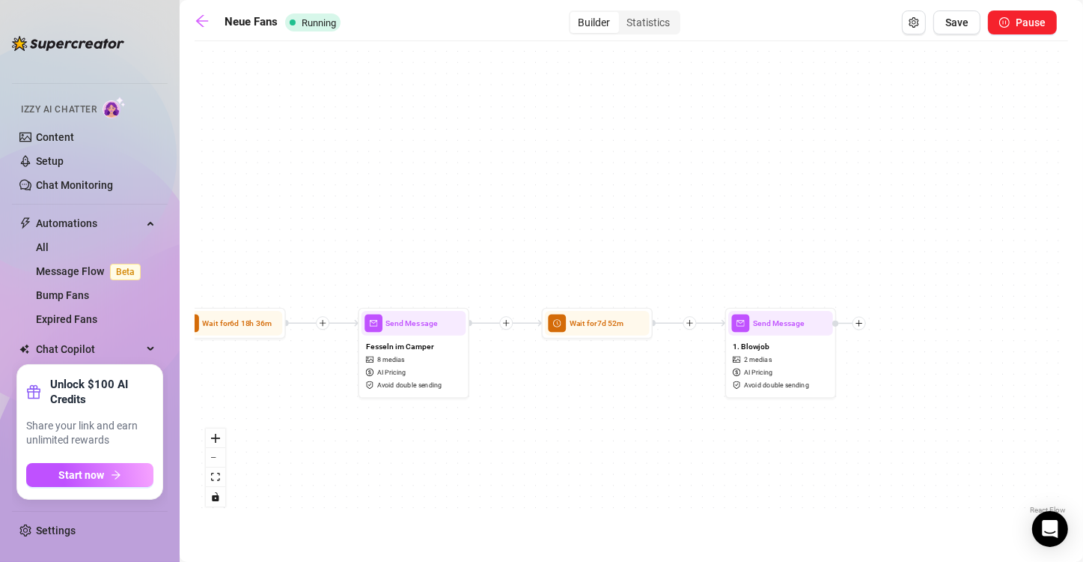
drag, startPoint x: 844, startPoint y: 434, endPoint x: 817, endPoint y: 484, distance: 57.6
click at [654, 484] on div "If True If False If True If False If True If False If True If False If True If …" at bounding box center [632, 283] width 874 height 469
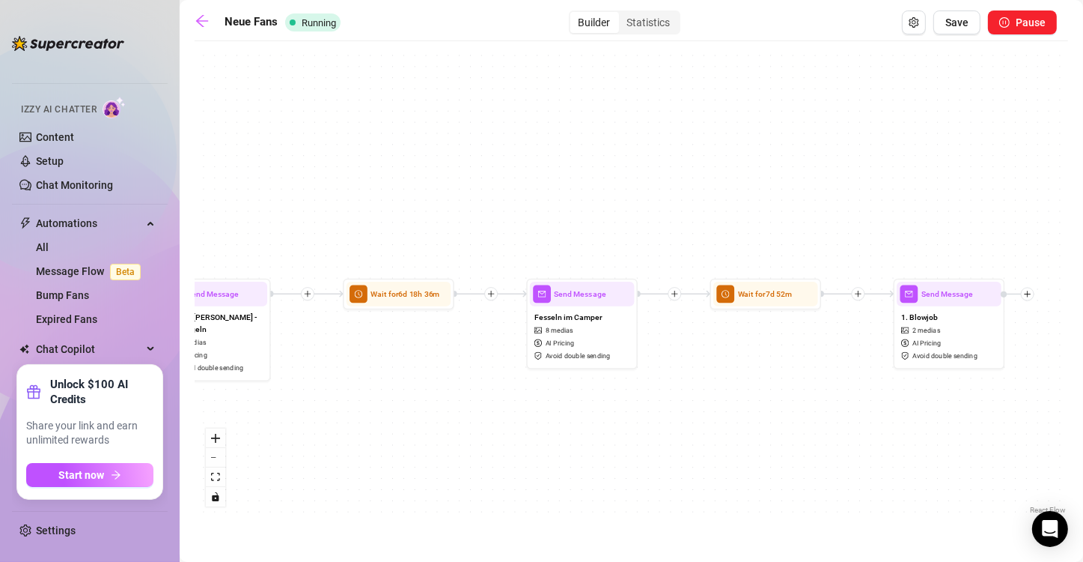
drag, startPoint x: 565, startPoint y: 467, endPoint x: 1095, endPoint y: 375, distance: 538.0
click at [654, 375] on html "Home Creator Analytics Team Analytics Izzy AI Chatter Content Setup Chat Monito…" at bounding box center [541, 281] width 1083 height 562
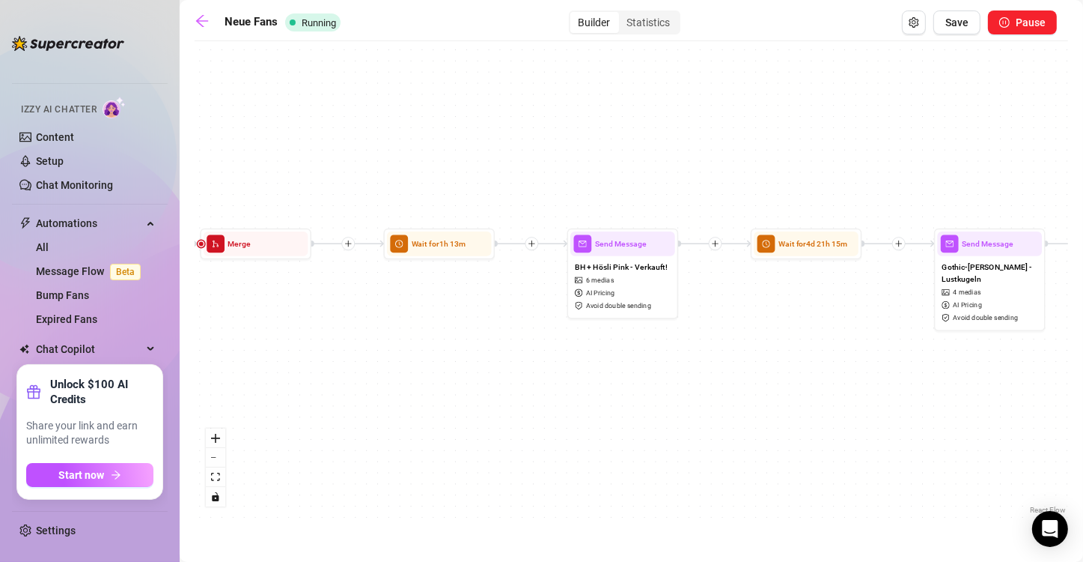
drag, startPoint x: 593, startPoint y: 452, endPoint x: 1095, endPoint y: 472, distance: 502.0
click at [654, 472] on html "Home Creator Analytics Team Analytics Izzy AI Chatter Content Setup Chat Monito…" at bounding box center [541, 281] width 1083 height 562
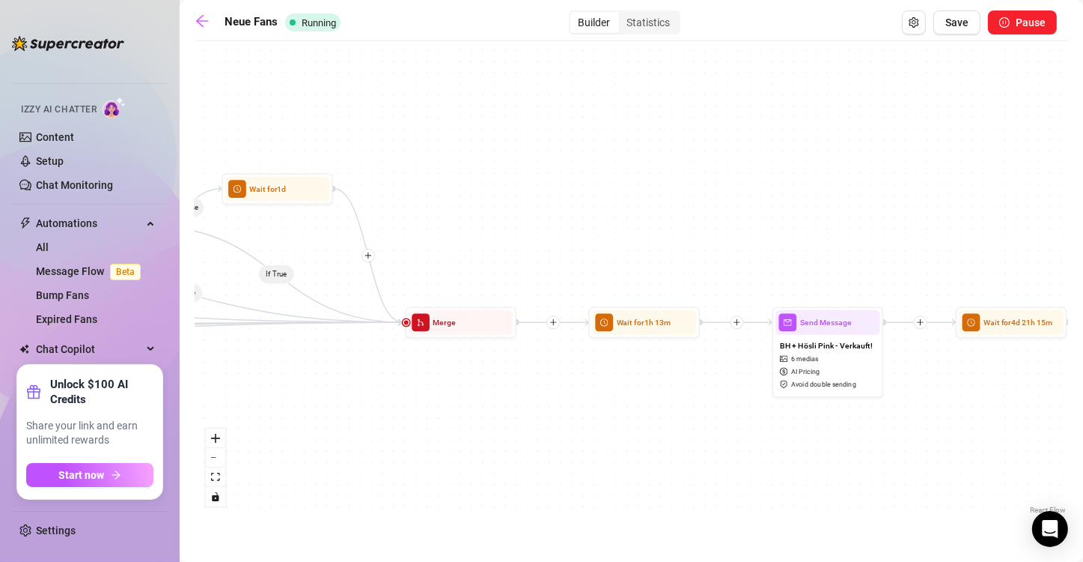
drag, startPoint x: 338, startPoint y: 102, endPoint x: 454, endPoint y: 174, distance: 137.1
click at [454, 174] on div "If True If False If True If False If True If False If True If False If True If …" at bounding box center [632, 283] width 874 height 469
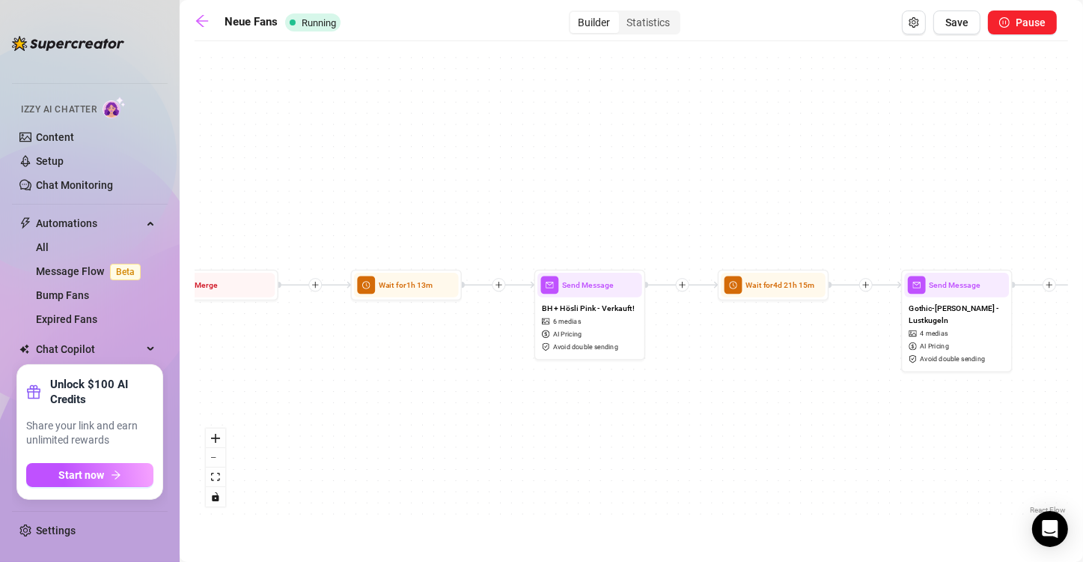
drag, startPoint x: 711, startPoint y: 189, endPoint x: 955, endPoint y: 207, distance: 244.8
click at [654, 207] on div "If True If False If True If False If True If False If True If False If True If …" at bounding box center [632, 283] width 874 height 469
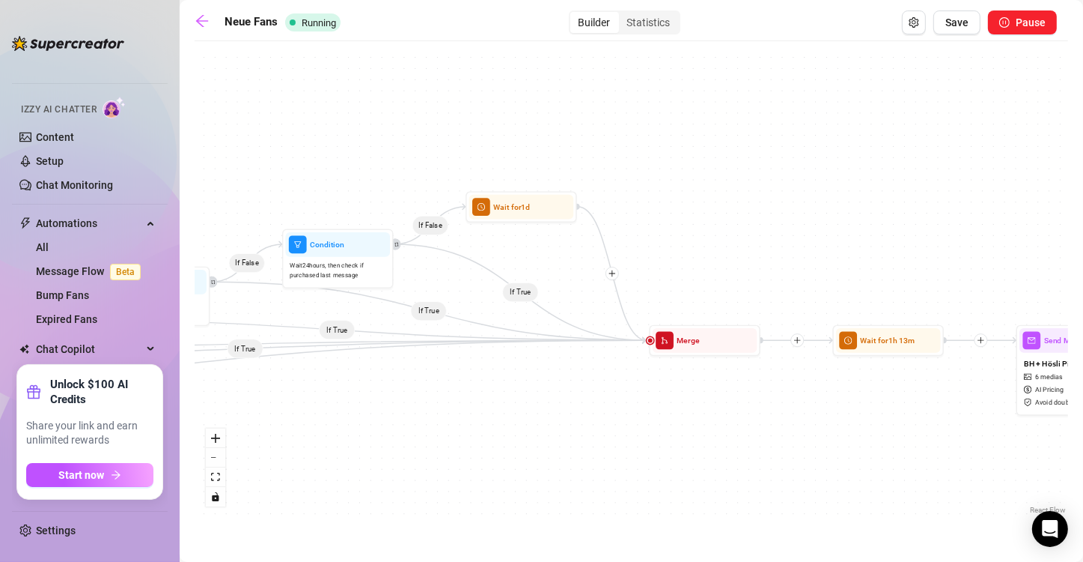
drag, startPoint x: 436, startPoint y: 156, endPoint x: 1095, endPoint y: 131, distance: 659.4
click at [654, 131] on html "Home Creator Analytics Team Analytics Izzy AI Chatter Content Setup Chat Monito…" at bounding box center [541, 281] width 1083 height 562
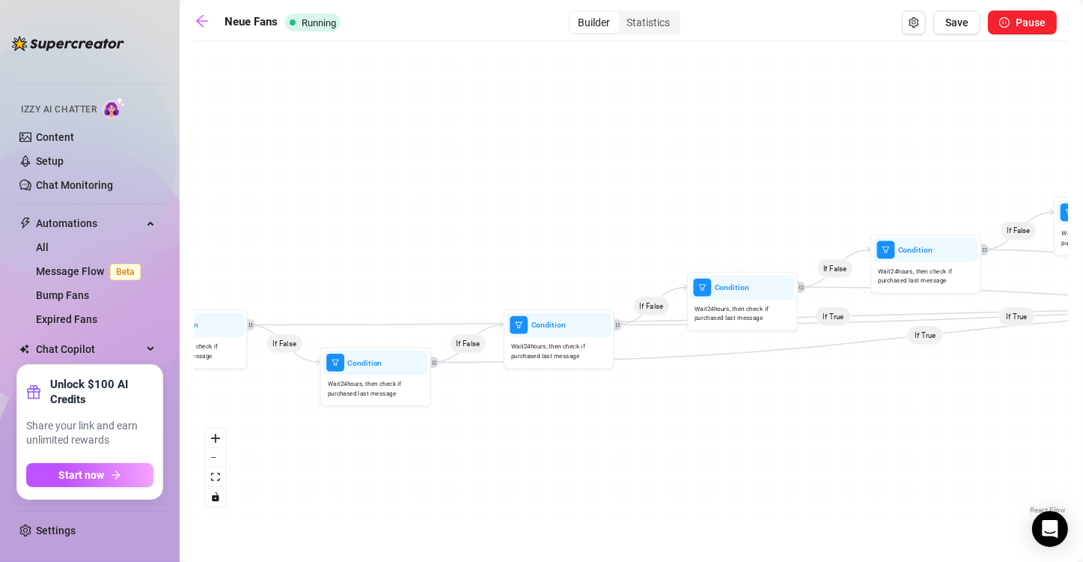
drag, startPoint x: 541, startPoint y: 169, endPoint x: 1072, endPoint y: 132, distance: 532.9
click at [654, 132] on main "Neue Fans Running Builder Statistics Save Pause If True If False If True If Fal…" at bounding box center [632, 281] width 904 height 562
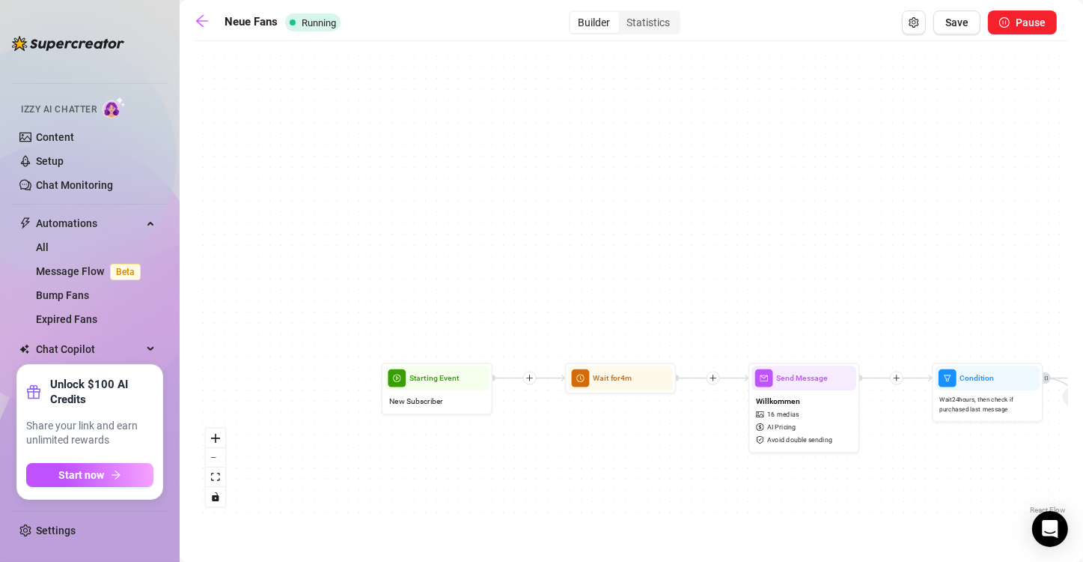
drag, startPoint x: 624, startPoint y: 118, endPoint x: 1001, endPoint y: 201, distance: 386.4
click at [654, 201] on div "If True If False If True If False If True If False If True If False If True If …" at bounding box center [632, 283] width 874 height 469
click at [197, 26] on icon "arrow-left" at bounding box center [202, 20] width 15 height 15
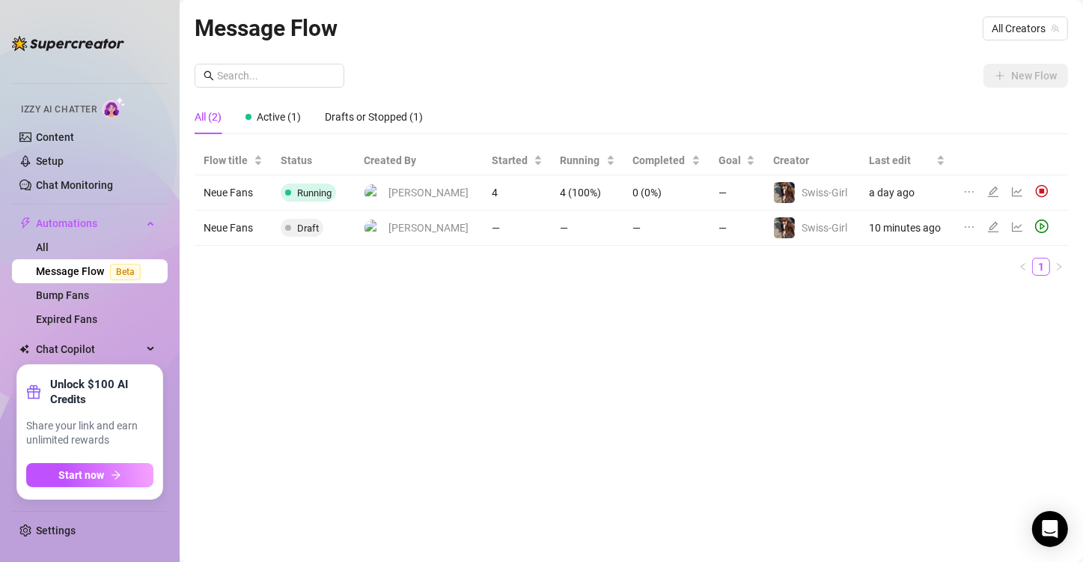
click at [348, 337] on div "Message Flow All Creators New Flow All (2) Active (1) Drafts or Stopped (1) Flo…" at bounding box center [632, 263] width 874 height 506
